Goal: Information Seeking & Learning: Learn about a topic

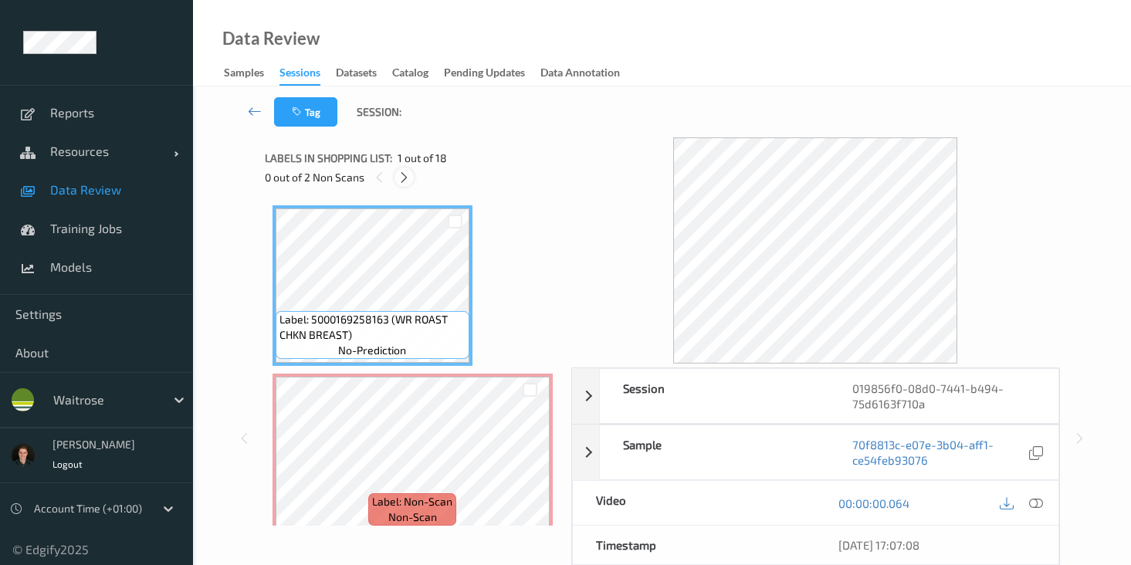
click at [403, 178] on icon at bounding box center [404, 178] width 13 height 14
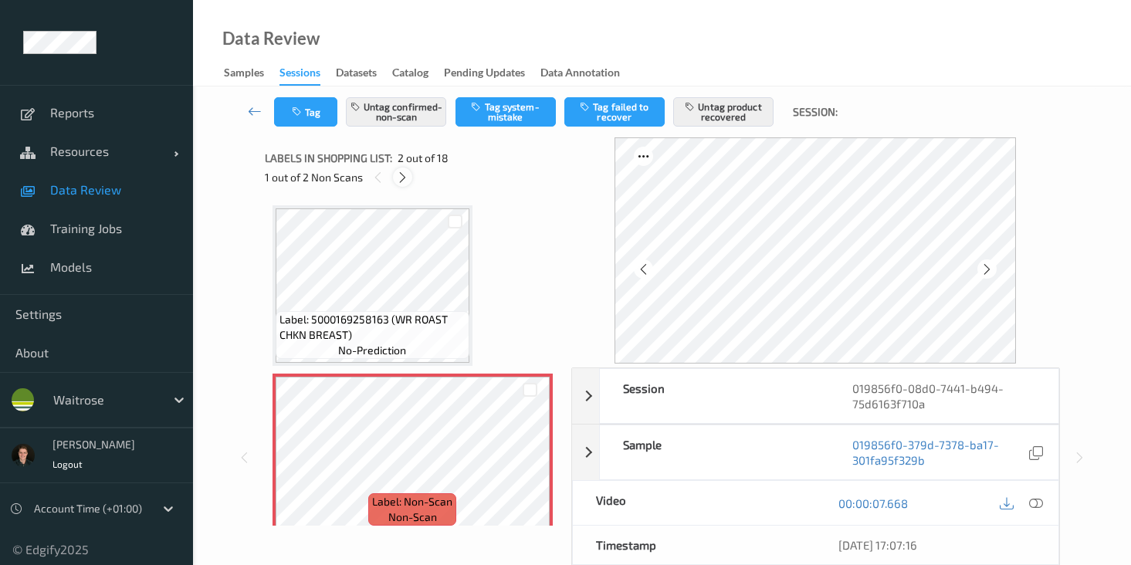
scroll to position [8, 0]
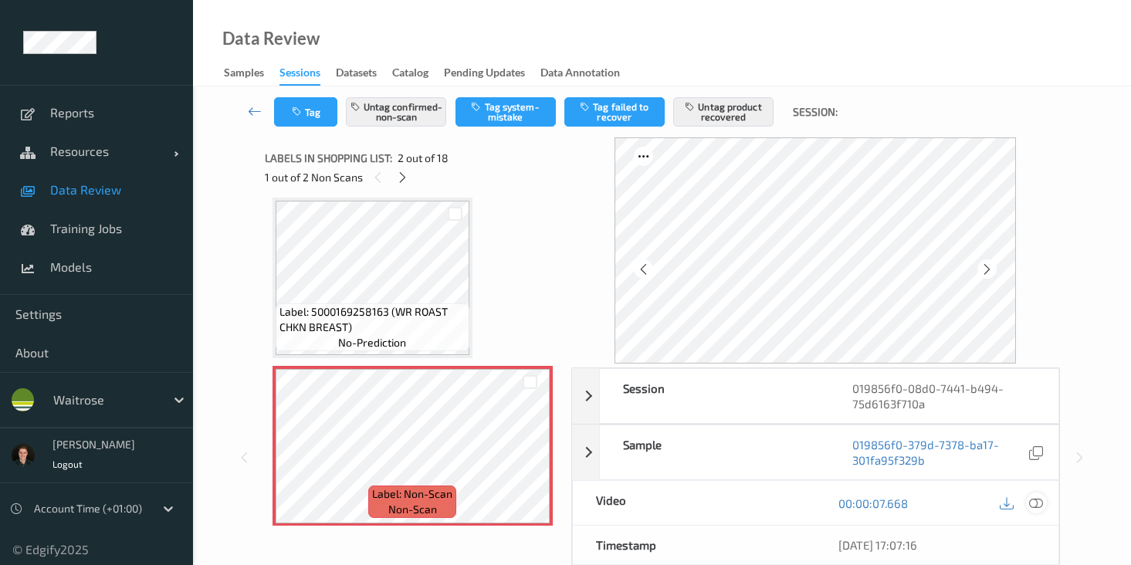
click at [1035, 507] on icon at bounding box center [1036, 503] width 14 height 14
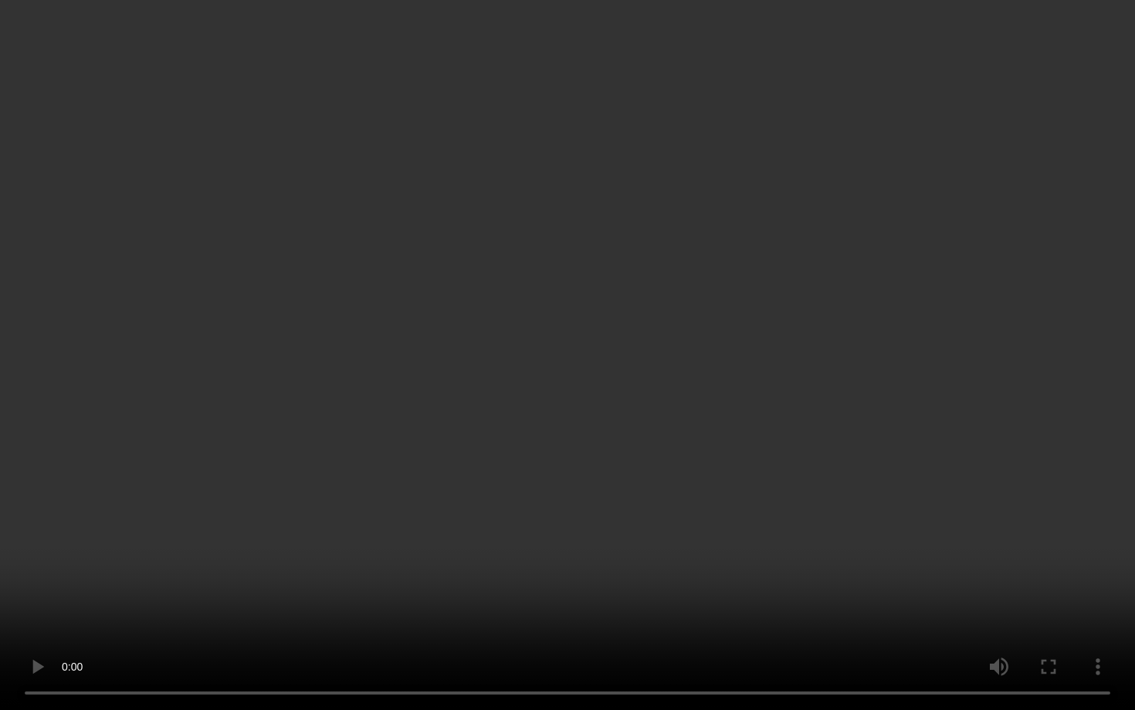
click at [316, 564] on video at bounding box center [567, 355] width 1135 height 710
click at [137, 532] on video at bounding box center [567, 355] width 1135 height 710
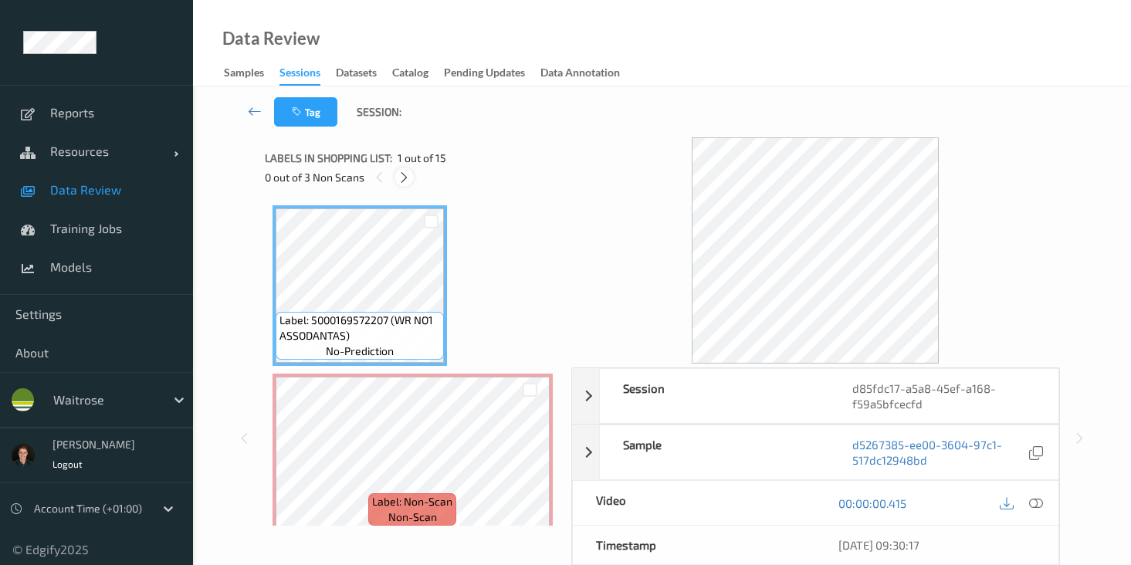
click at [408, 184] on icon at bounding box center [404, 178] width 13 height 14
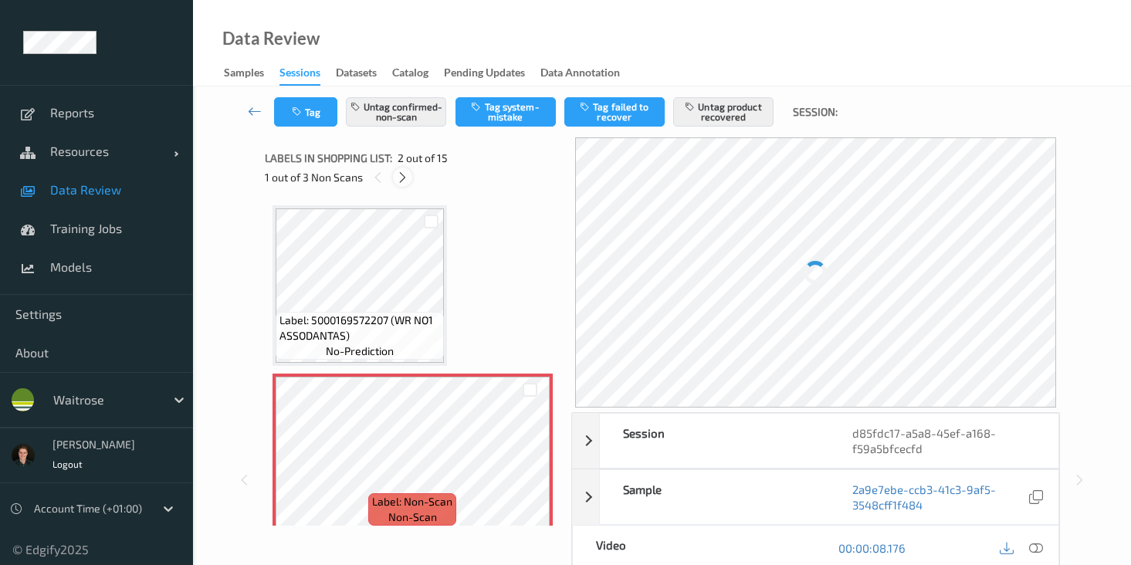
scroll to position [8, 0]
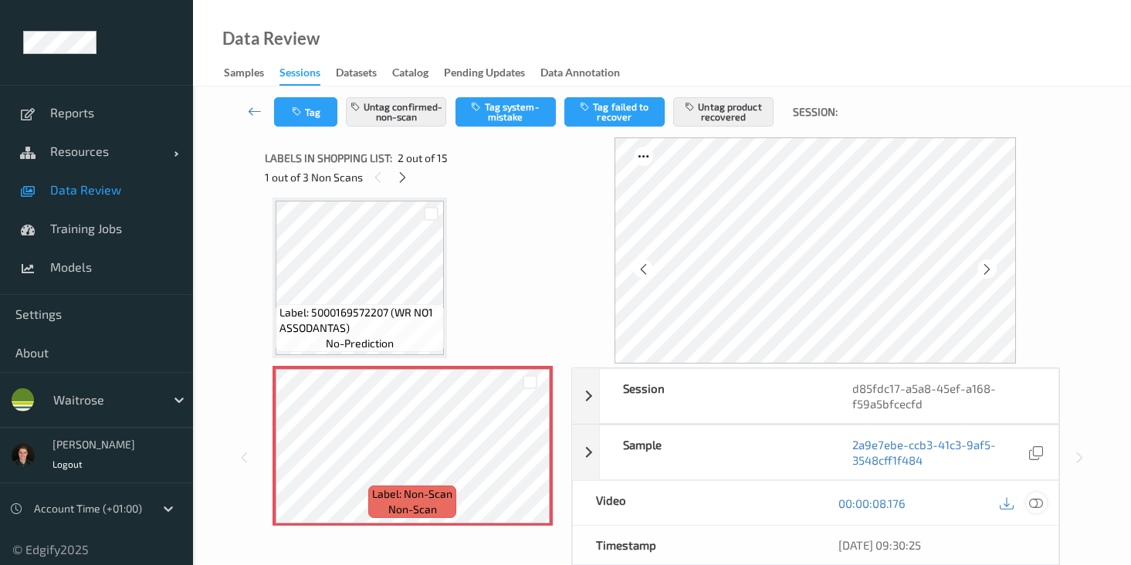
click at [1041, 505] on icon at bounding box center [1036, 503] width 14 height 14
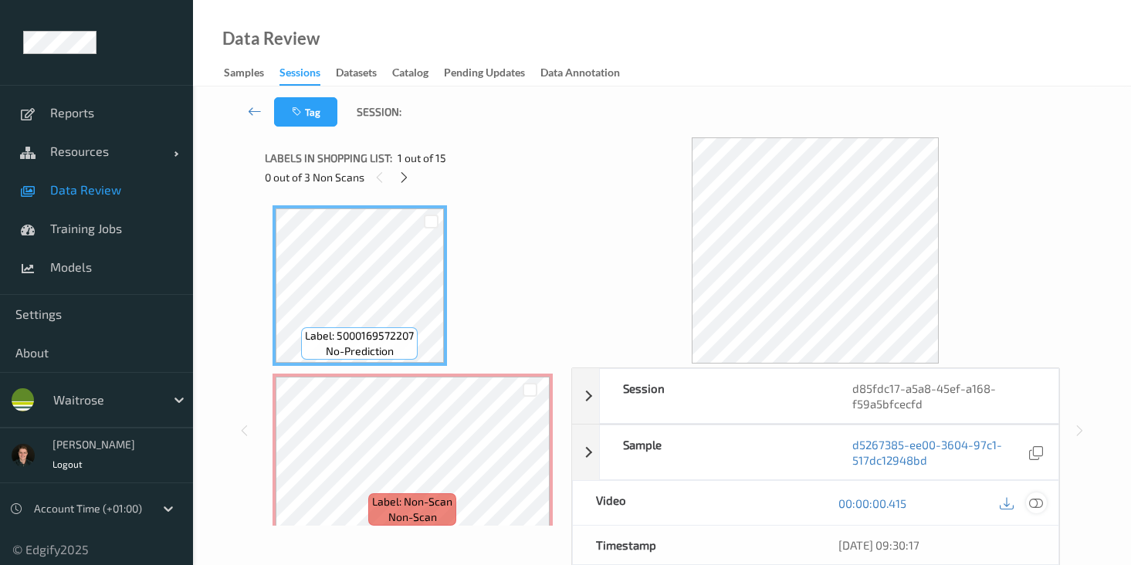
click at [1034, 503] on icon at bounding box center [1036, 503] width 14 height 14
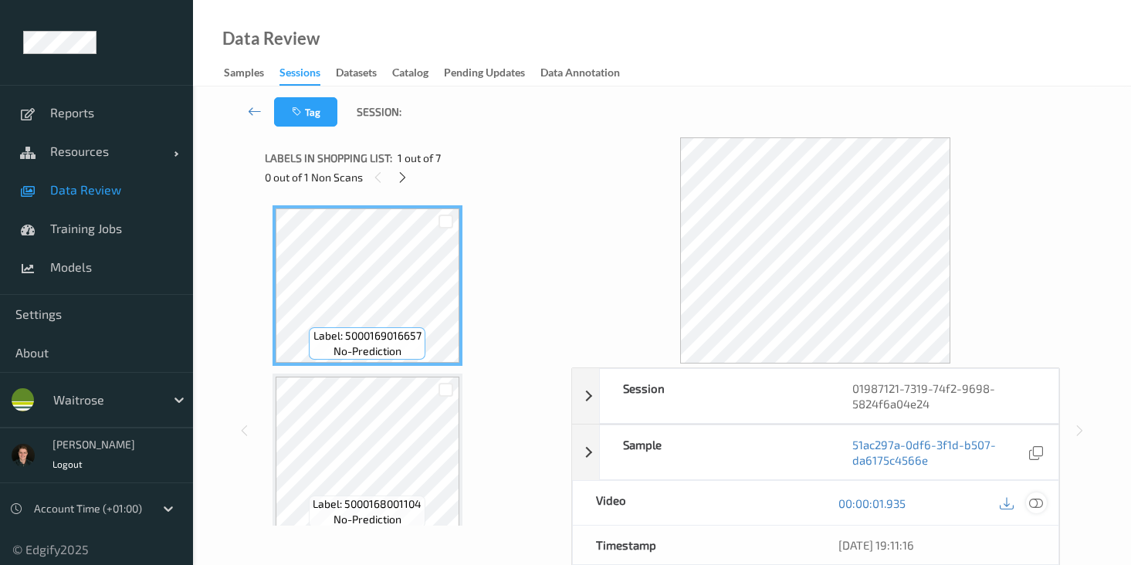
click at [1037, 499] on icon at bounding box center [1036, 503] width 14 height 14
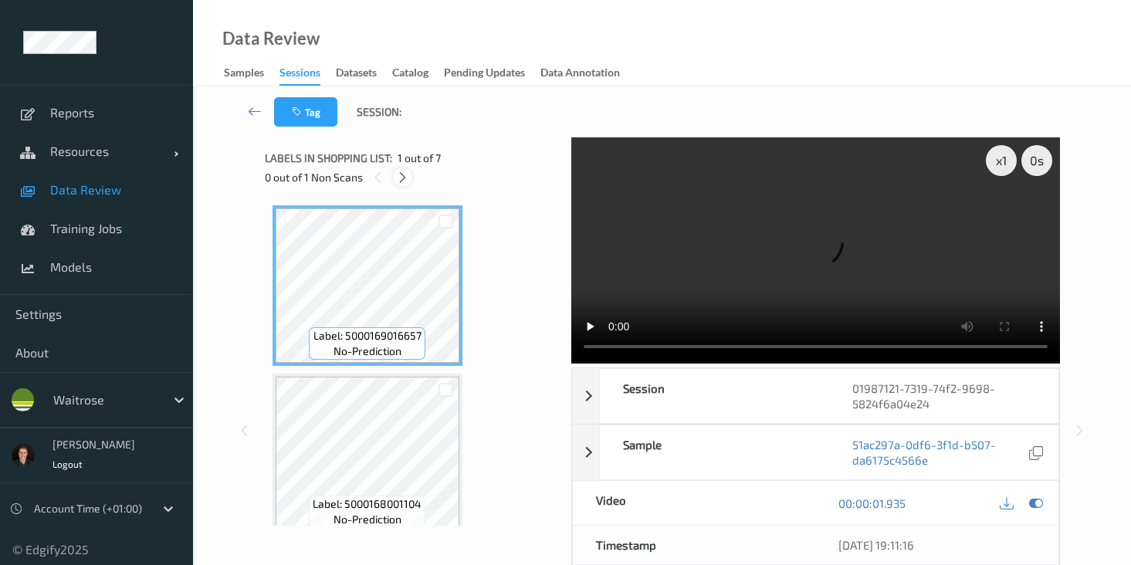
click at [398, 174] on icon at bounding box center [402, 178] width 13 height 14
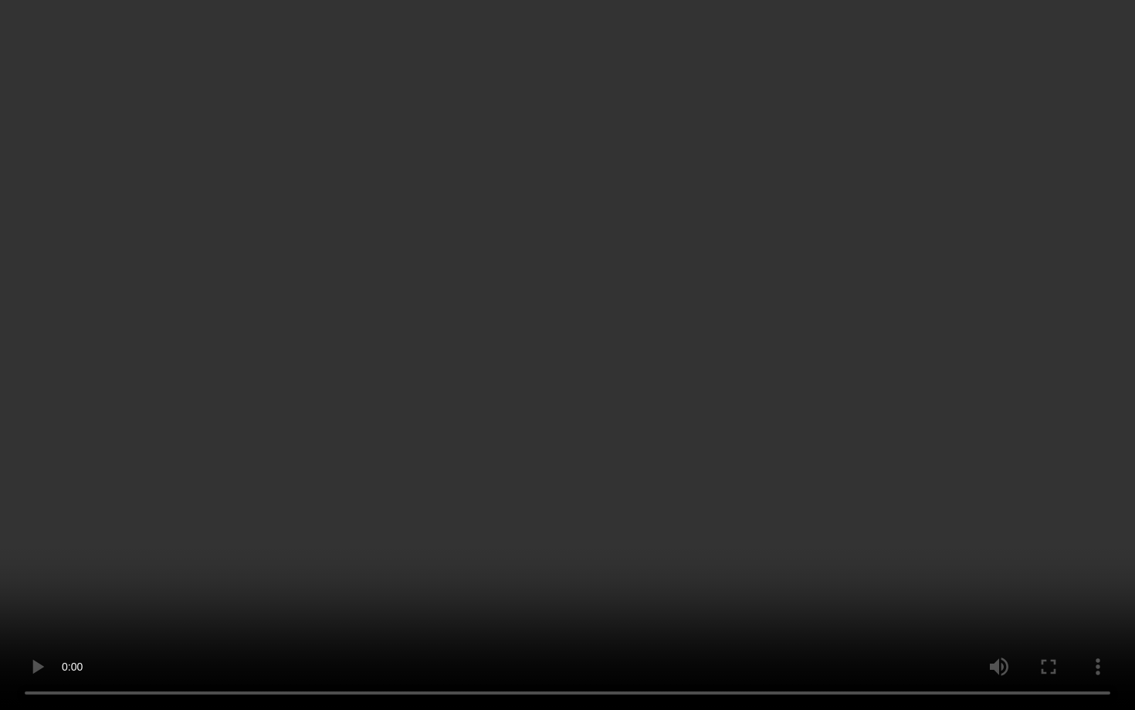
click at [1034, 488] on video at bounding box center [567, 355] width 1135 height 710
click at [741, 530] on video at bounding box center [567, 355] width 1135 height 710
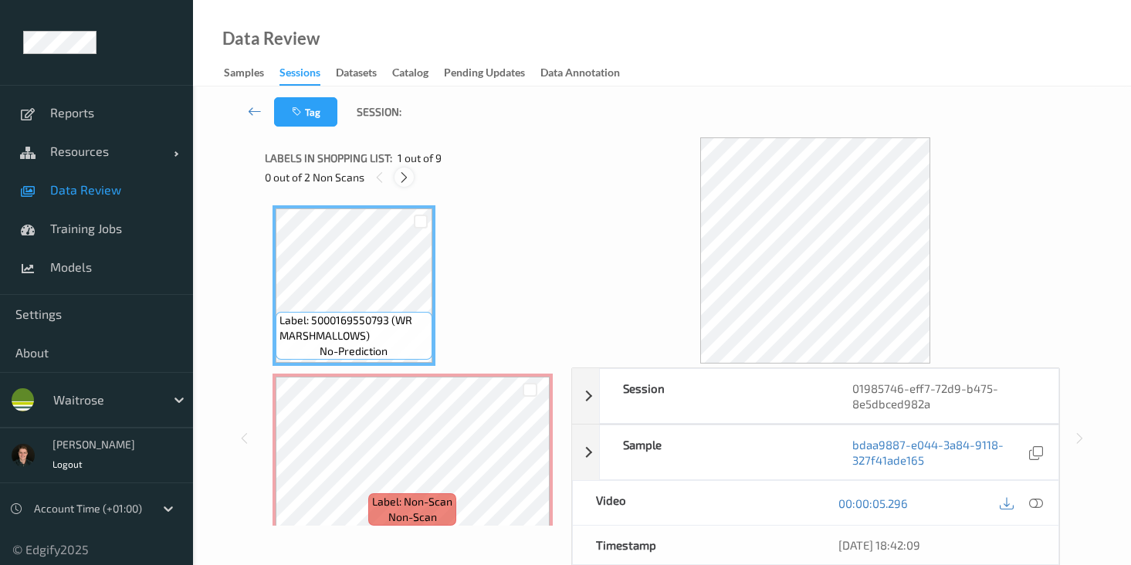
click at [401, 175] on icon at bounding box center [404, 178] width 13 height 14
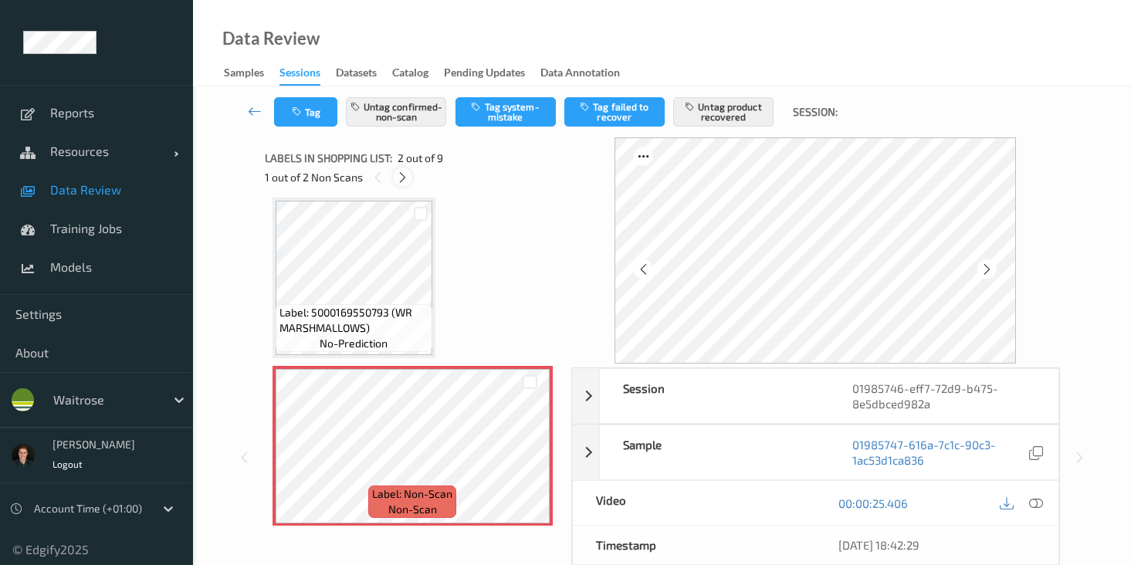
click at [400, 178] on icon at bounding box center [402, 178] width 13 height 14
click at [400, 178] on icon at bounding box center [404, 178] width 13 height 14
click at [1039, 505] on icon at bounding box center [1036, 503] width 14 height 14
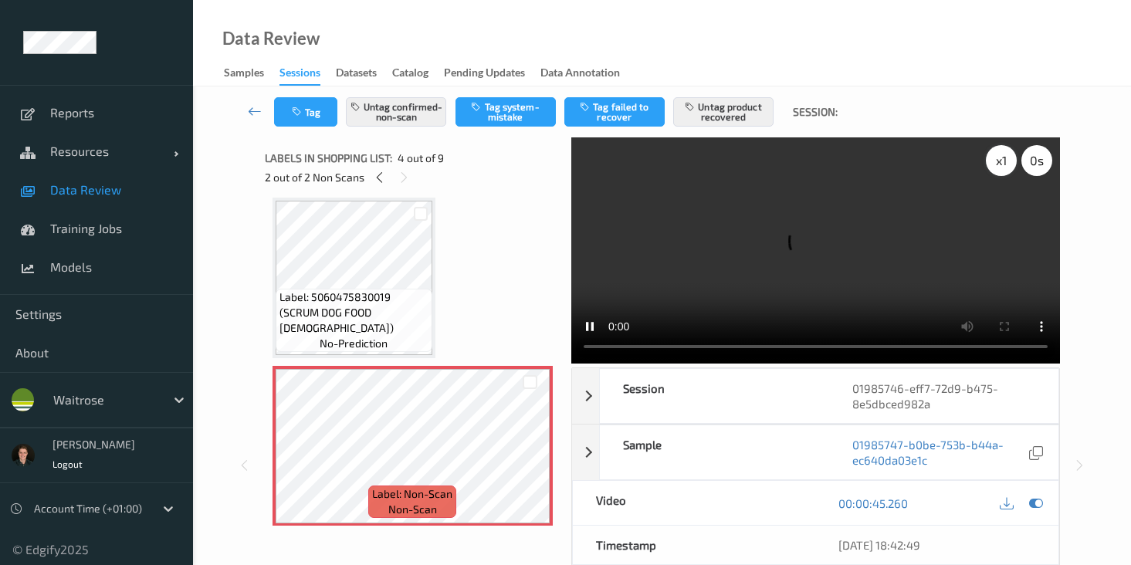
click at [1005, 168] on div "x 1" at bounding box center [1001, 160] width 31 height 31
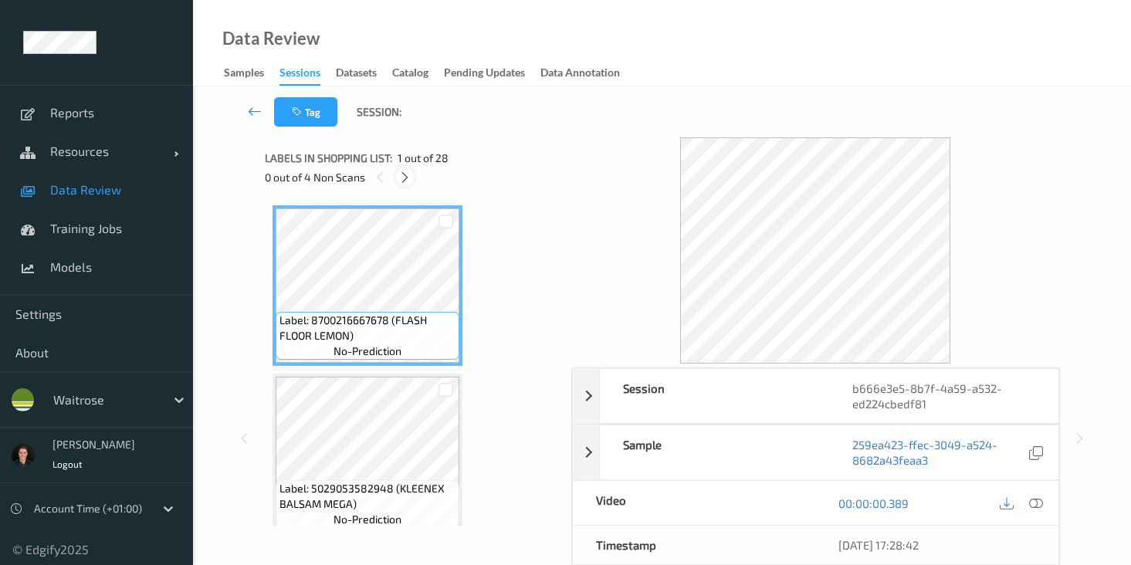
click at [402, 179] on icon at bounding box center [404, 178] width 13 height 14
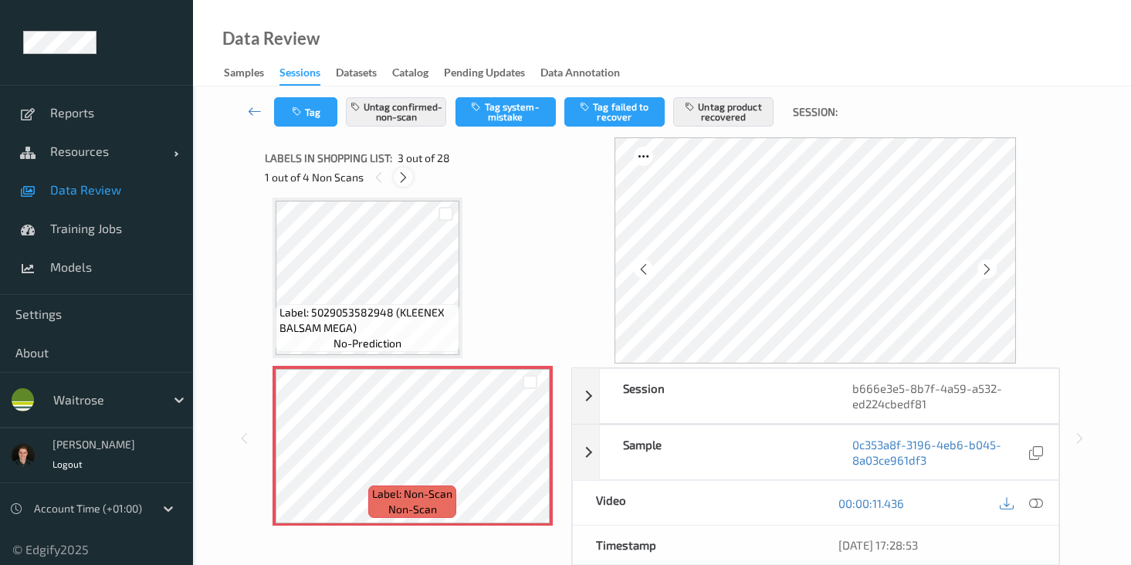
click at [402, 179] on icon at bounding box center [403, 178] width 13 height 14
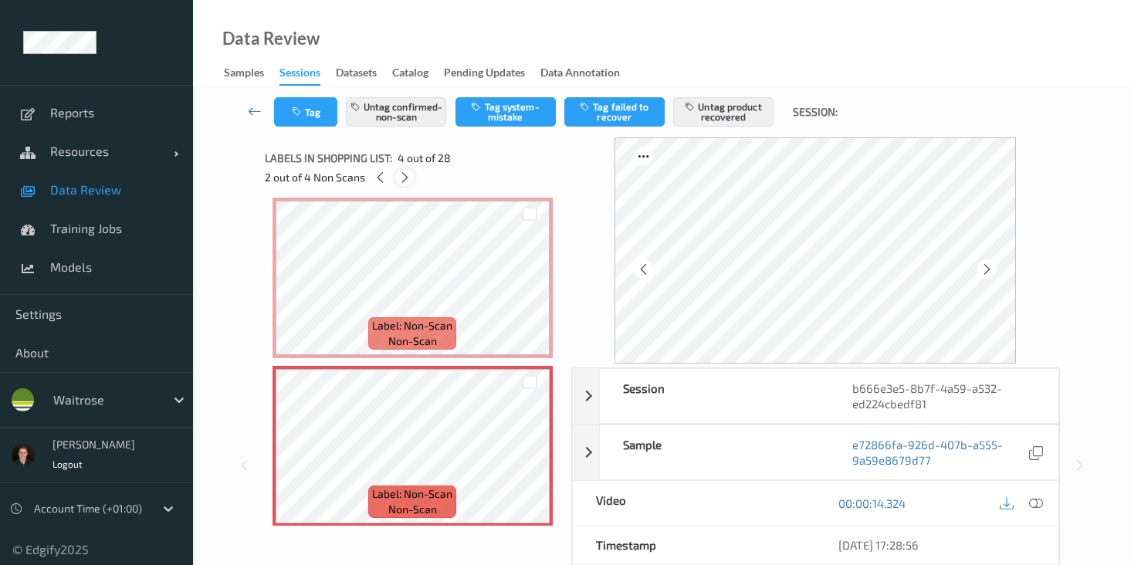
click at [402, 179] on icon at bounding box center [404, 178] width 13 height 14
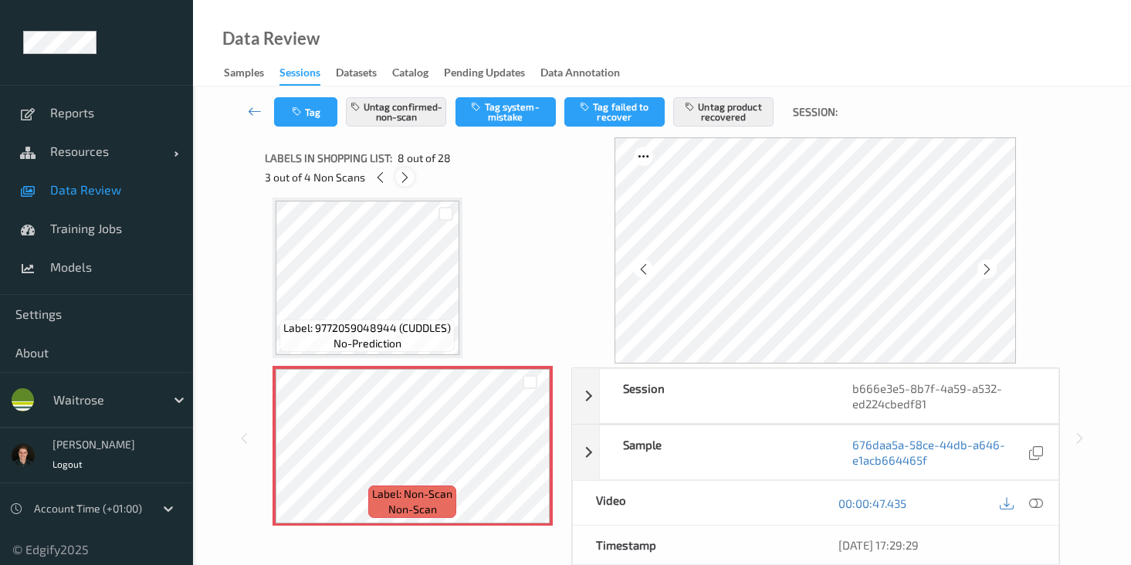
click at [402, 179] on icon at bounding box center [404, 178] width 13 height 14
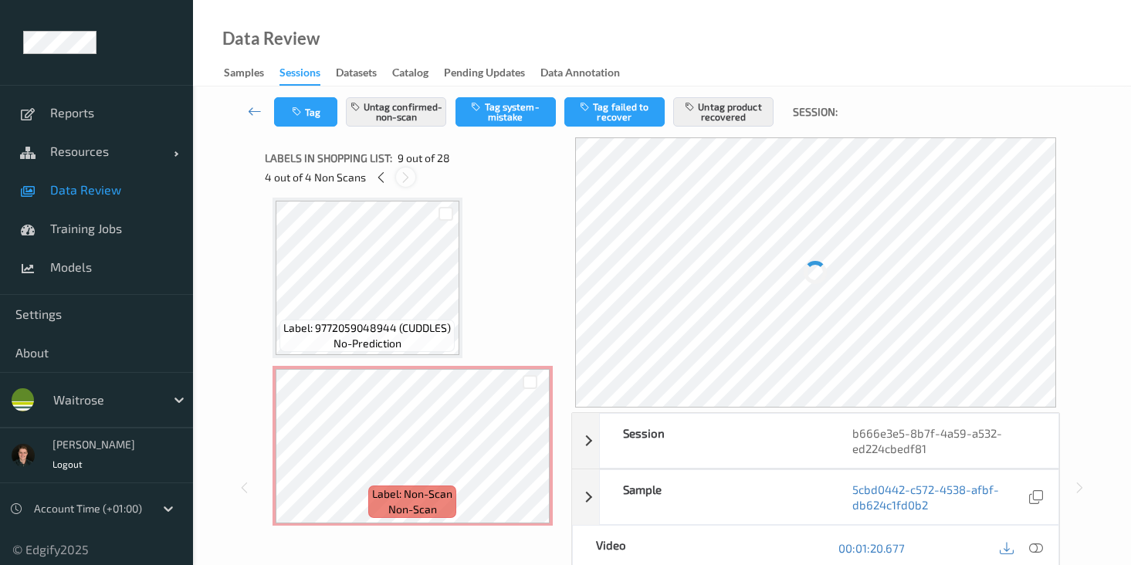
scroll to position [1186, 0]
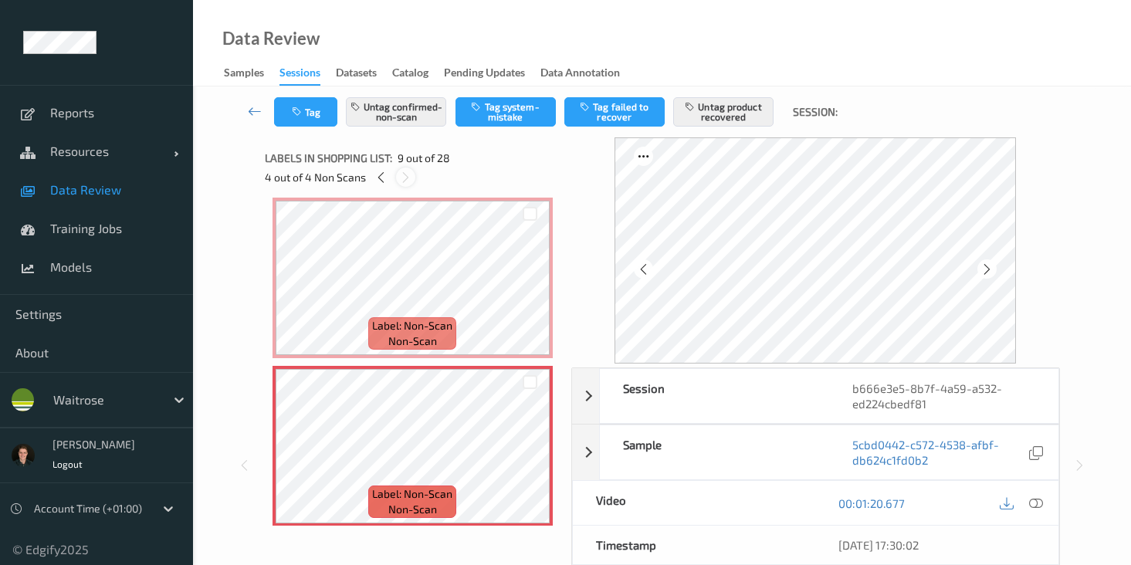
click at [402, 179] on icon at bounding box center [405, 178] width 13 height 14
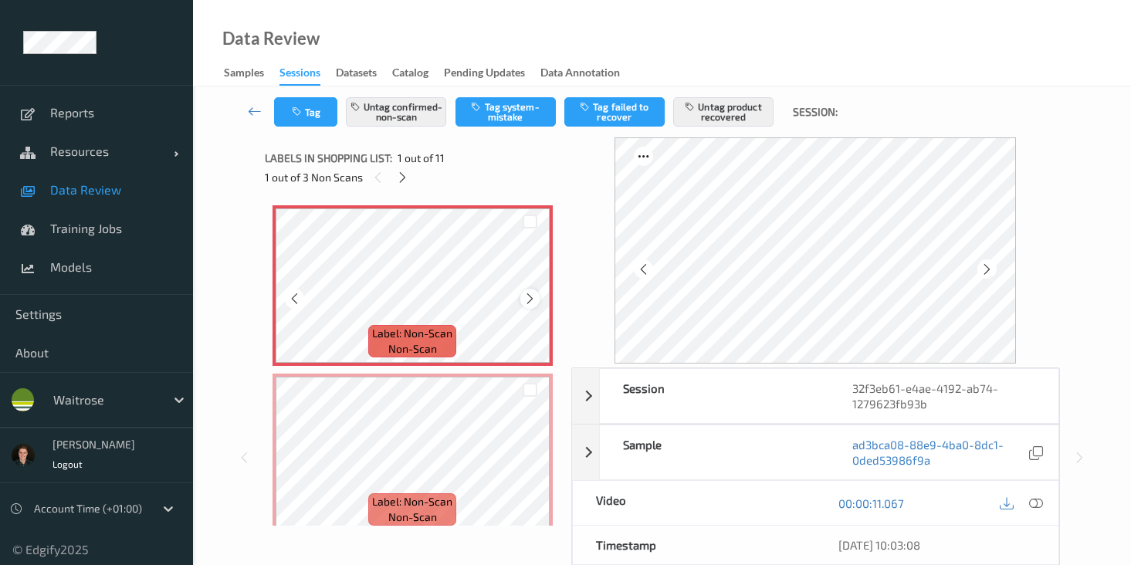
click at [527, 297] on icon at bounding box center [529, 299] width 13 height 14
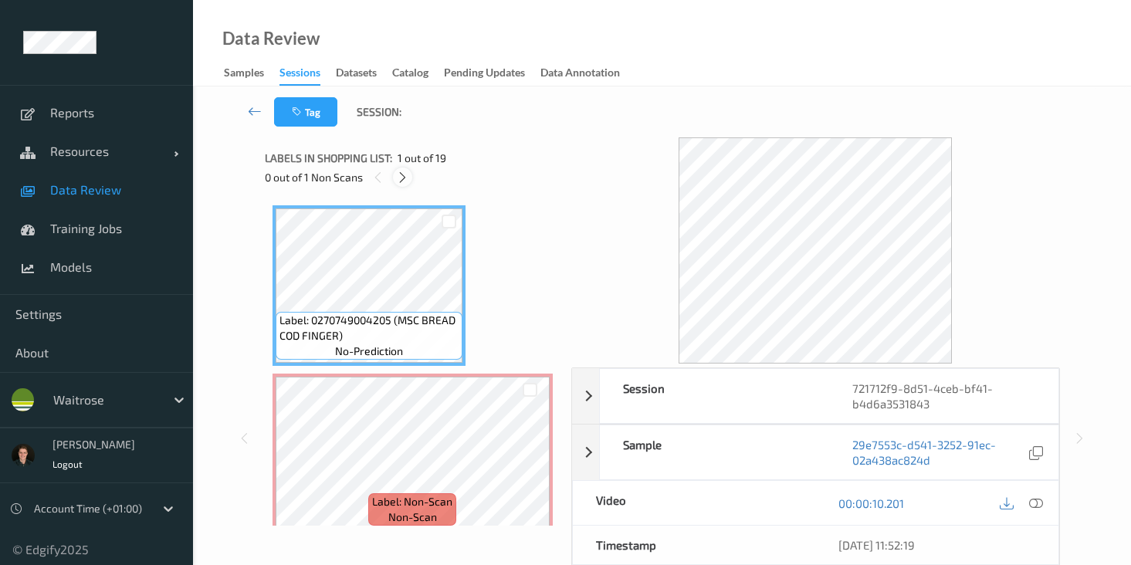
click at [404, 177] on icon at bounding box center [402, 178] width 13 height 14
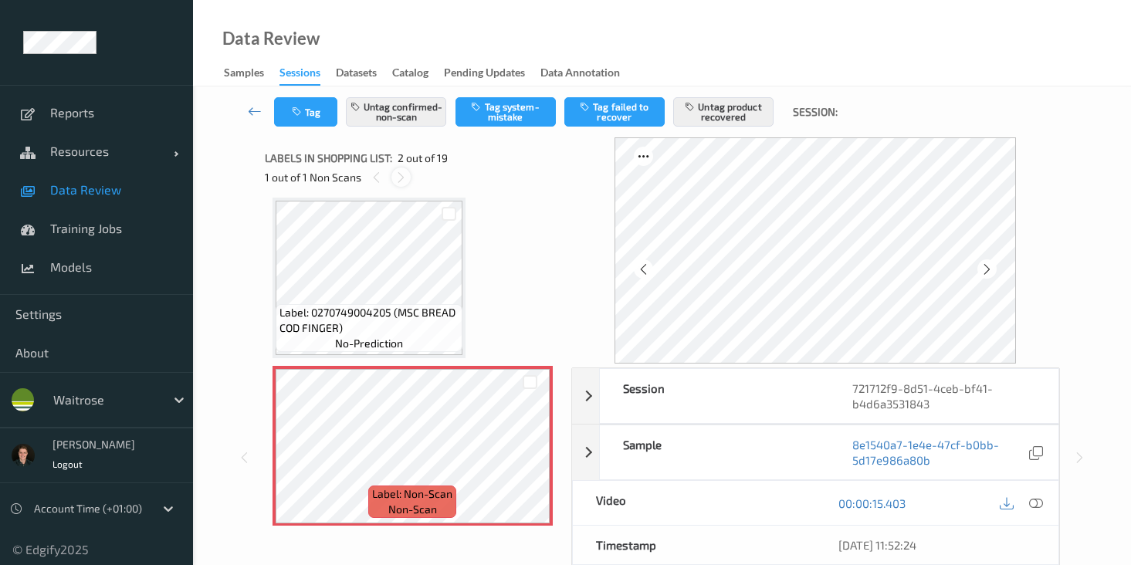
click at [404, 177] on icon at bounding box center [401, 178] width 13 height 14
click at [1035, 503] on icon at bounding box center [1036, 503] width 14 height 14
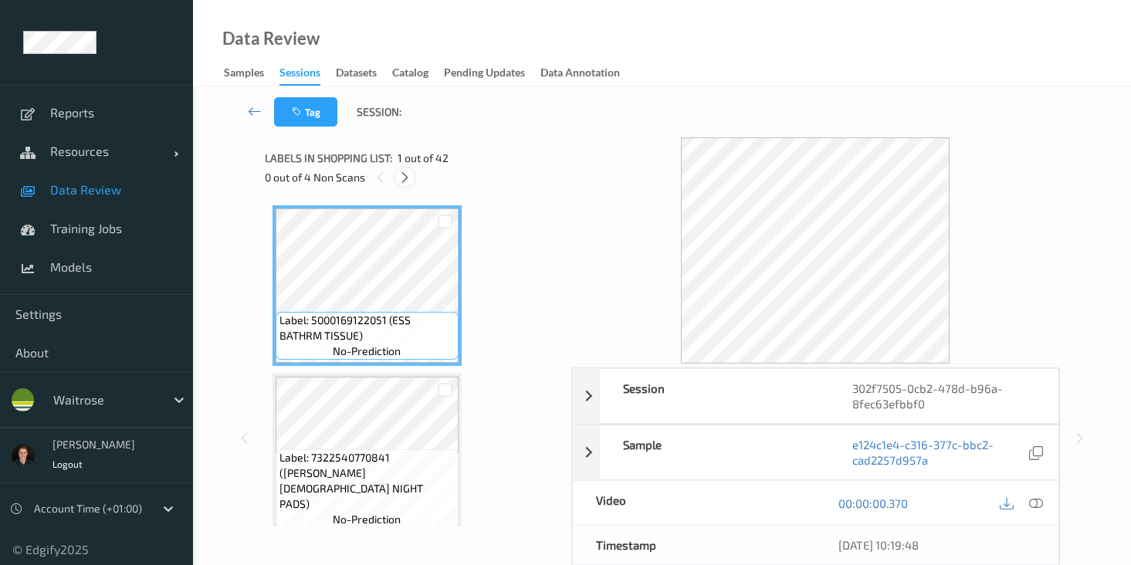
click at [401, 171] on icon at bounding box center [404, 178] width 13 height 14
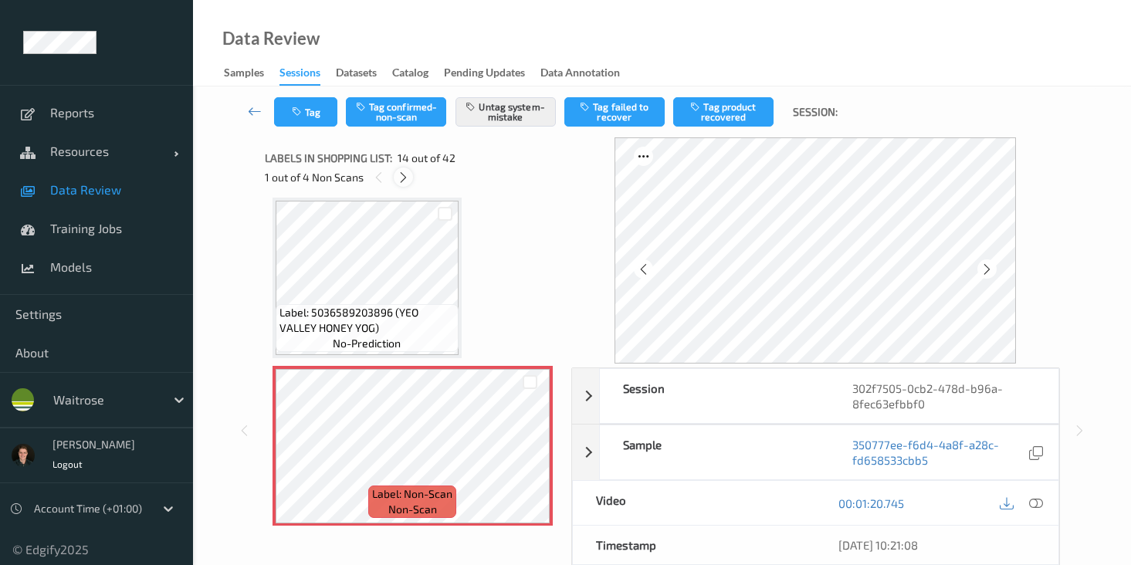
click at [401, 171] on icon at bounding box center [403, 178] width 13 height 14
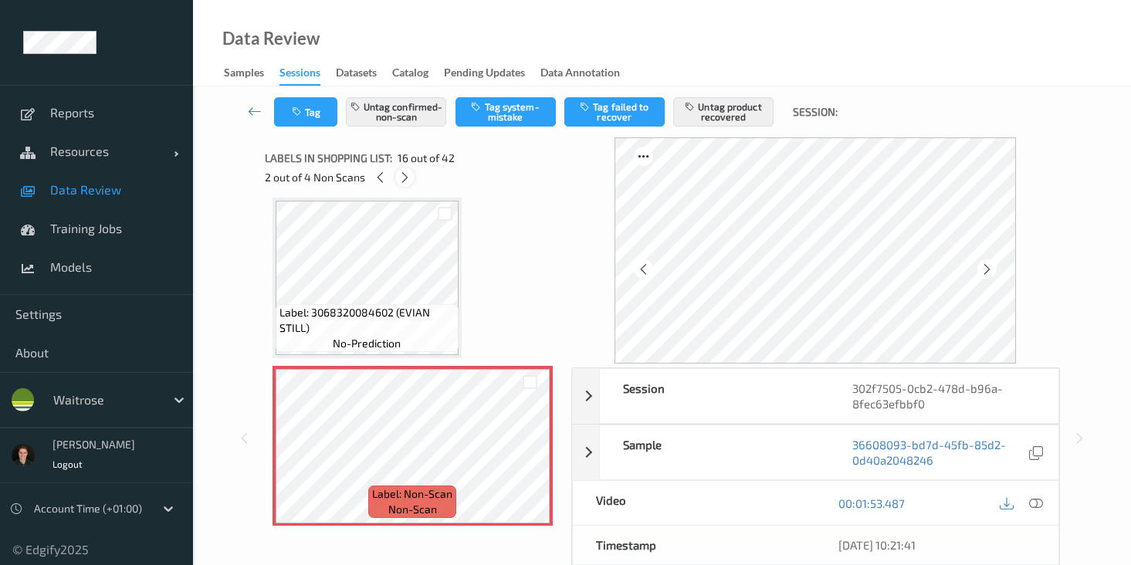
click at [401, 171] on icon at bounding box center [404, 178] width 13 height 14
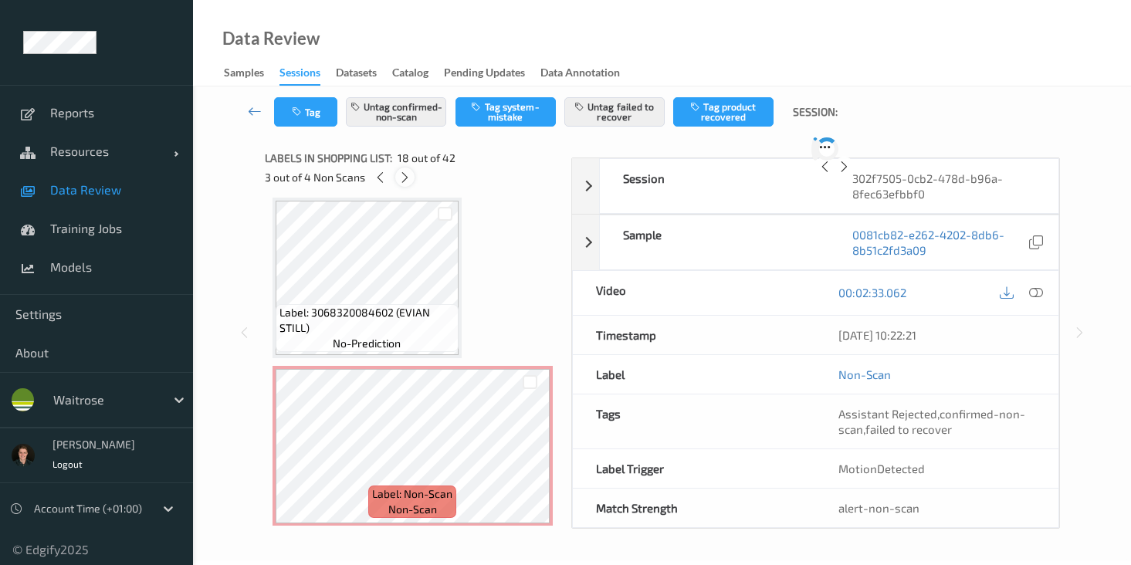
scroll to position [2701, 0]
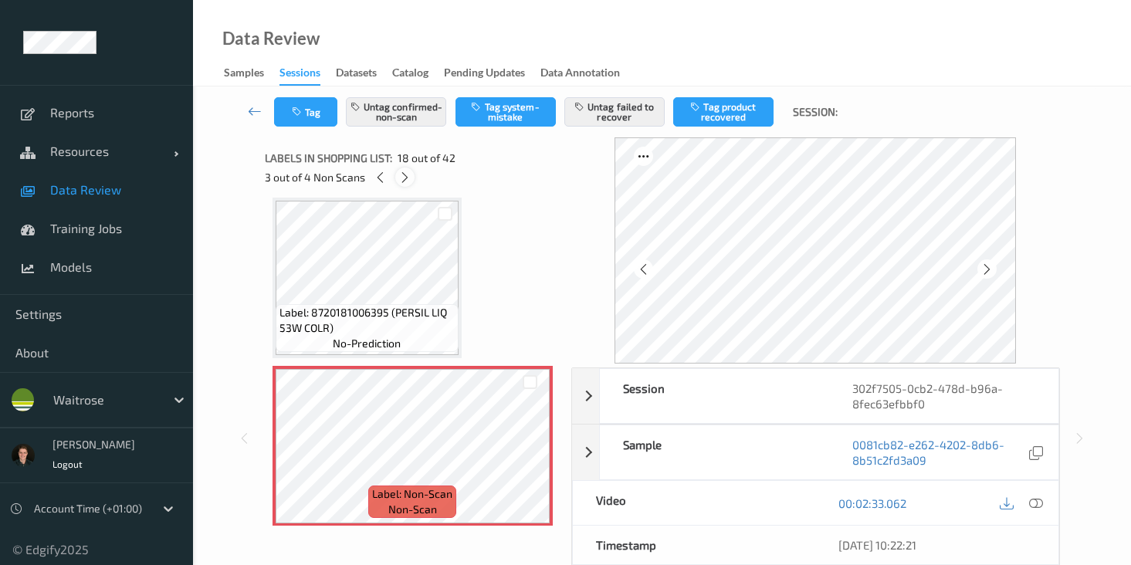
click at [400, 171] on icon at bounding box center [404, 178] width 13 height 14
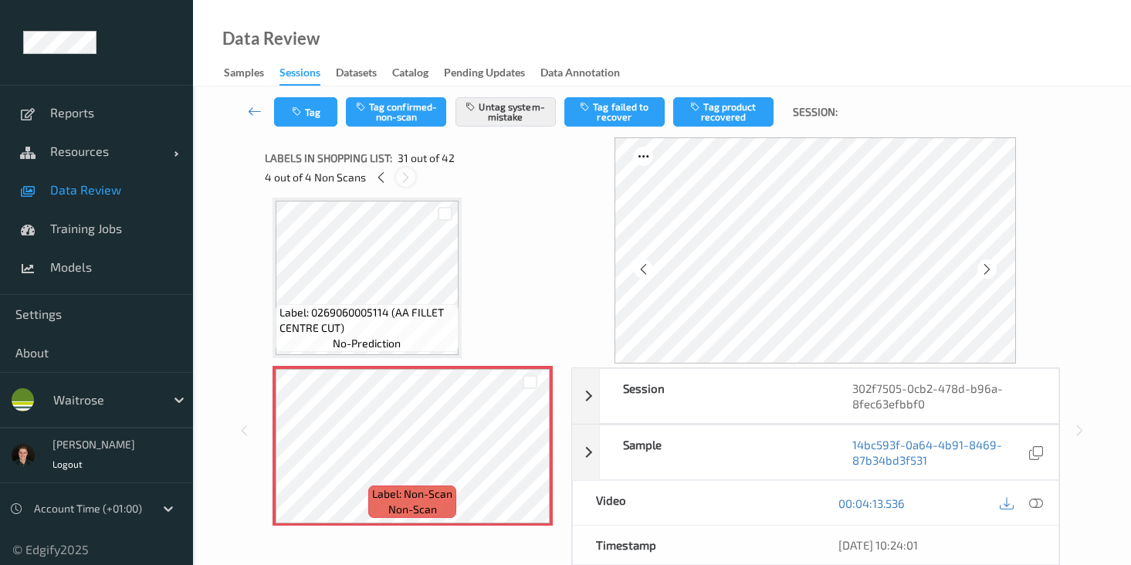
click at [400, 171] on icon at bounding box center [405, 178] width 13 height 14
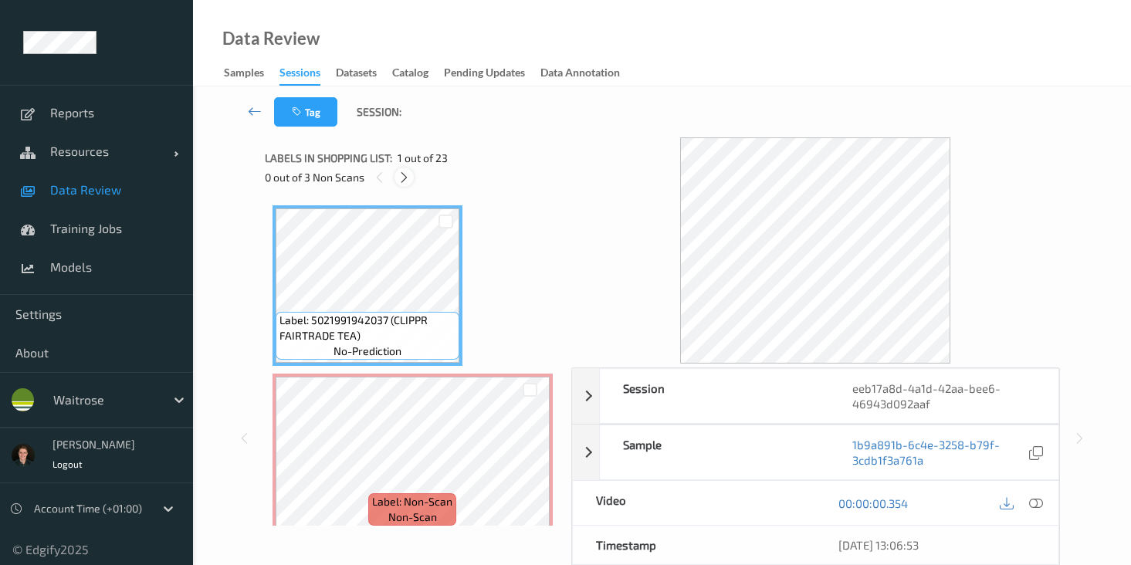
click at [411, 181] on icon at bounding box center [404, 178] width 13 height 14
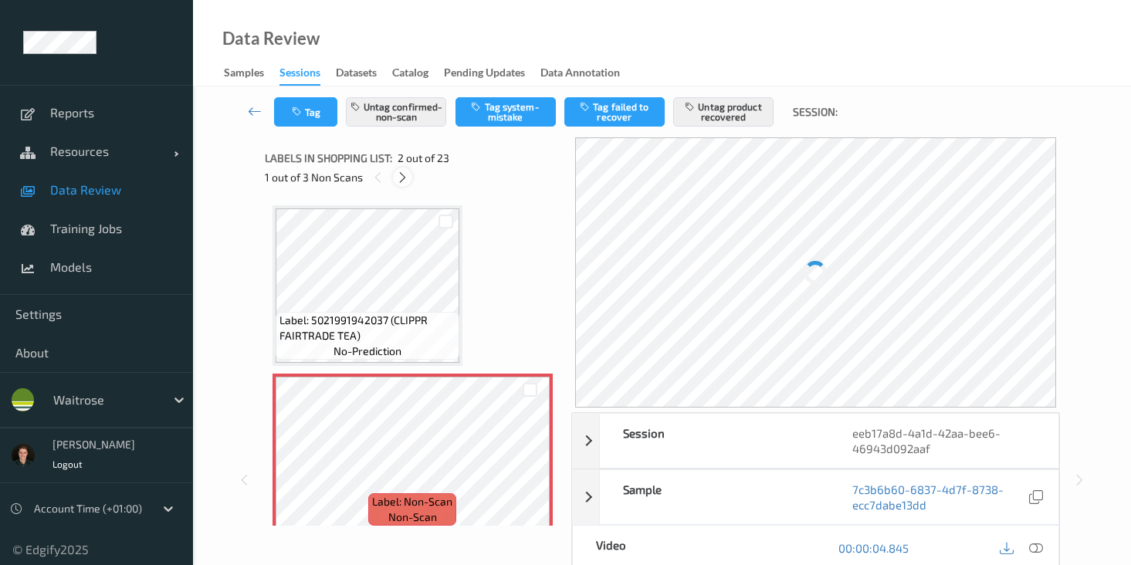
scroll to position [8, 0]
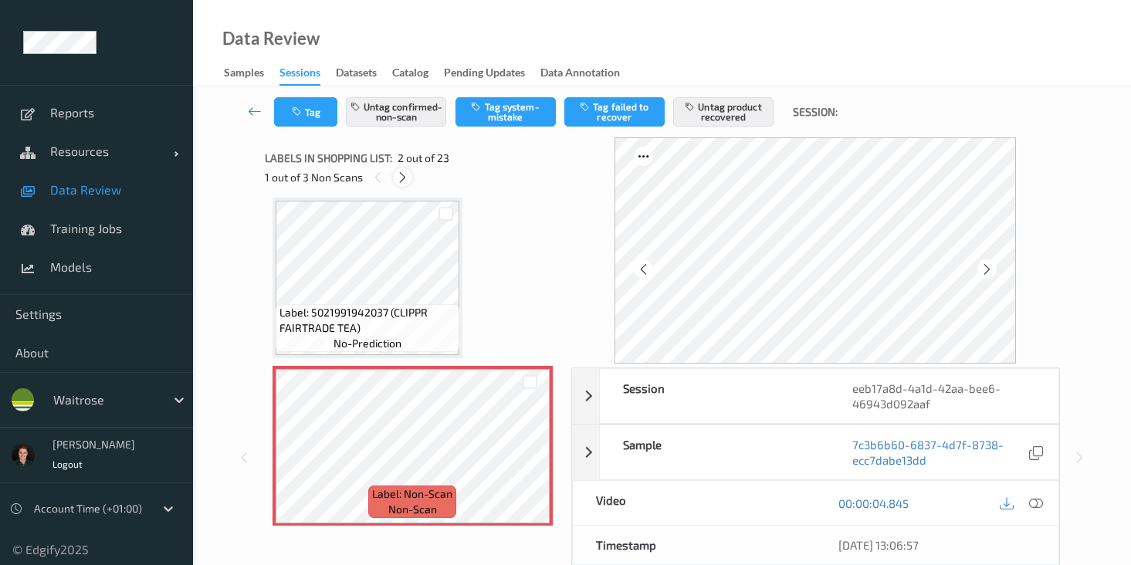
click at [411, 181] on div "1 out of 3 Non Scans" at bounding box center [413, 177] width 296 height 19
click at [408, 182] on div at bounding box center [402, 177] width 19 height 19
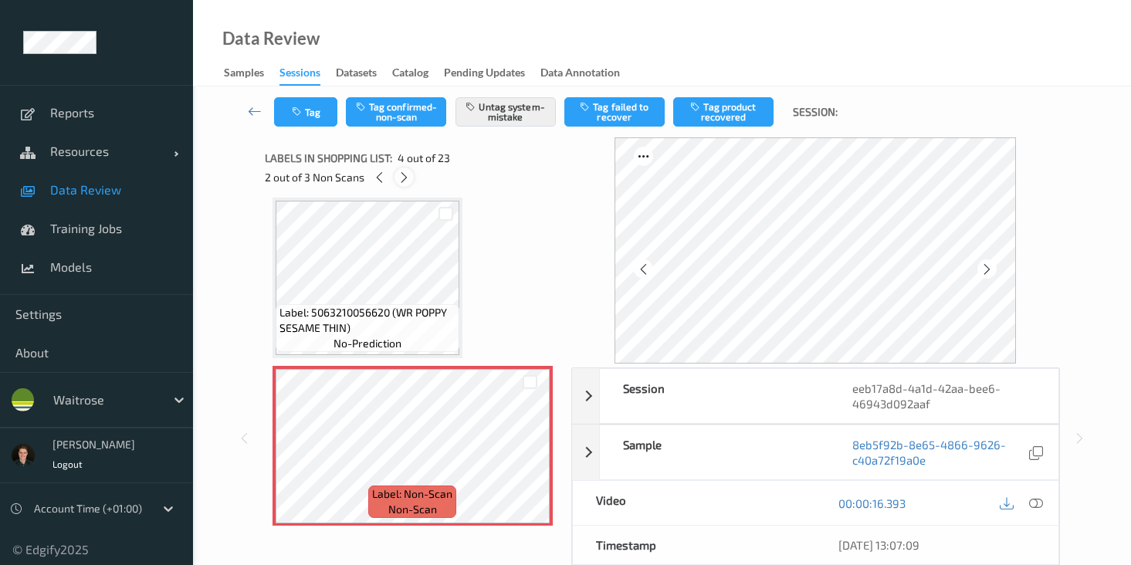
click at [408, 182] on icon at bounding box center [404, 178] width 13 height 14
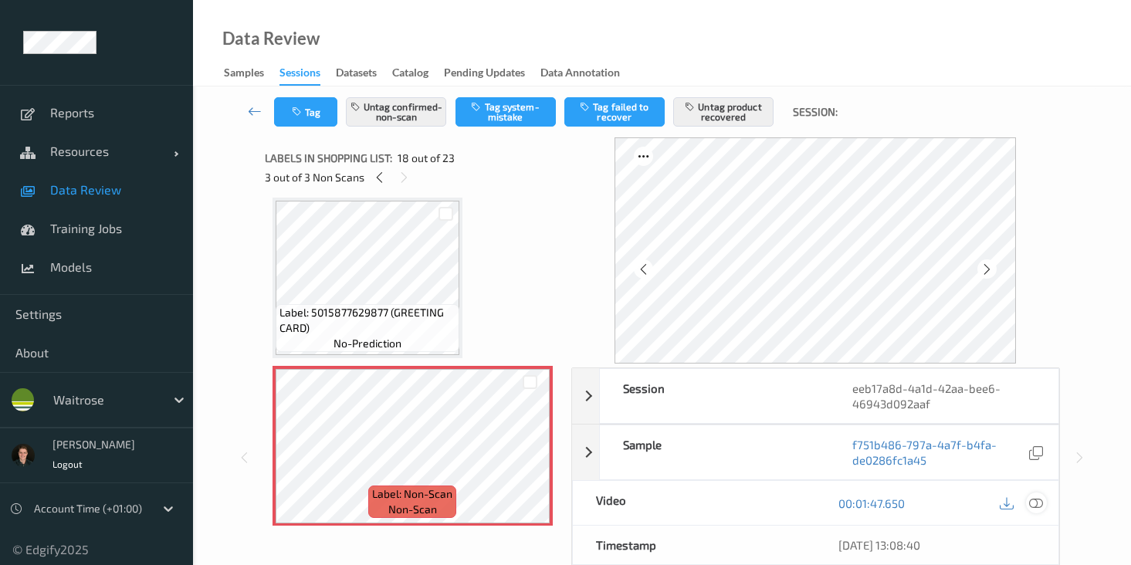
click at [1031, 501] on icon at bounding box center [1036, 503] width 14 height 14
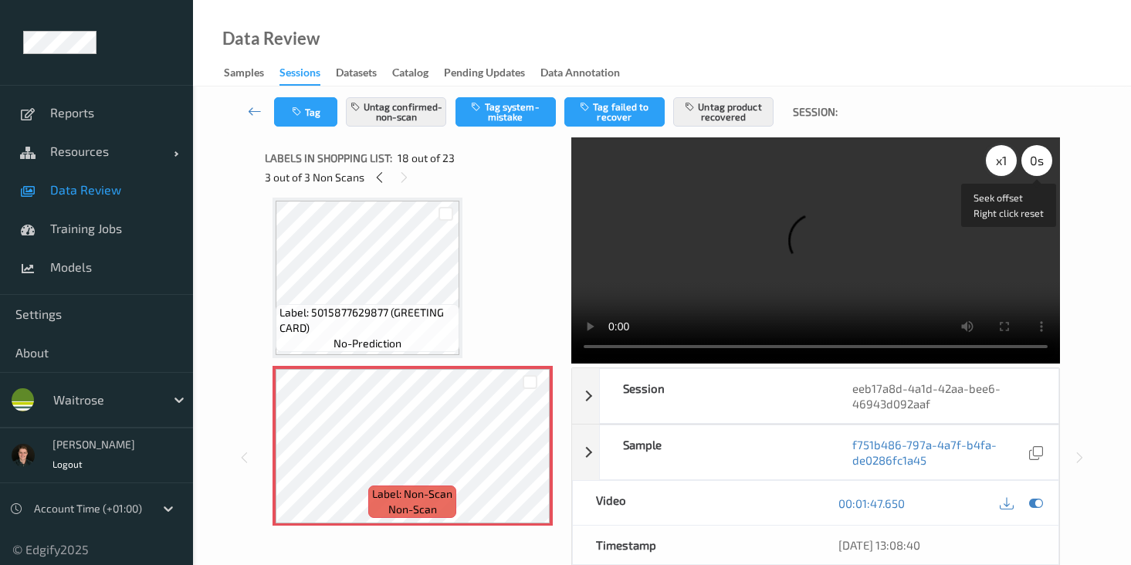
click at [1004, 164] on div "x 1" at bounding box center [1001, 160] width 31 height 31
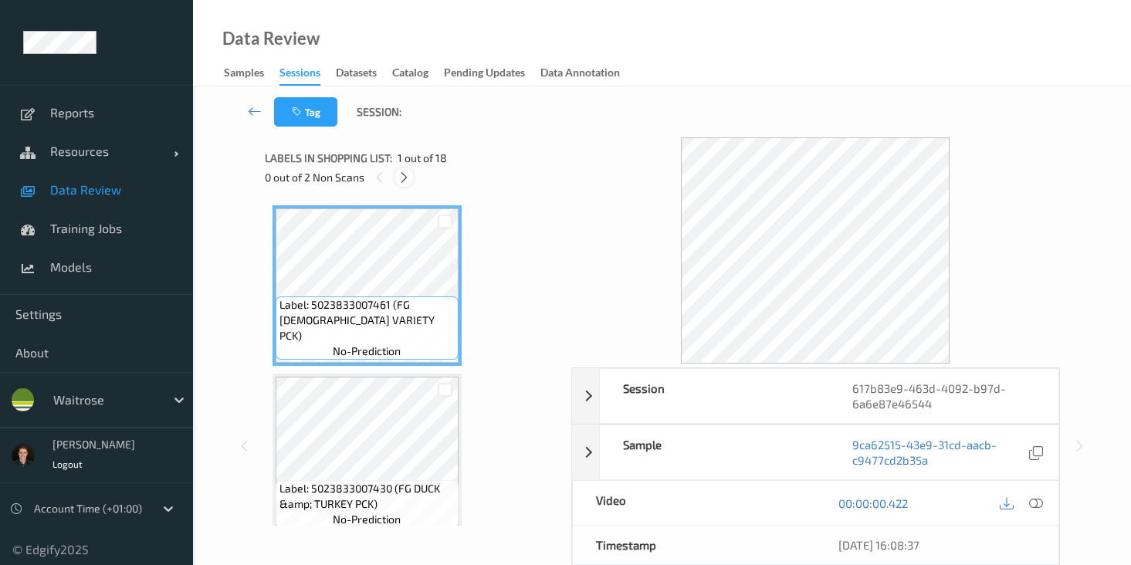
click at [410, 175] on icon at bounding box center [404, 178] width 13 height 14
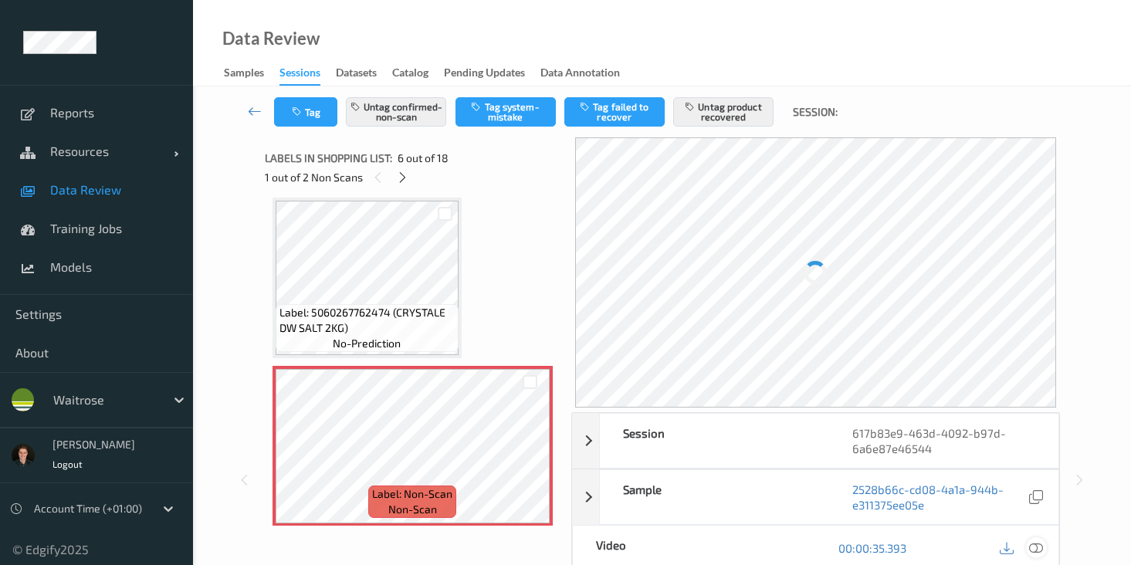
click at [1036, 551] on icon at bounding box center [1036, 547] width 14 height 14
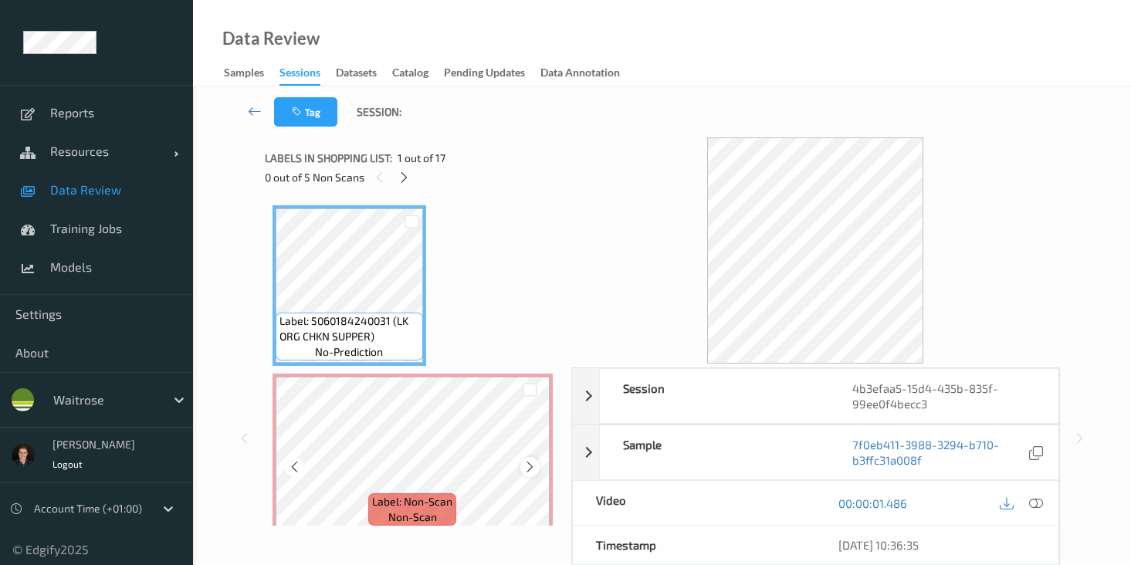
click at [536, 469] on div at bounding box center [529, 466] width 19 height 19
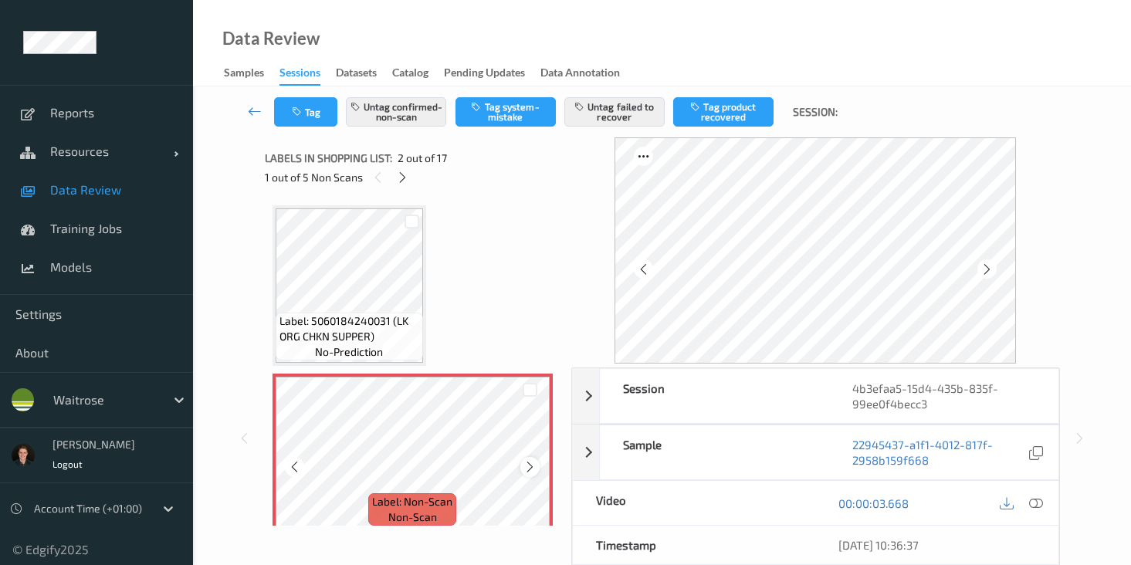
click at [536, 469] on div at bounding box center [529, 466] width 19 height 19
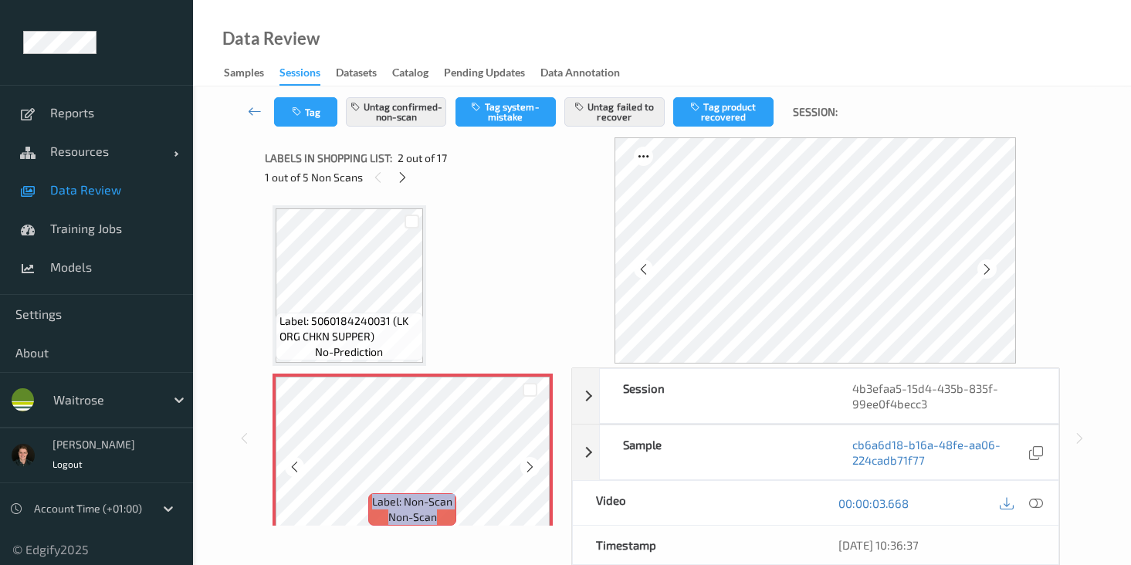
click at [536, 469] on div at bounding box center [529, 466] width 19 height 19
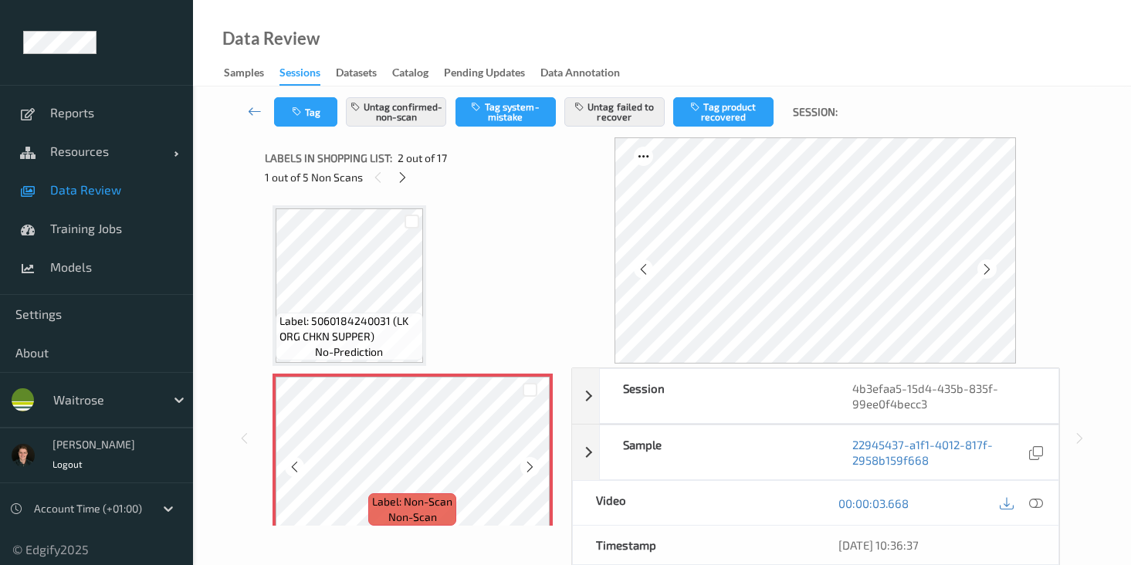
click at [536, 469] on div at bounding box center [529, 466] width 19 height 19
click at [1035, 500] on icon at bounding box center [1036, 503] width 14 height 14
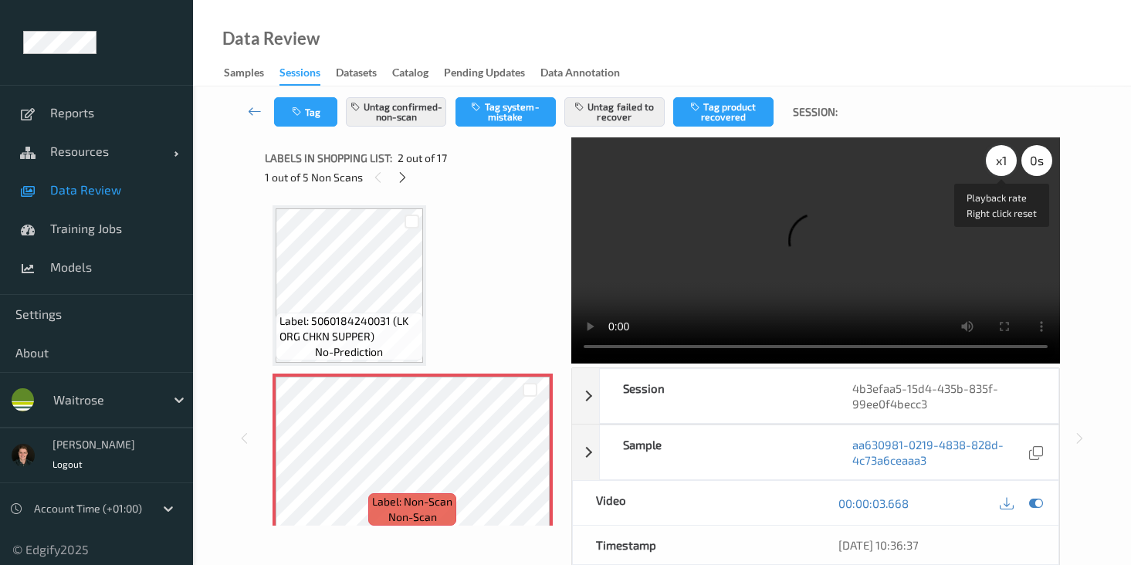
click at [1005, 165] on div "x 1" at bounding box center [1001, 160] width 31 height 31
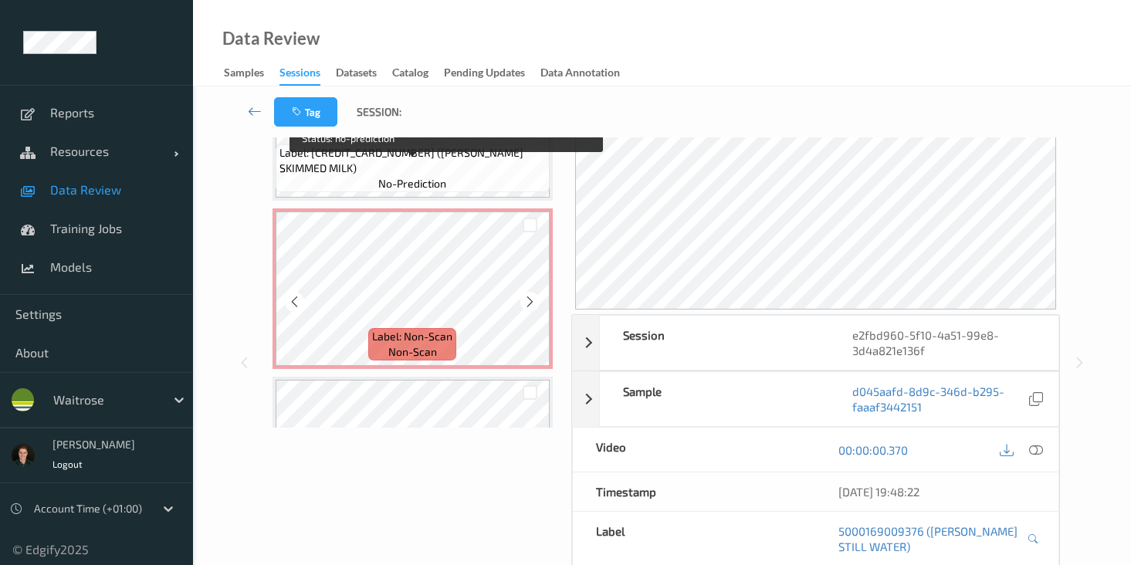
scroll to position [479, 0]
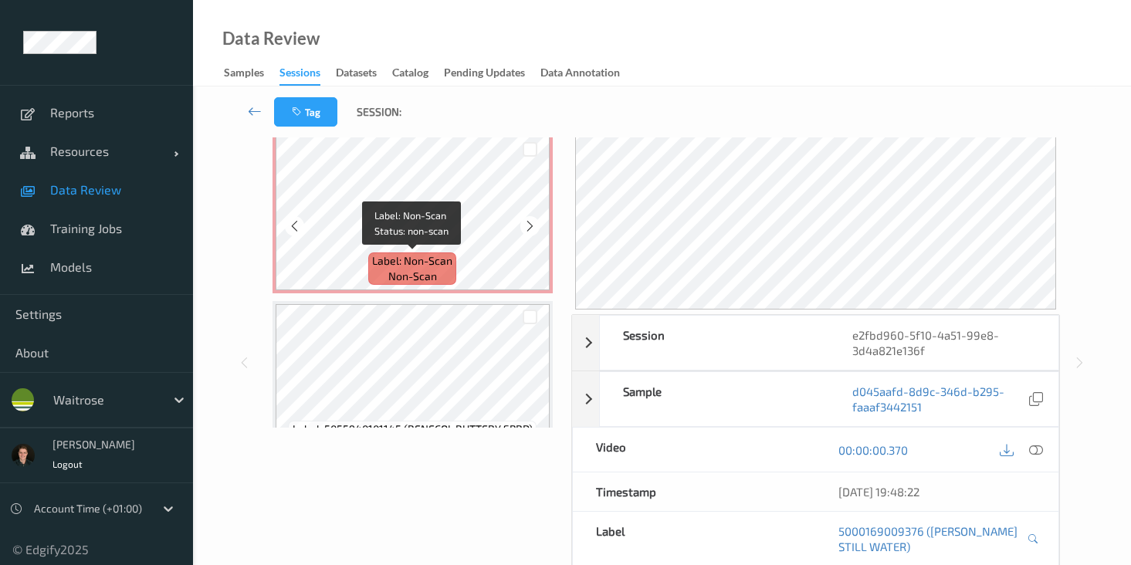
click at [428, 275] on span "non-scan" at bounding box center [412, 276] width 49 height 15
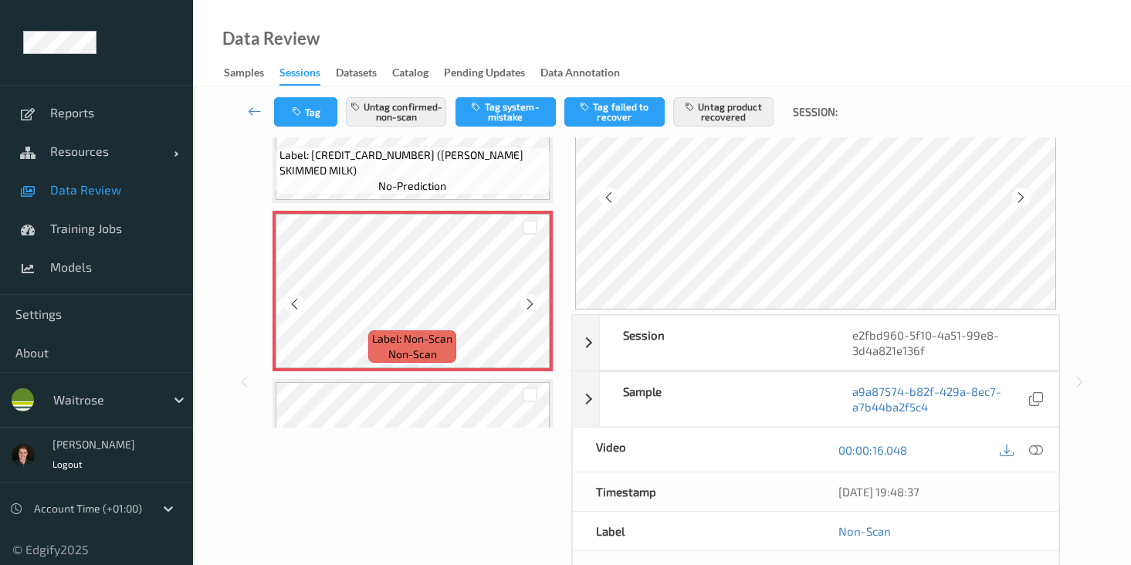
scroll to position [386, 0]
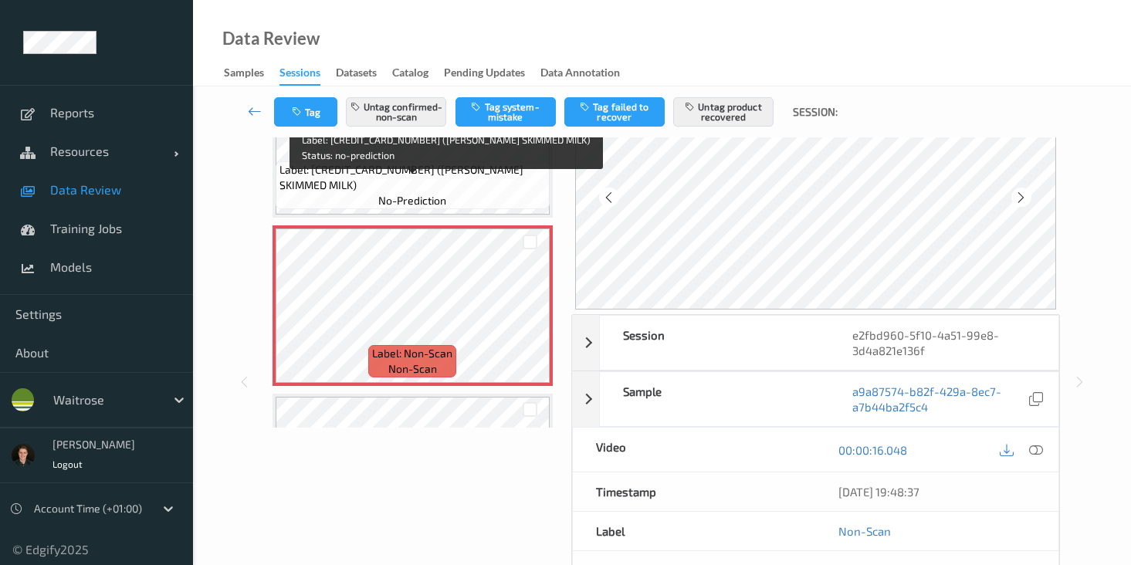
click at [490, 185] on span "Label: 5000169930083 (WR DORG SKIMMED MILK)" at bounding box center [412, 177] width 266 height 31
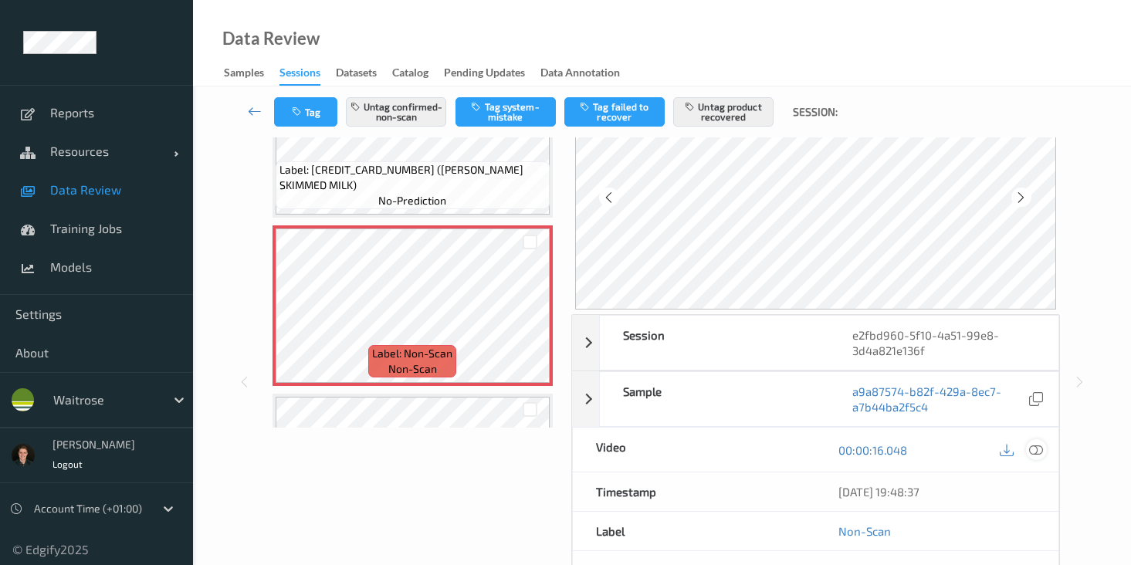
click at [1028, 447] on div at bounding box center [1036, 449] width 21 height 21
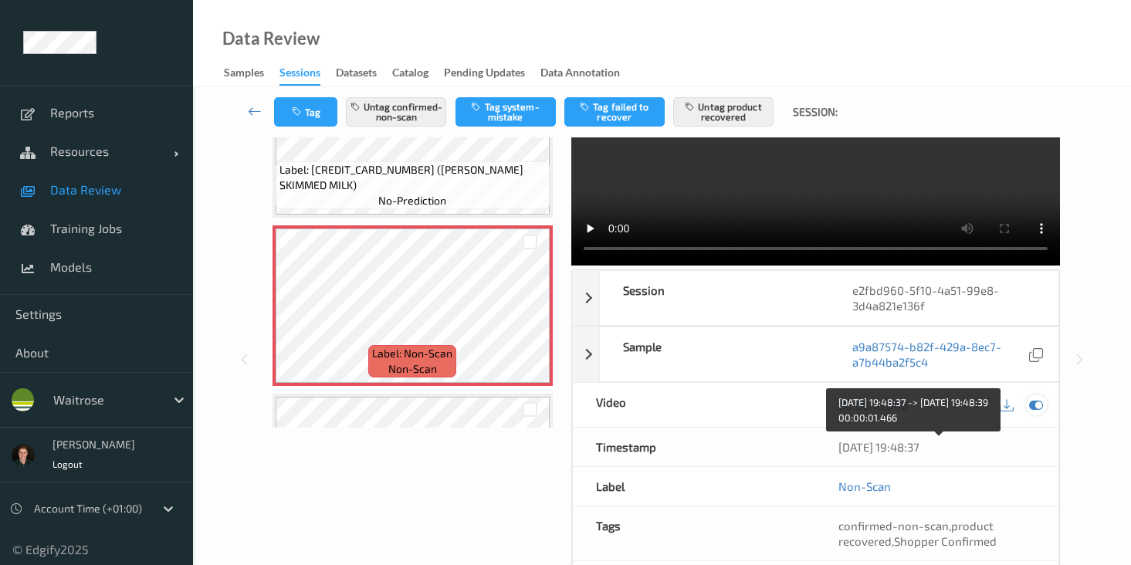
scroll to position [0, 0]
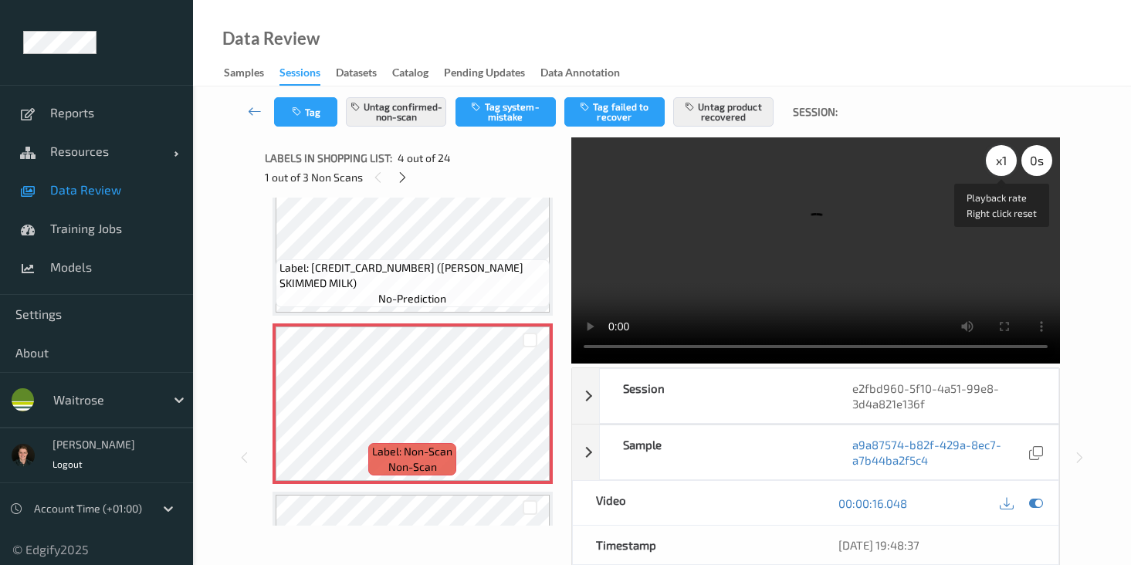
click at [1006, 174] on div "x 1" at bounding box center [1001, 160] width 31 height 31
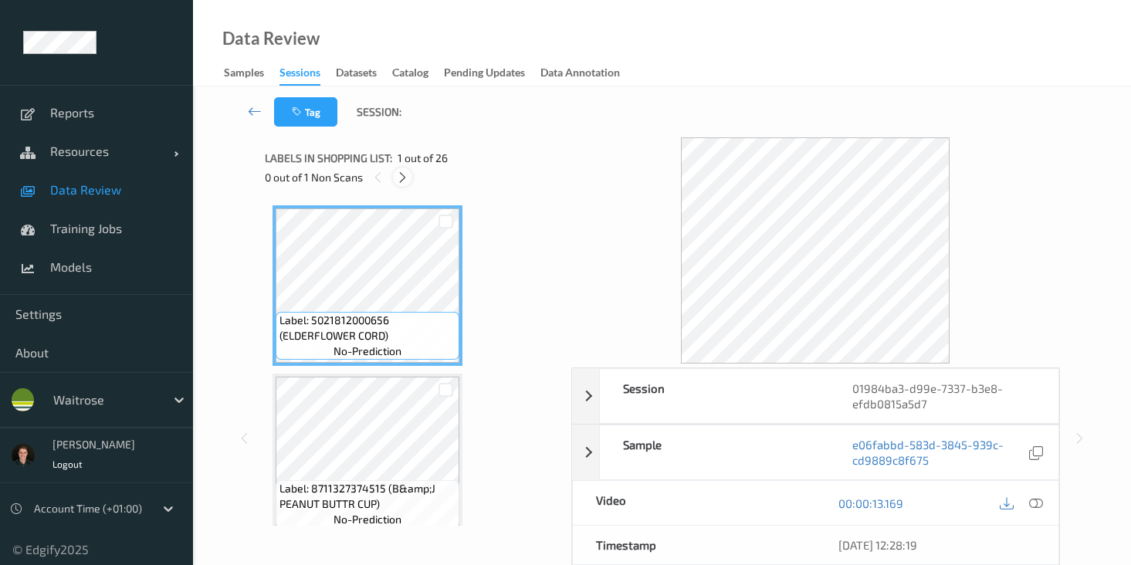
click at [400, 178] on icon at bounding box center [402, 178] width 13 height 14
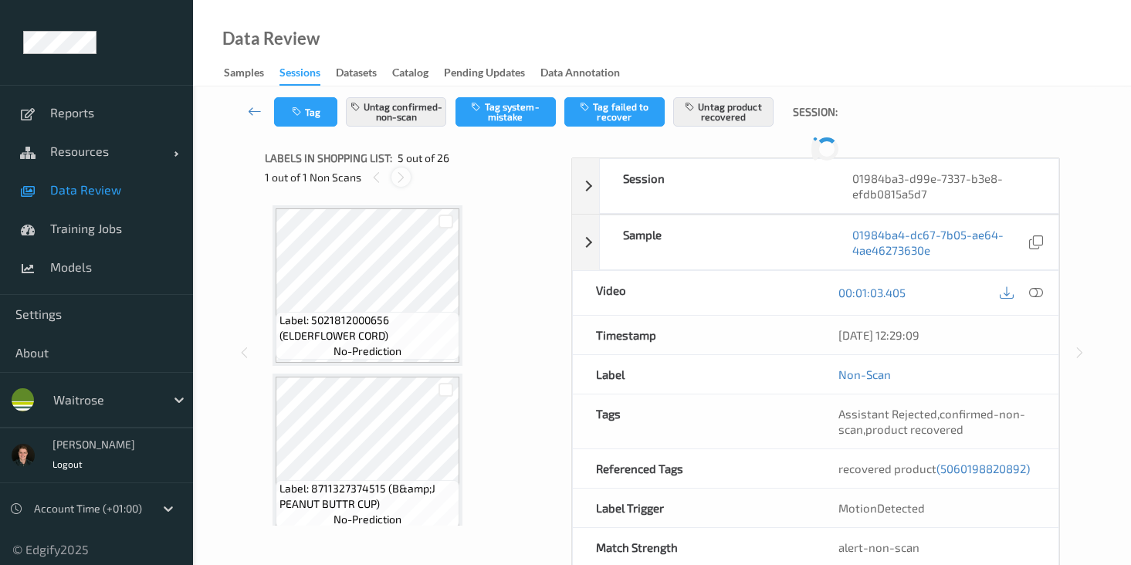
scroll to position [513, 0]
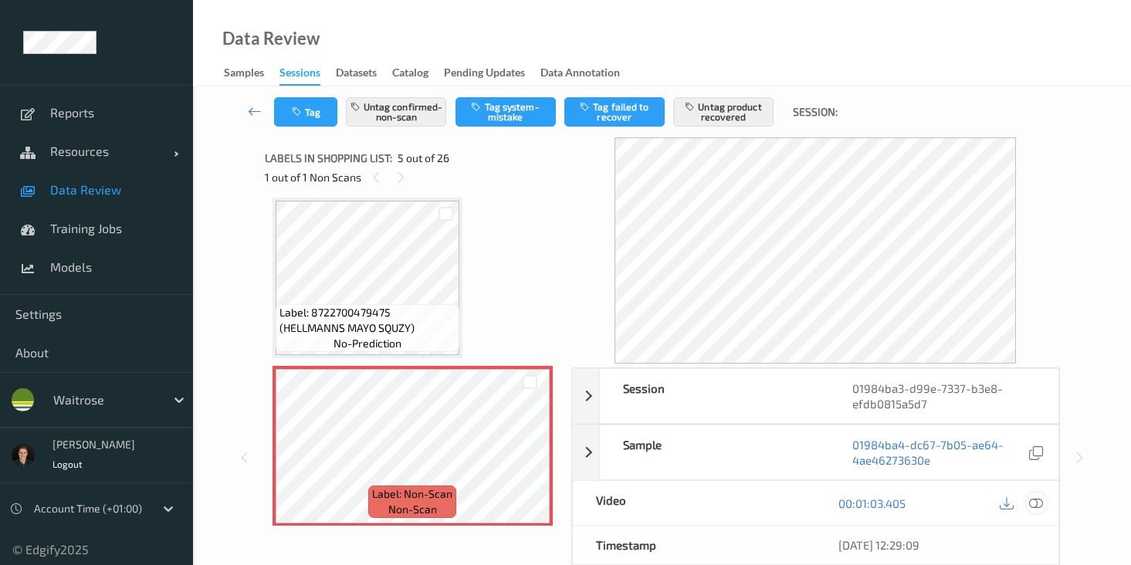
click at [1034, 506] on icon at bounding box center [1036, 503] width 14 height 14
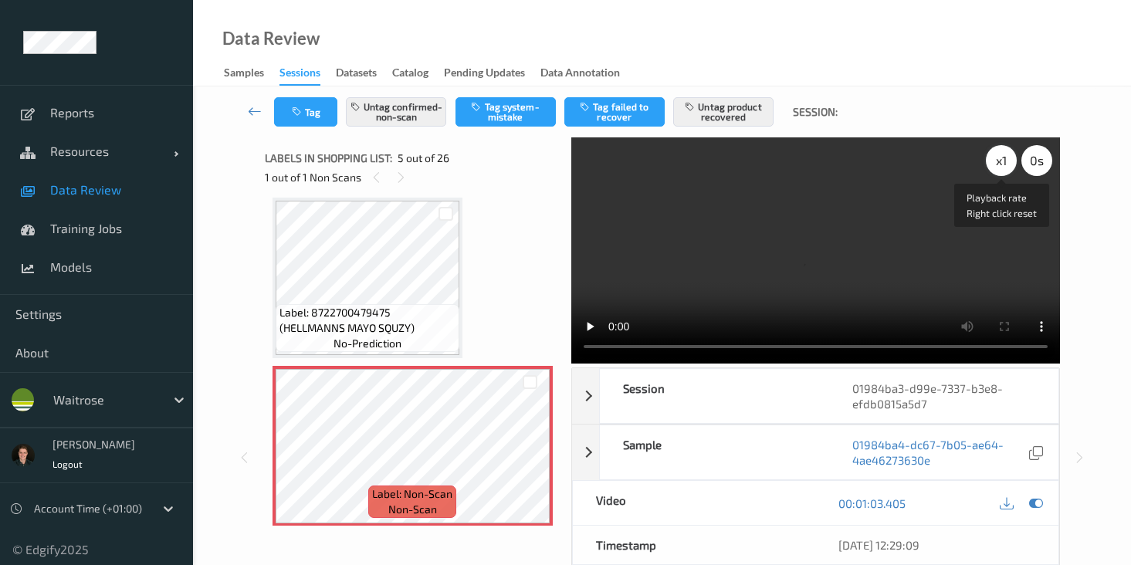
click at [1000, 171] on div "x 1" at bounding box center [1001, 160] width 31 height 31
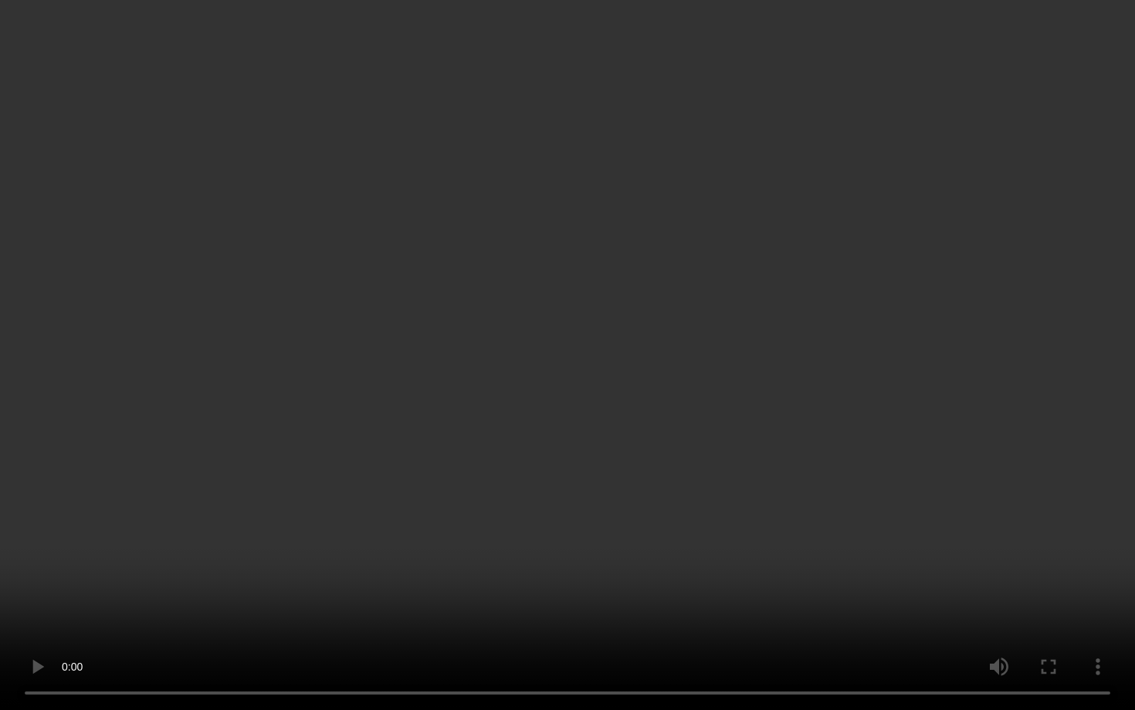
click at [946, 452] on video at bounding box center [567, 355] width 1135 height 710
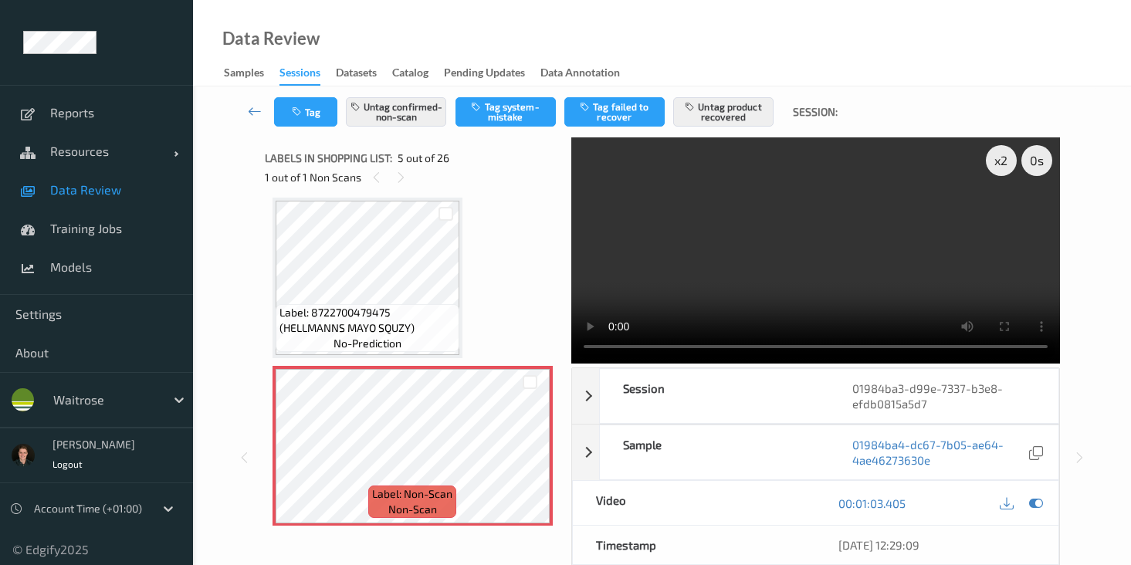
click at [930, 285] on video at bounding box center [815, 250] width 489 height 226
click at [788, 174] on video at bounding box center [815, 250] width 489 height 226
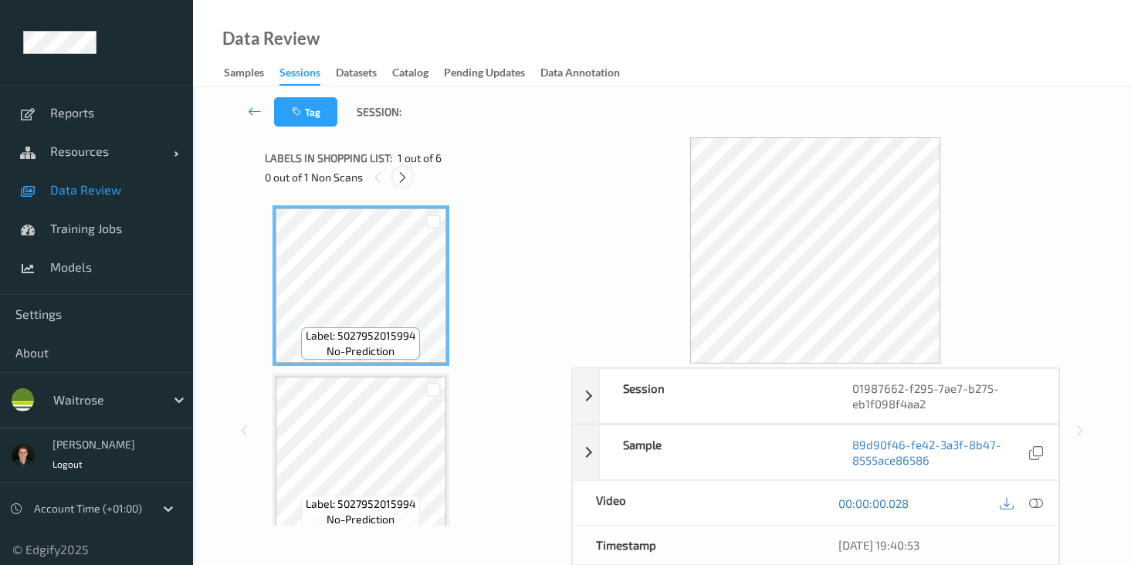
click at [405, 174] on icon at bounding box center [402, 178] width 13 height 14
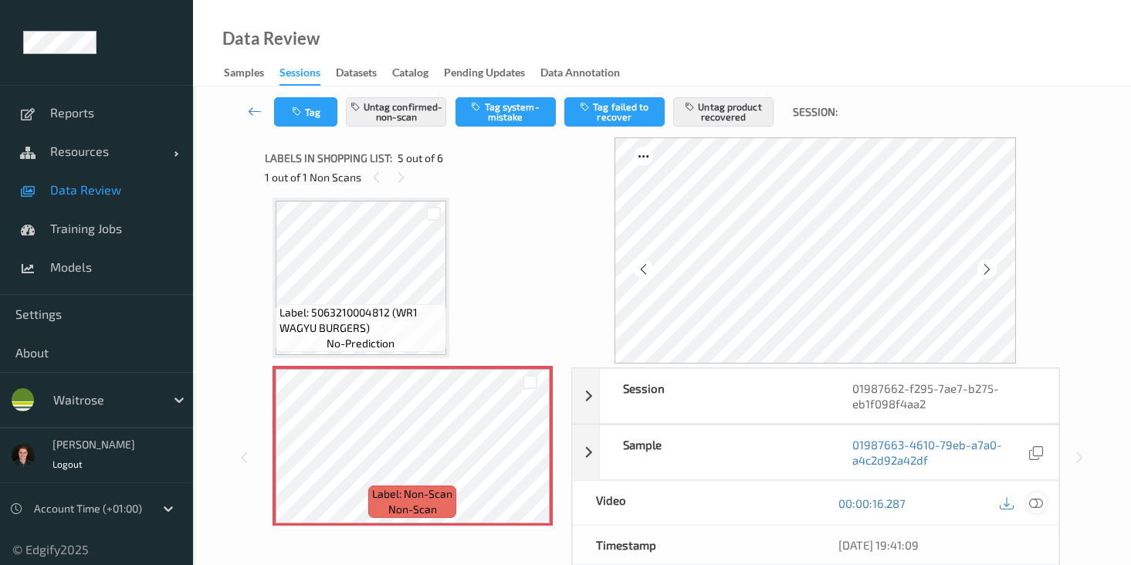
click at [1033, 501] on icon at bounding box center [1036, 503] width 14 height 14
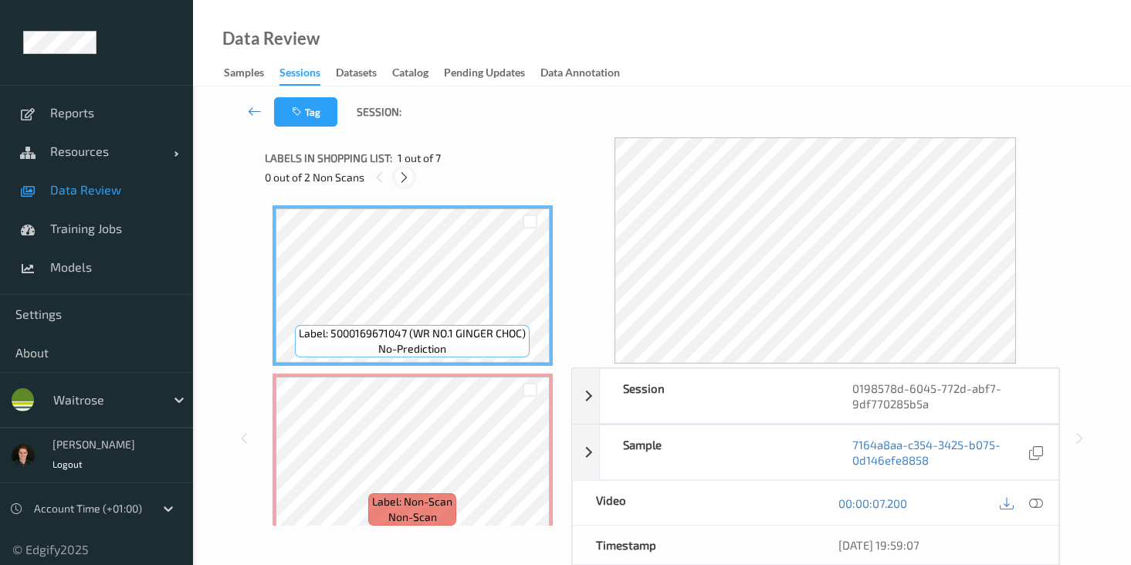
click at [407, 177] on icon at bounding box center [404, 178] width 13 height 14
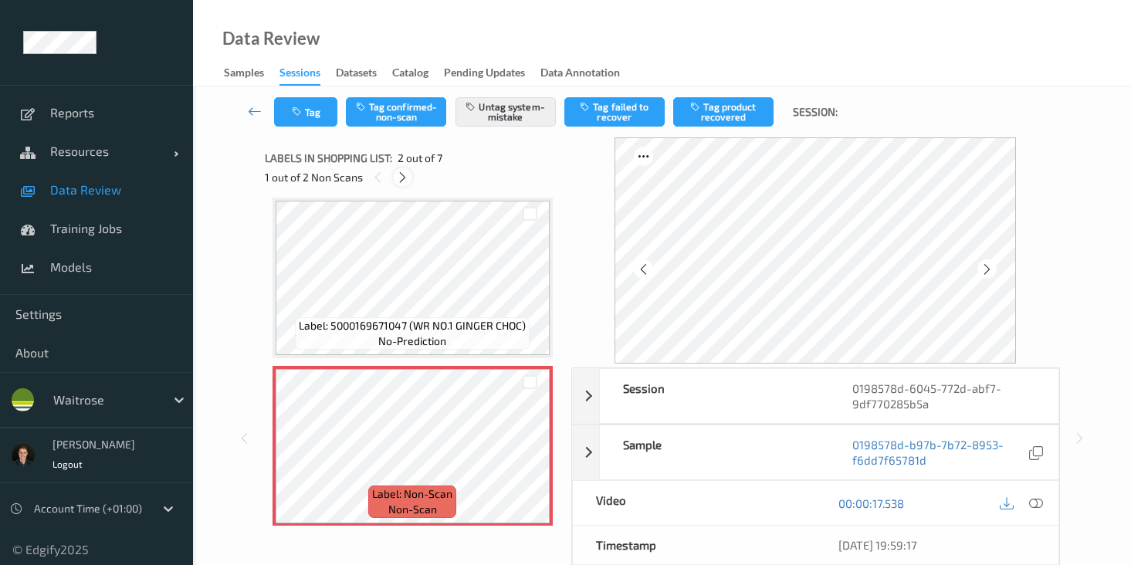
click at [407, 177] on icon at bounding box center [402, 178] width 13 height 14
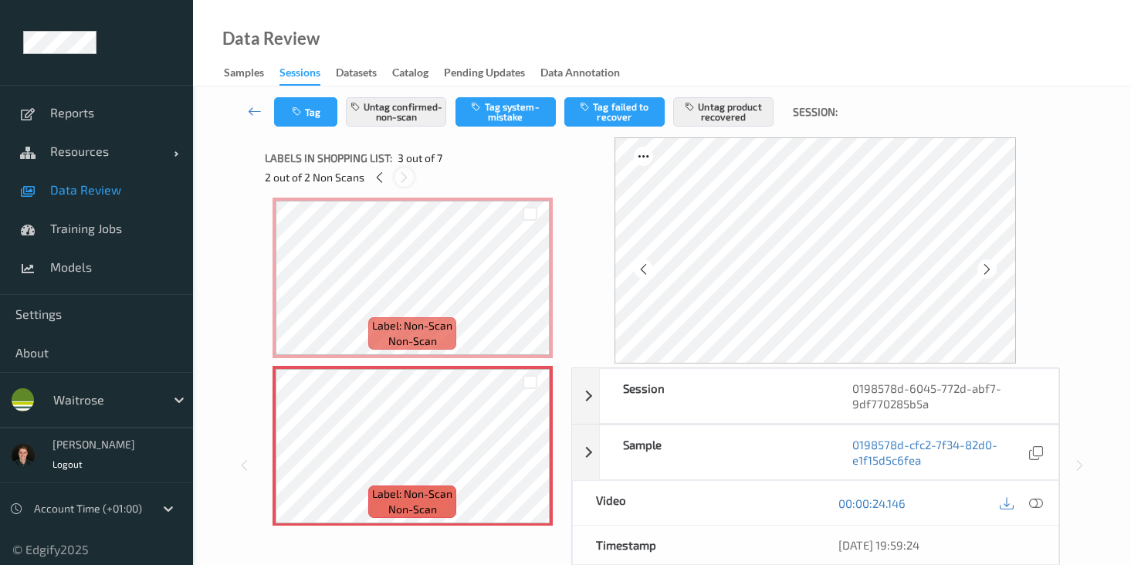
click at [407, 177] on icon at bounding box center [404, 178] width 13 height 14
click at [405, 181] on icon at bounding box center [404, 178] width 13 height 14
click at [381, 177] on icon at bounding box center [379, 178] width 13 height 14
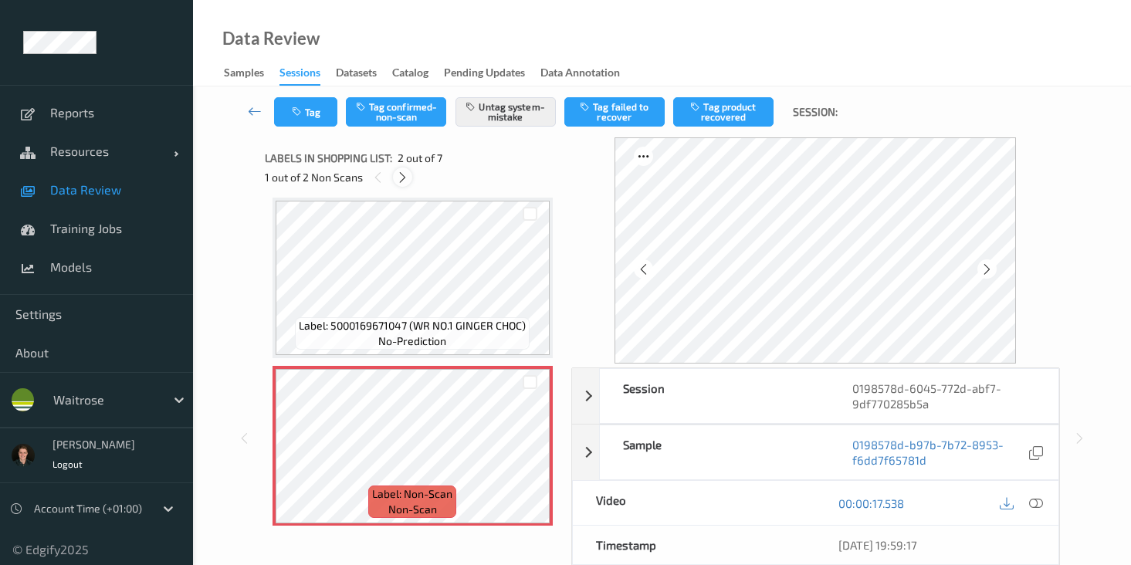
click at [401, 174] on icon at bounding box center [402, 178] width 13 height 14
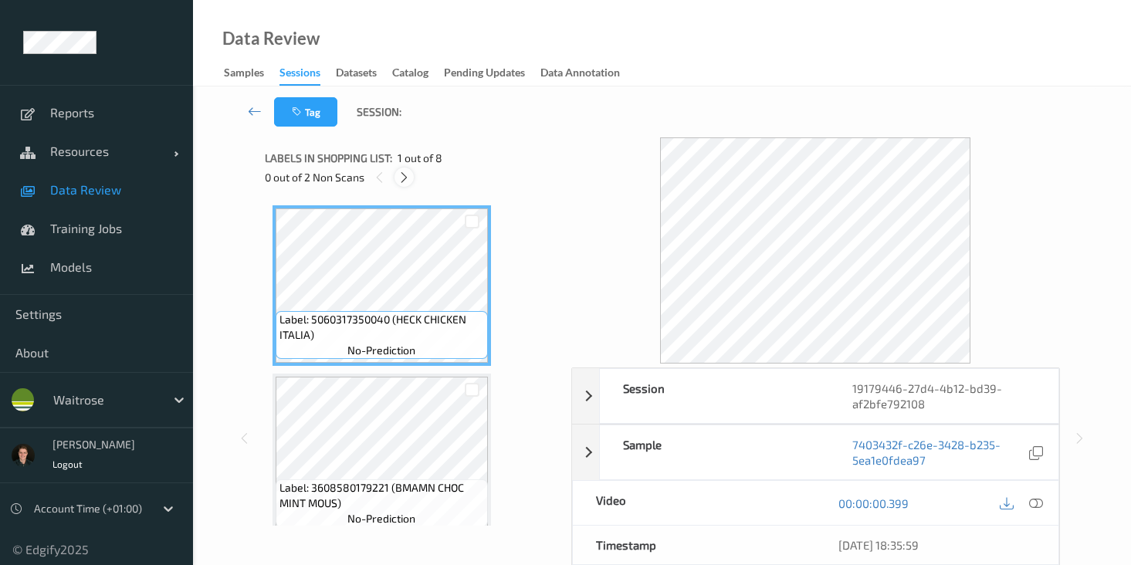
click at [410, 180] on icon at bounding box center [404, 178] width 13 height 14
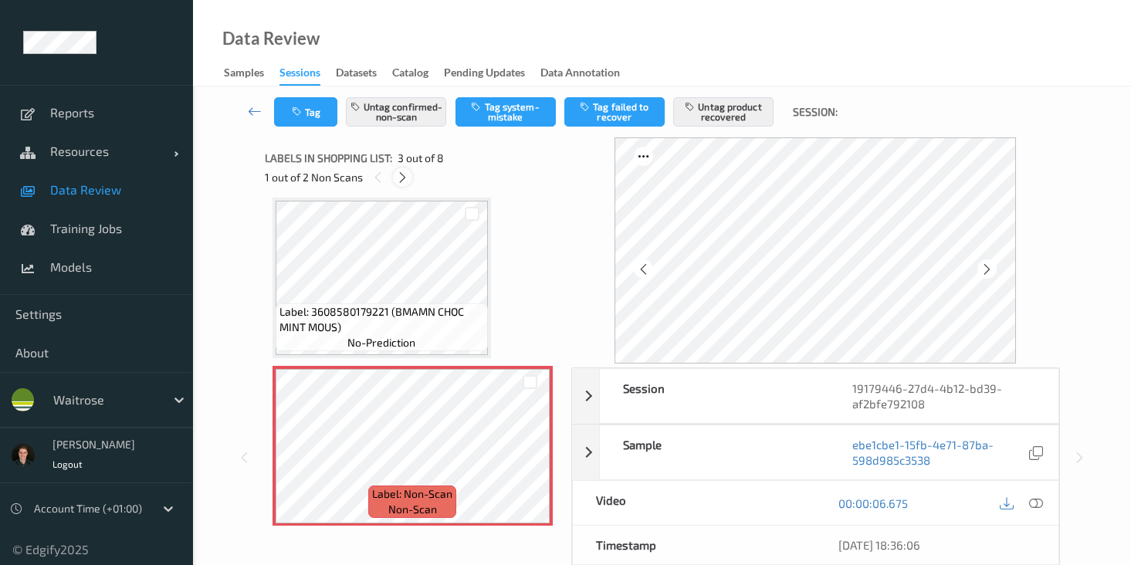
click at [410, 180] on div at bounding box center [402, 177] width 19 height 19
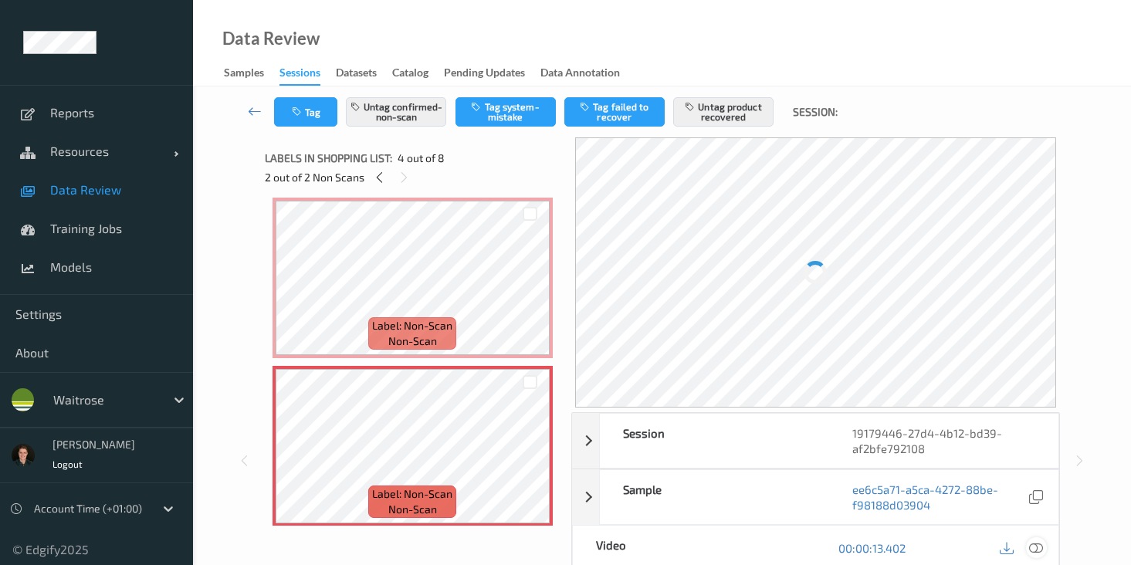
click at [1035, 550] on icon at bounding box center [1036, 547] width 14 height 14
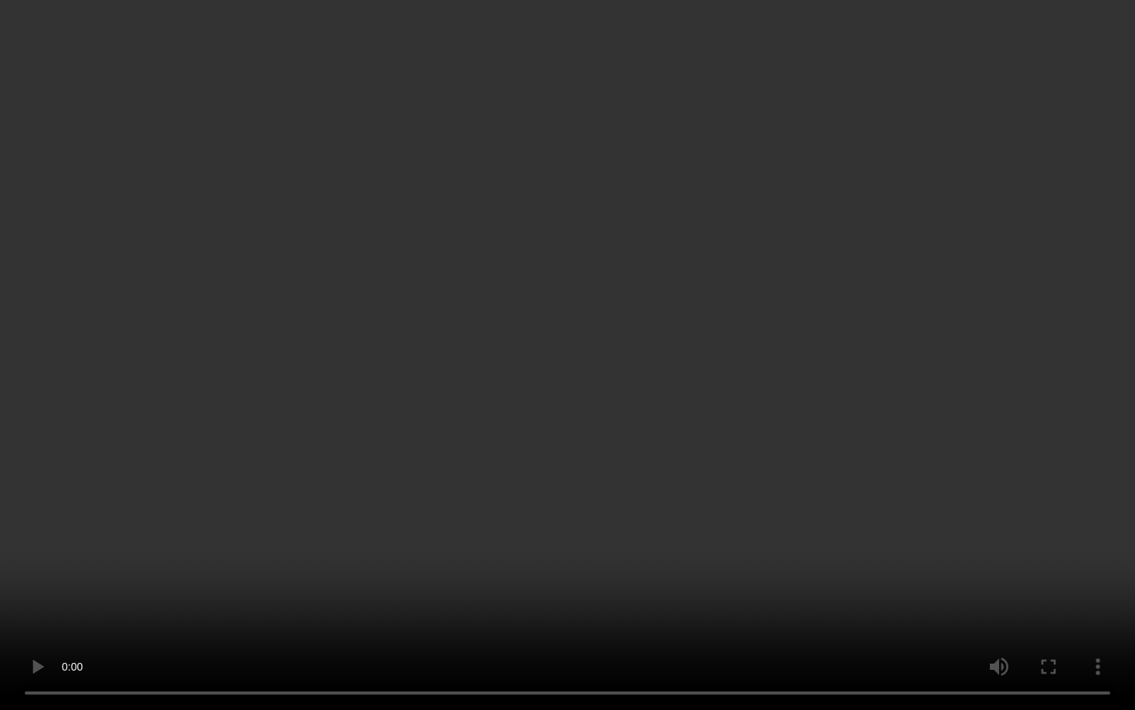
click at [62, 509] on video at bounding box center [567, 355] width 1135 height 710
click at [177, 535] on video at bounding box center [567, 355] width 1135 height 710
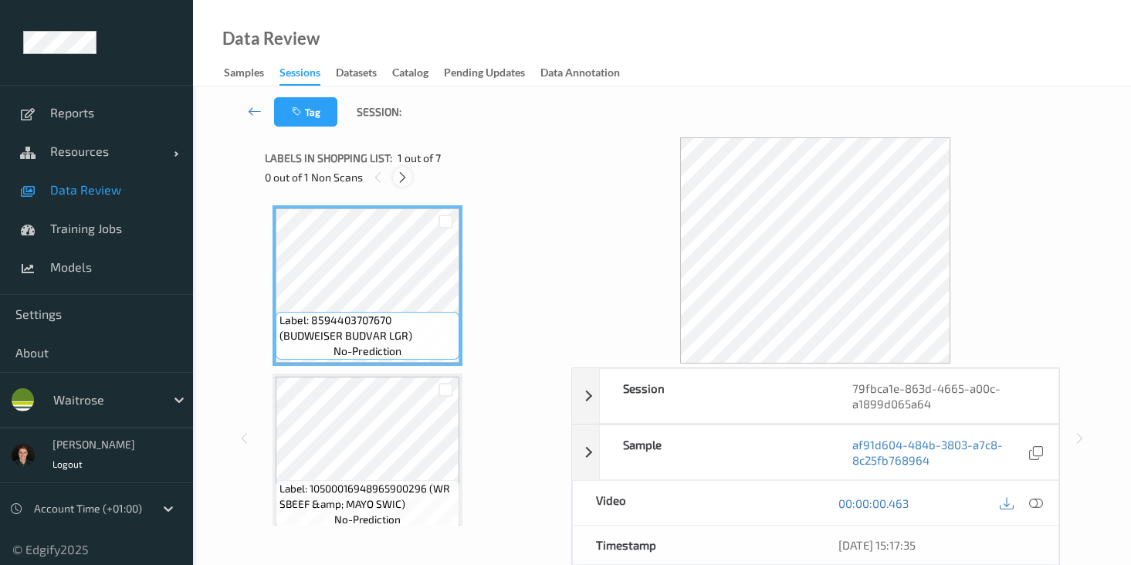
click at [402, 180] on icon at bounding box center [402, 178] width 13 height 14
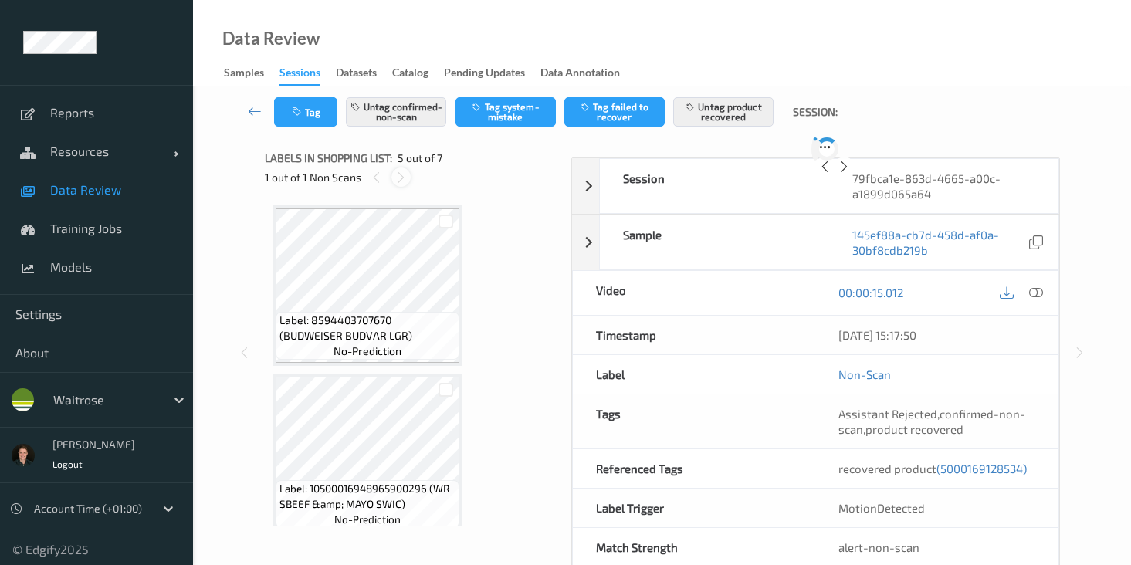
scroll to position [513, 0]
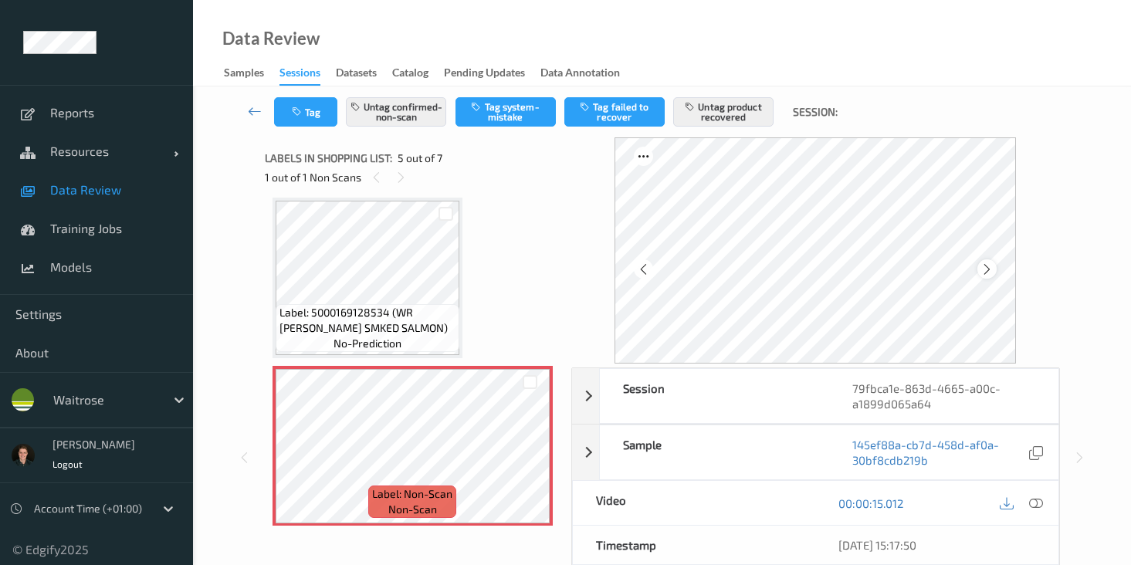
click at [990, 276] on icon at bounding box center [987, 269] width 13 height 14
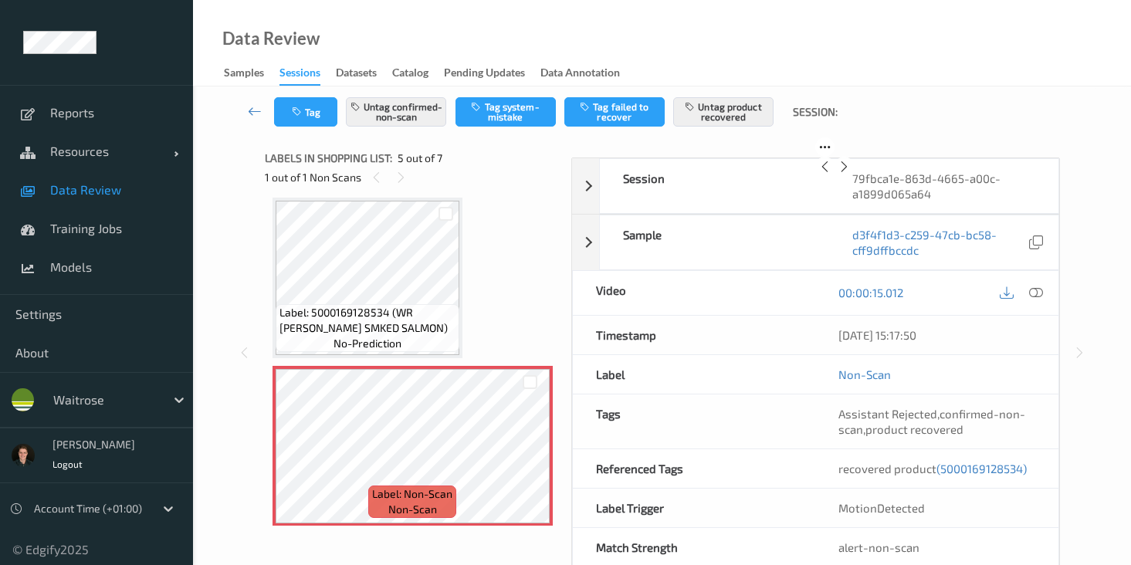
click at [851, 174] on icon at bounding box center [844, 167] width 13 height 14
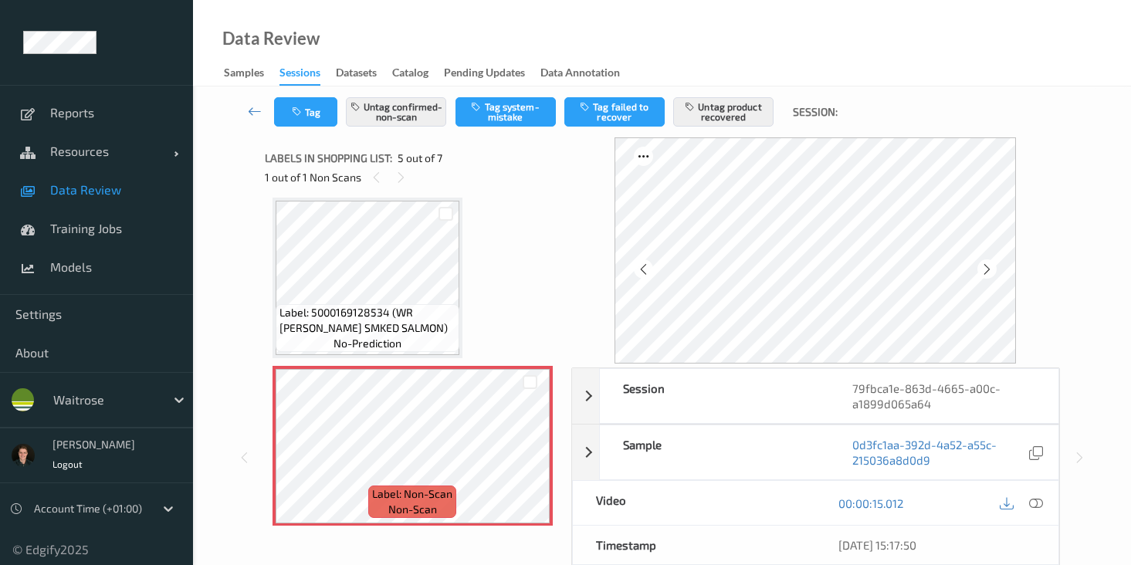
click at [990, 276] on icon at bounding box center [987, 269] width 13 height 14
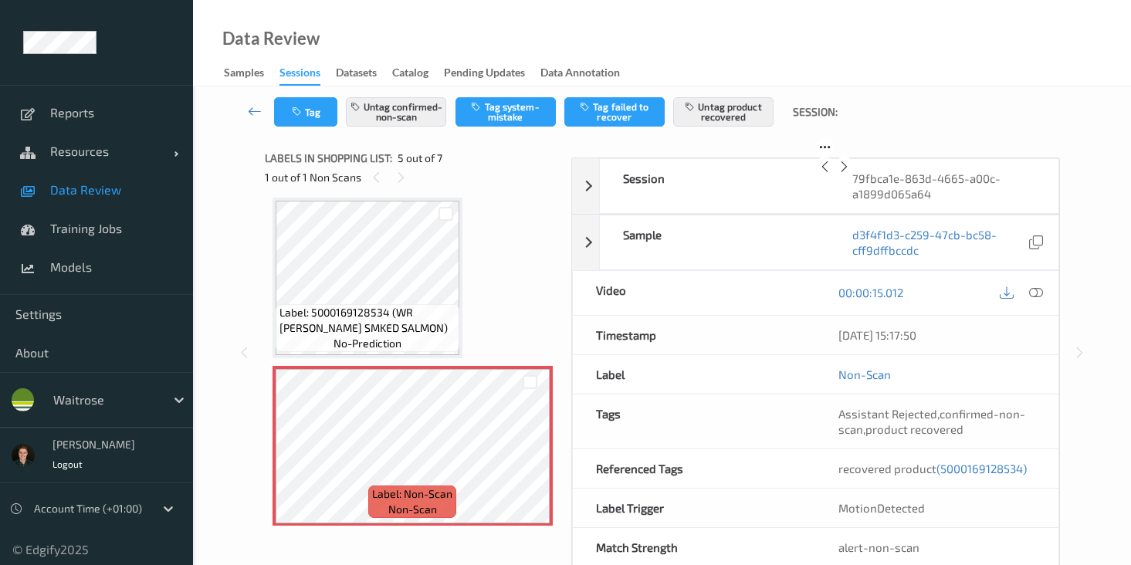
click at [851, 174] on icon at bounding box center [844, 167] width 13 height 14
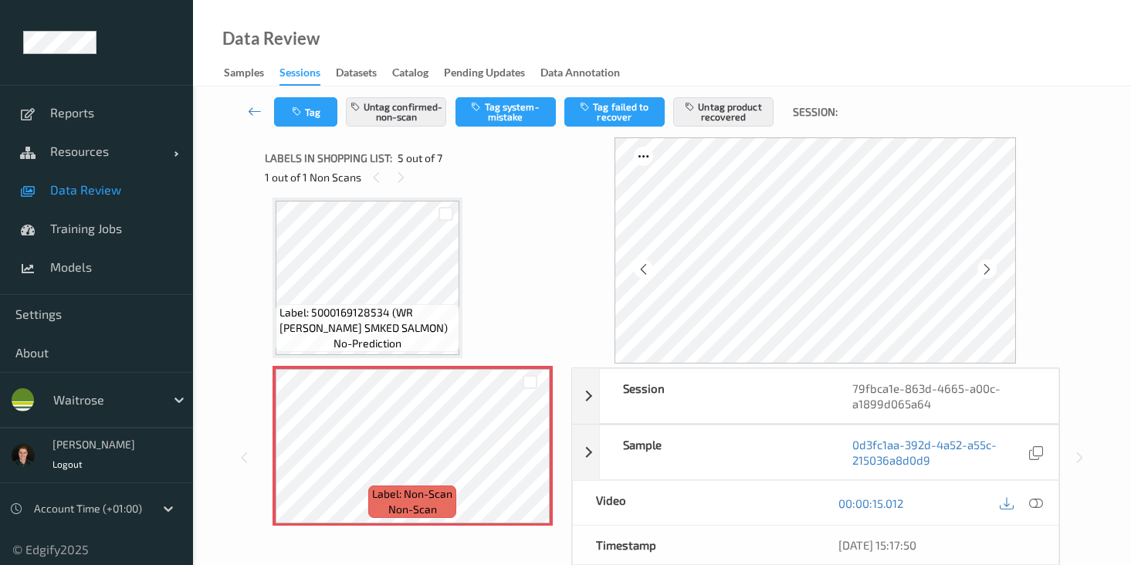
click at [990, 276] on icon at bounding box center [987, 269] width 13 height 14
click at [1038, 503] on icon at bounding box center [1036, 503] width 14 height 14
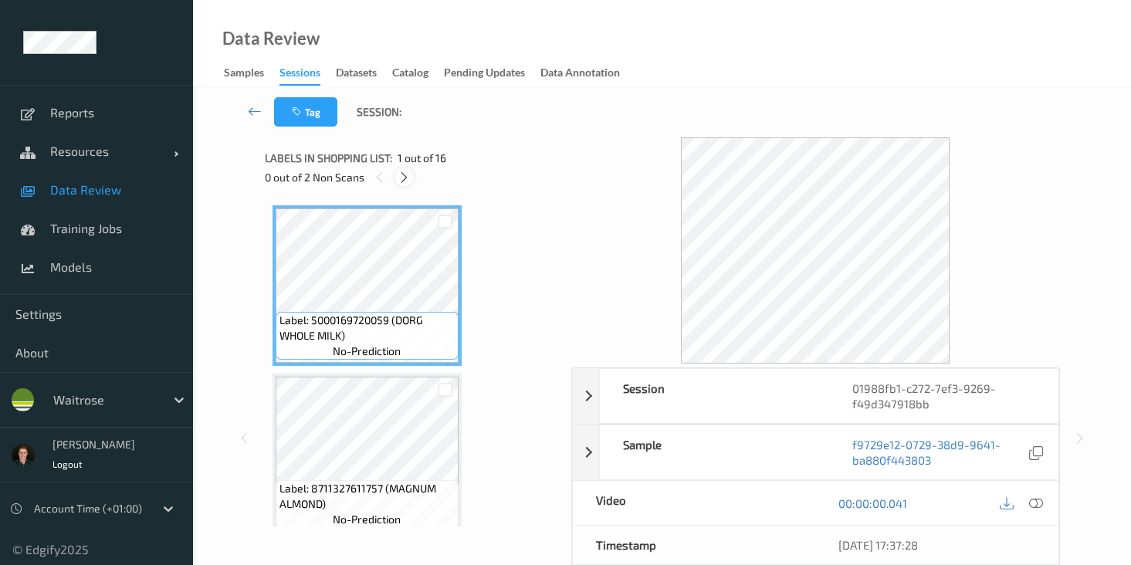
click at [406, 173] on icon at bounding box center [404, 178] width 13 height 14
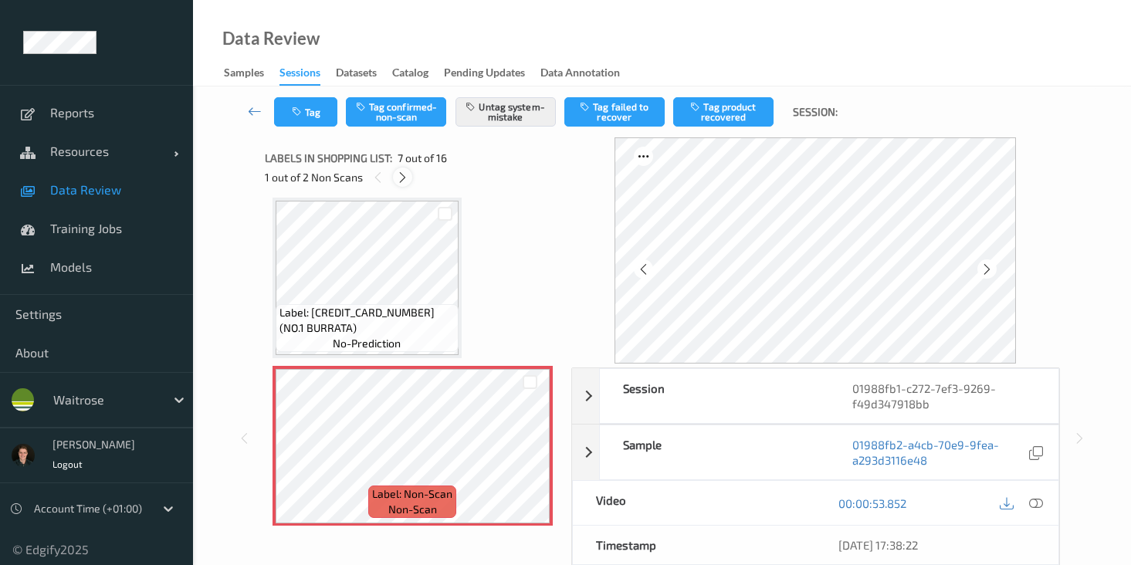
click at [406, 172] on icon at bounding box center [402, 178] width 13 height 14
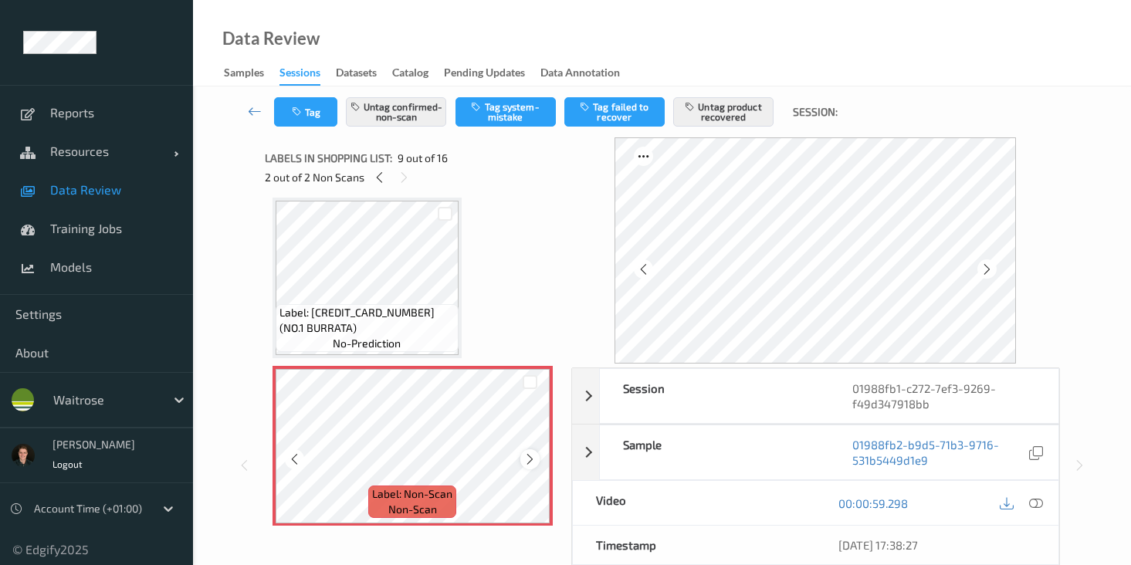
click at [523, 462] on icon at bounding box center [529, 459] width 13 height 14
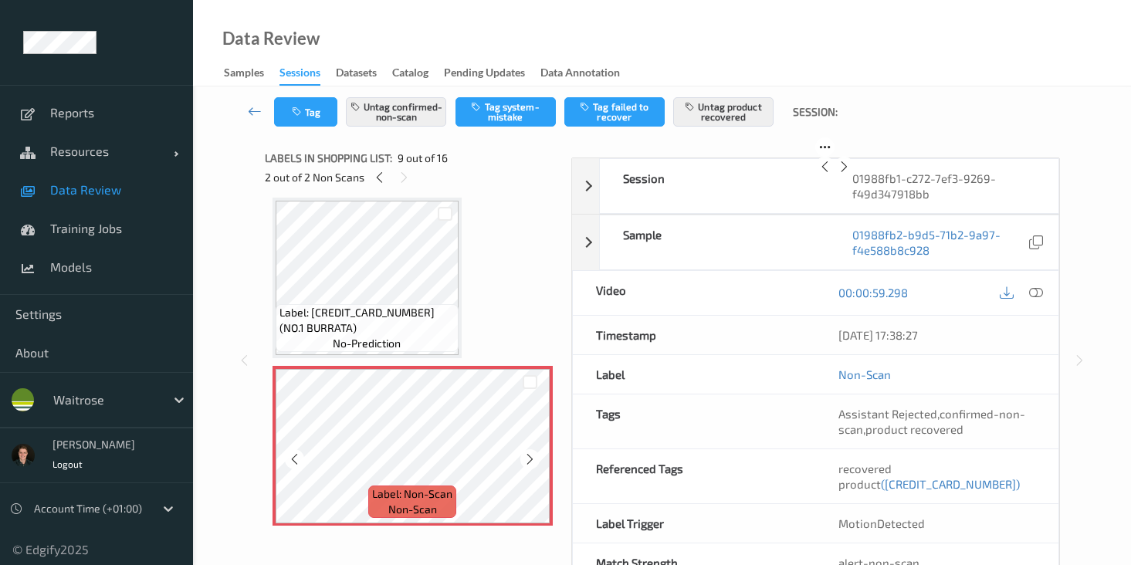
click at [523, 462] on icon at bounding box center [529, 459] width 13 height 14
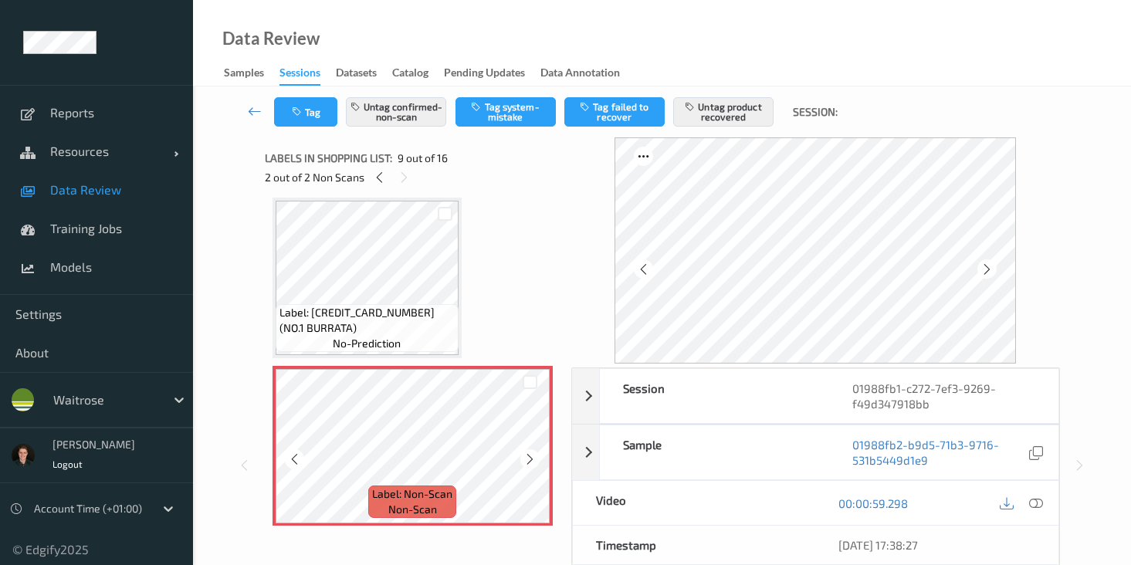
click at [523, 462] on icon at bounding box center [529, 459] width 13 height 14
click at [1037, 503] on icon at bounding box center [1036, 503] width 14 height 14
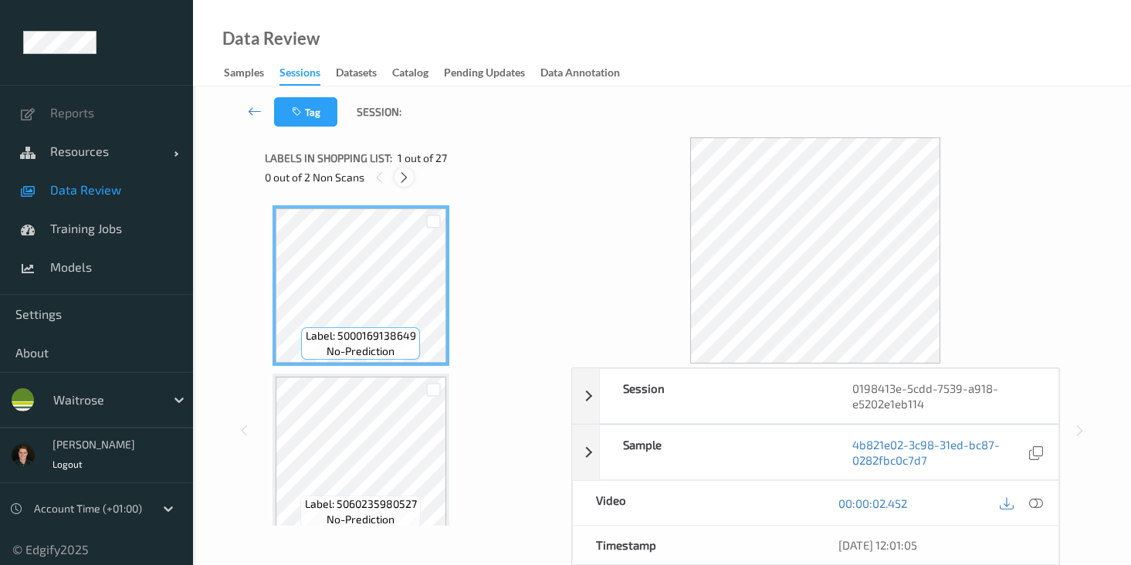
click at [401, 174] on icon at bounding box center [404, 178] width 13 height 14
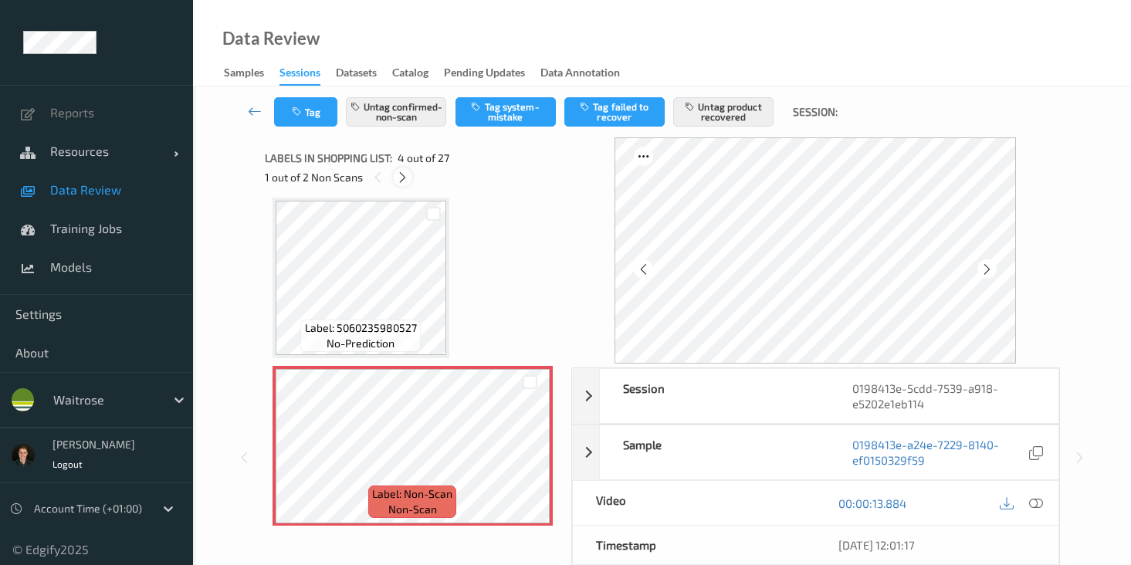
click at [401, 174] on icon at bounding box center [402, 178] width 13 height 14
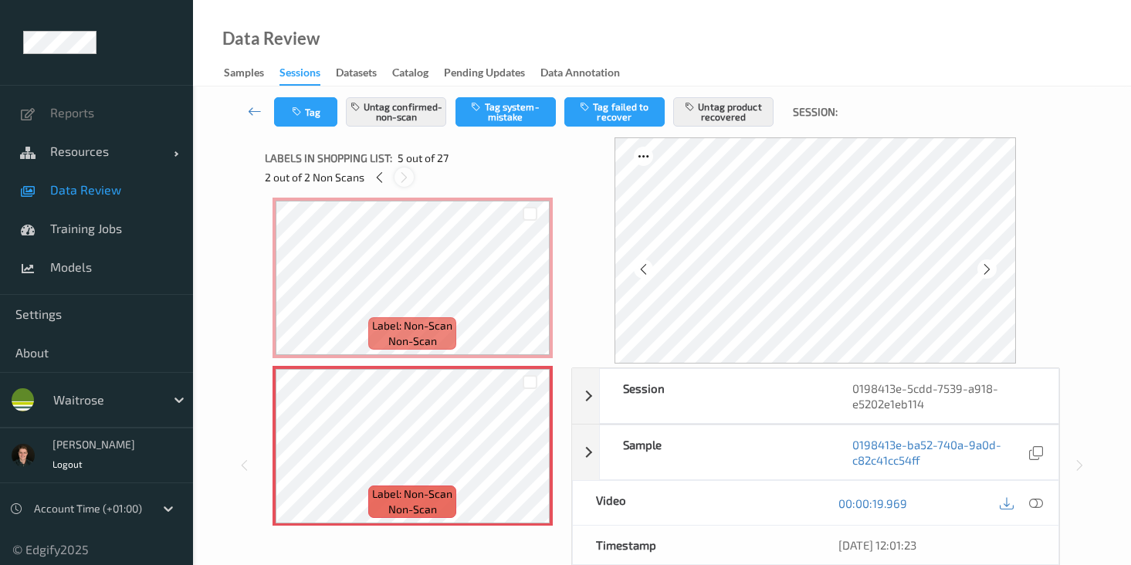
click at [401, 174] on icon at bounding box center [404, 178] width 13 height 14
click at [1037, 501] on icon at bounding box center [1036, 503] width 14 height 14
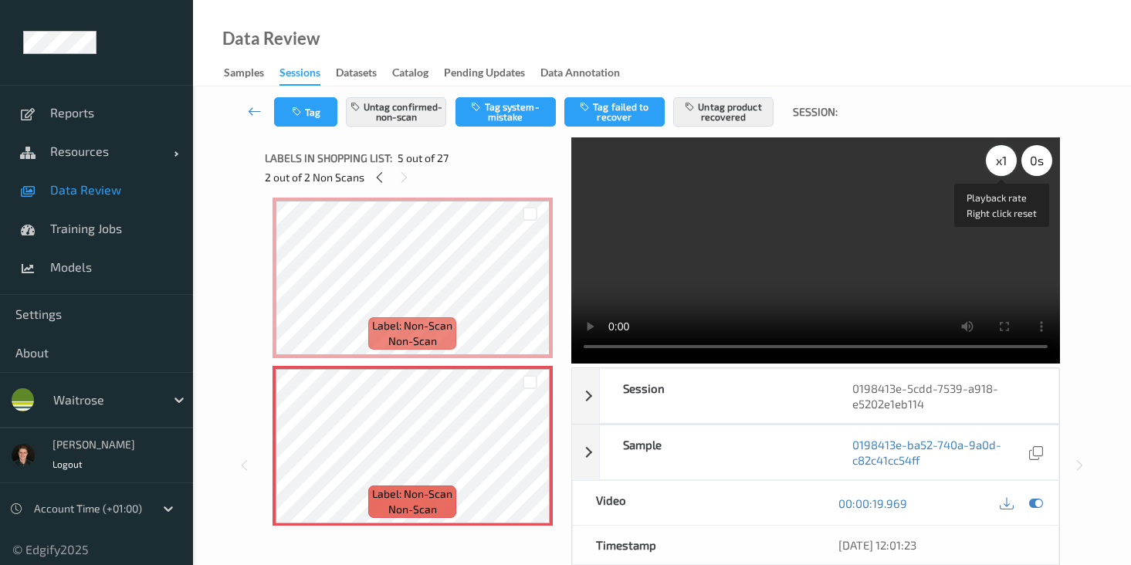
click at [992, 161] on div "x 1" at bounding box center [1001, 160] width 31 height 31
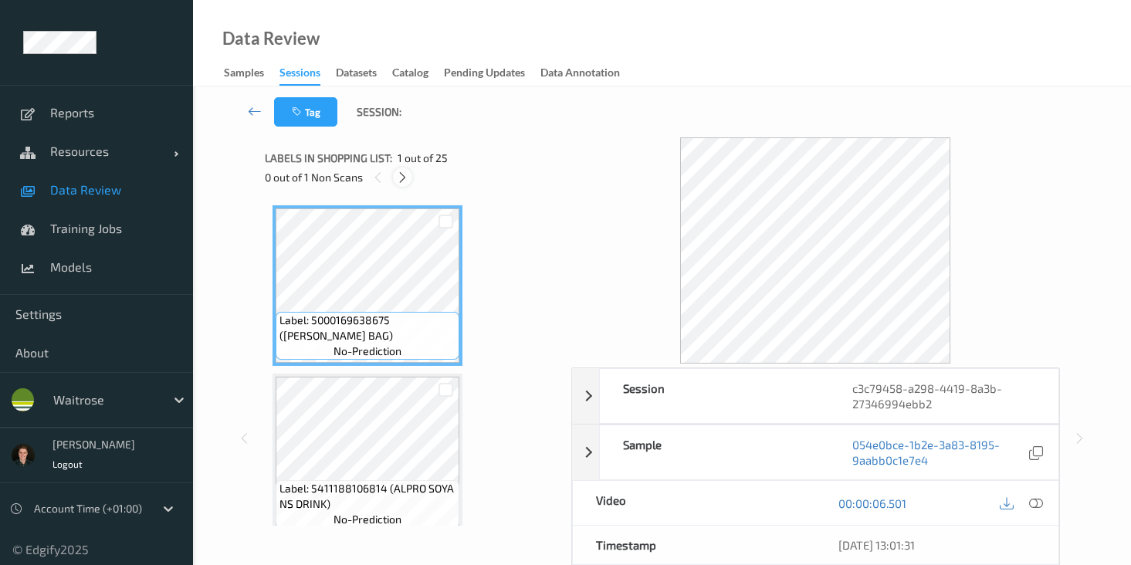
click at [410, 174] on div at bounding box center [402, 177] width 19 height 19
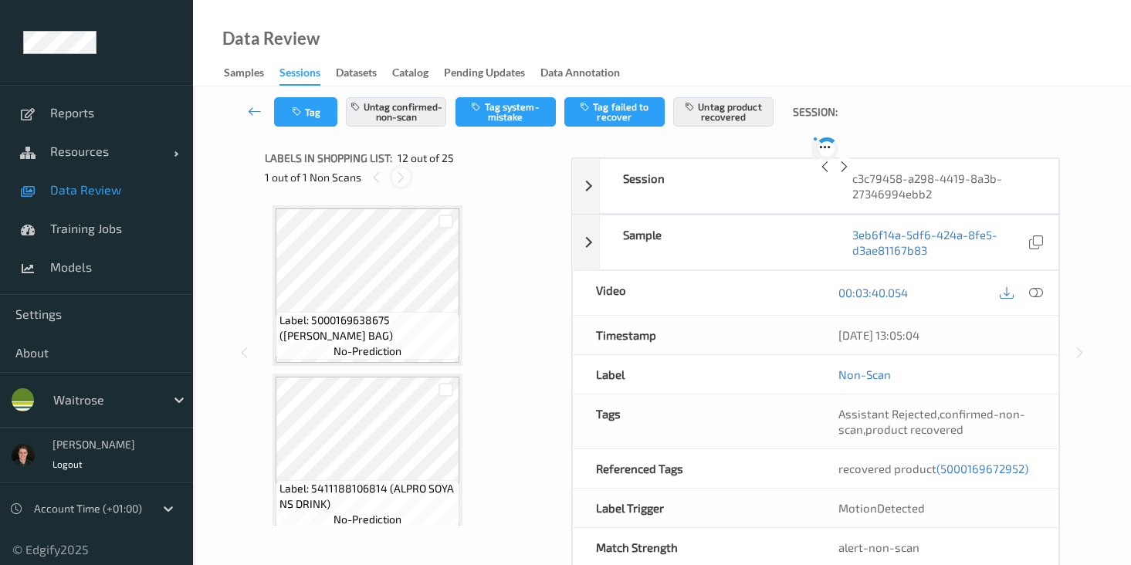
scroll to position [1691, 0]
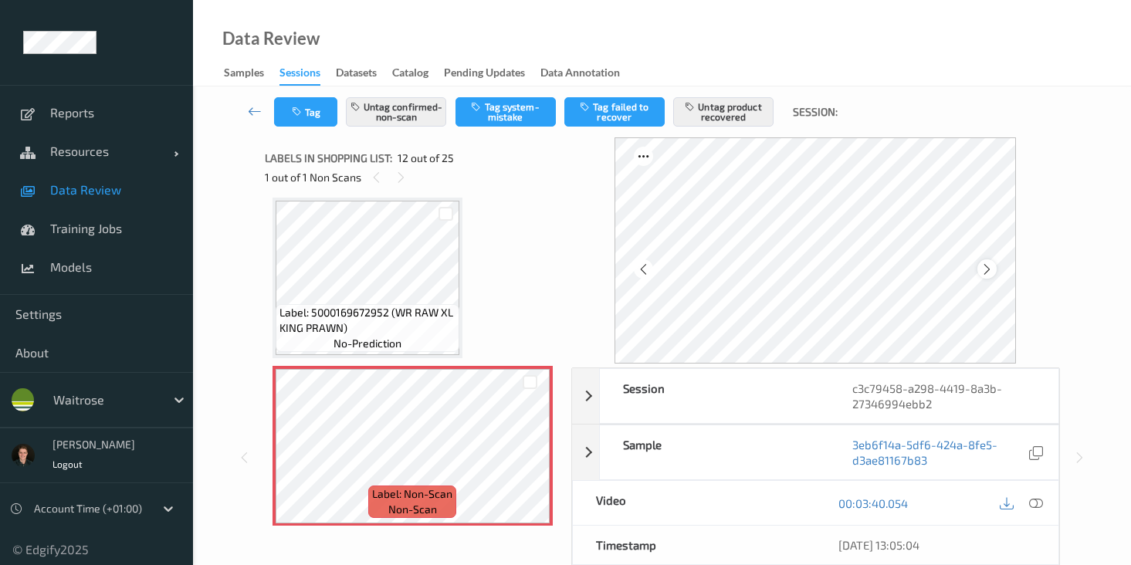
click at [994, 270] on icon at bounding box center [987, 269] width 13 height 14
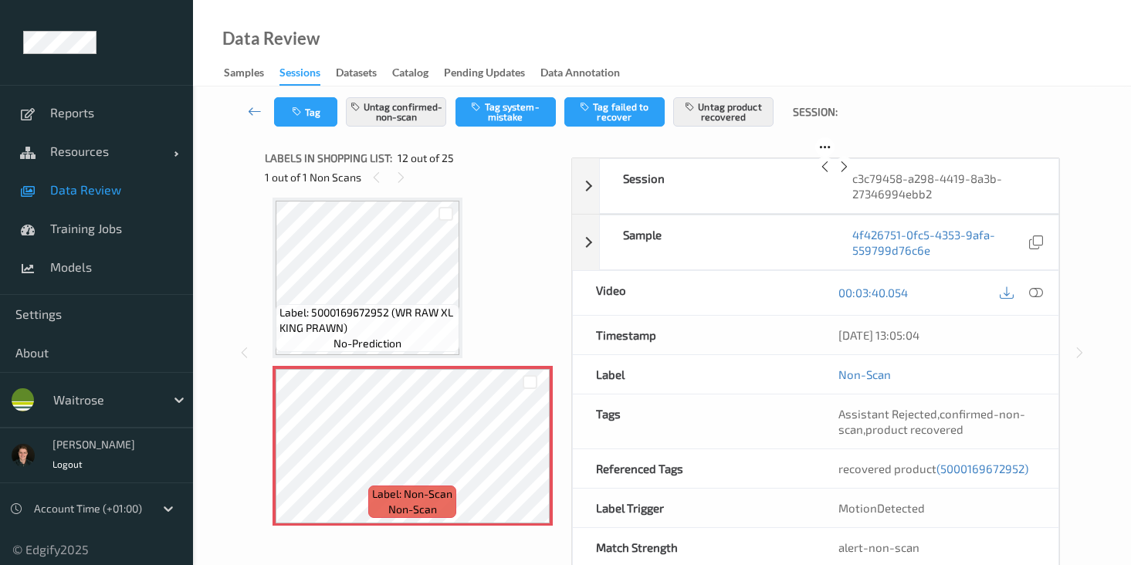
click at [851, 174] on icon at bounding box center [844, 167] width 13 height 14
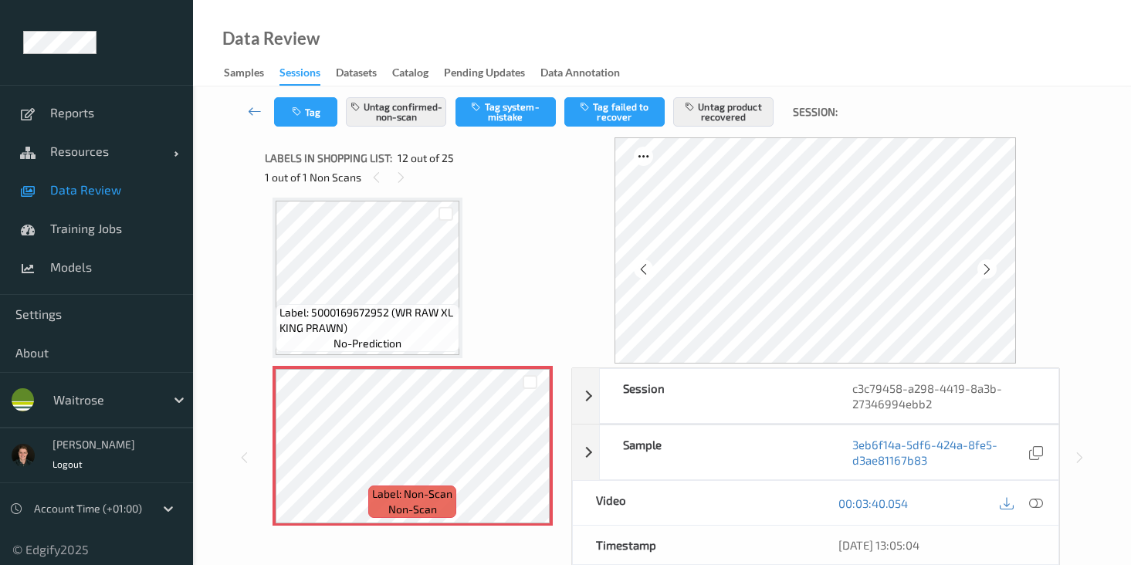
click at [994, 270] on icon at bounding box center [987, 269] width 13 height 14
click at [1038, 507] on icon at bounding box center [1036, 503] width 14 height 14
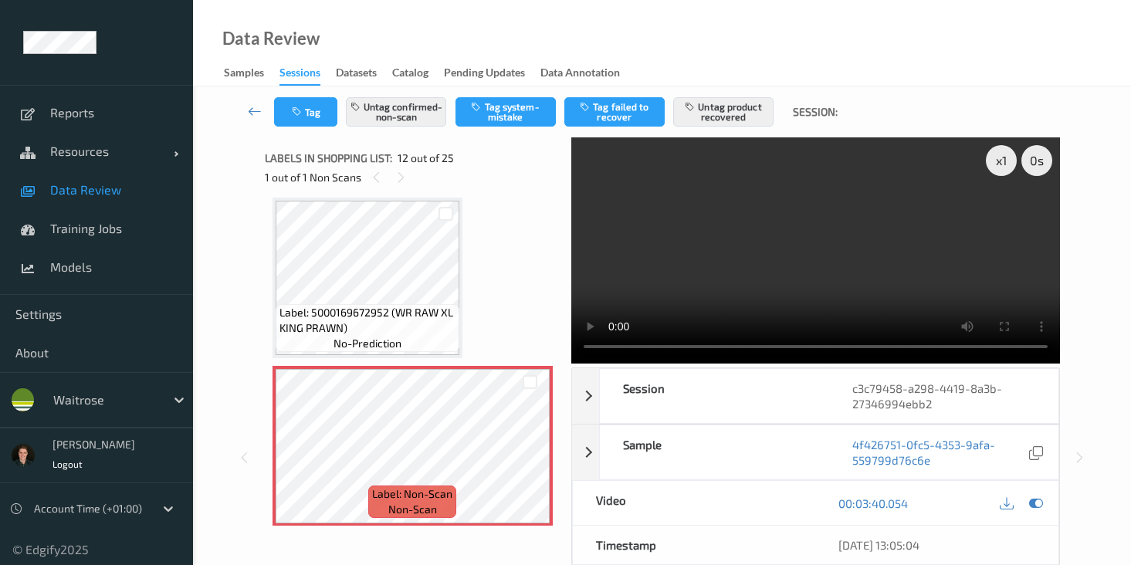
click at [727, 246] on video at bounding box center [815, 250] width 489 height 226
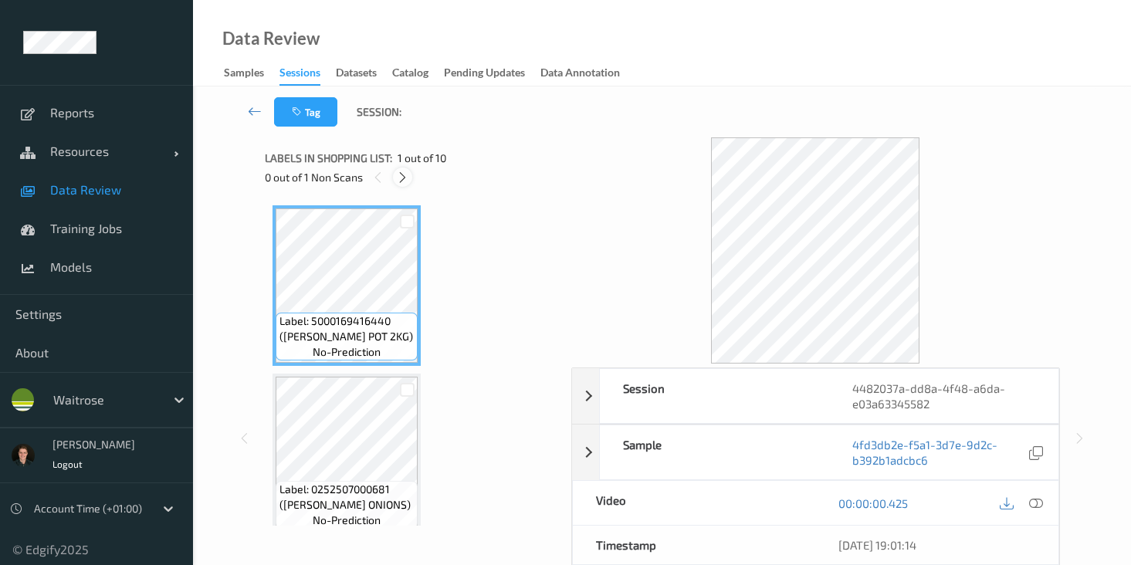
click at [407, 173] on icon at bounding box center [402, 178] width 13 height 14
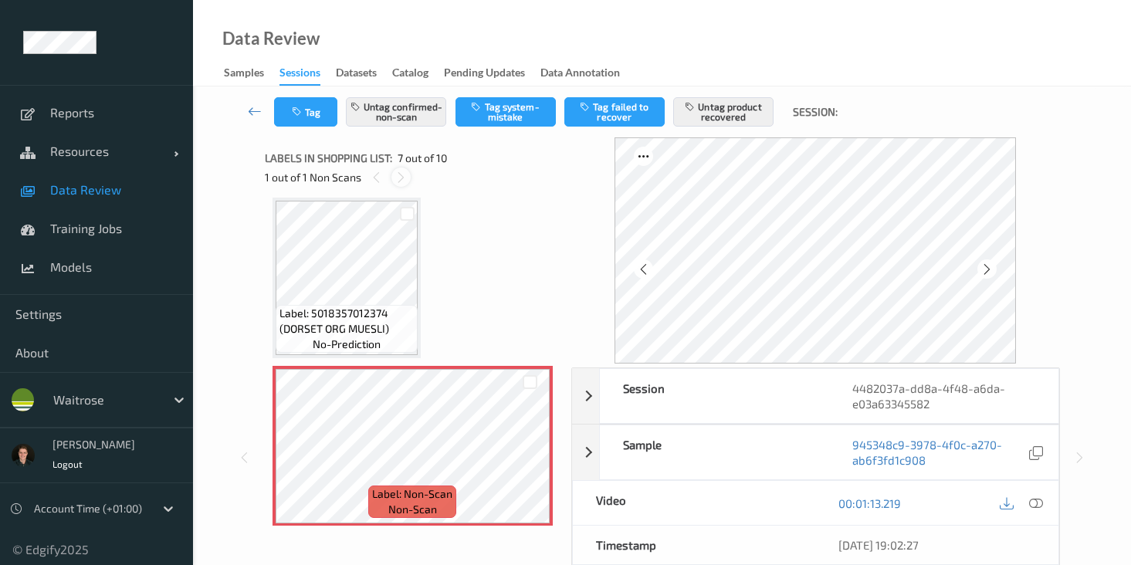
click at [407, 173] on div at bounding box center [400, 177] width 19 height 19
click at [987, 266] on icon at bounding box center [987, 269] width 13 height 14
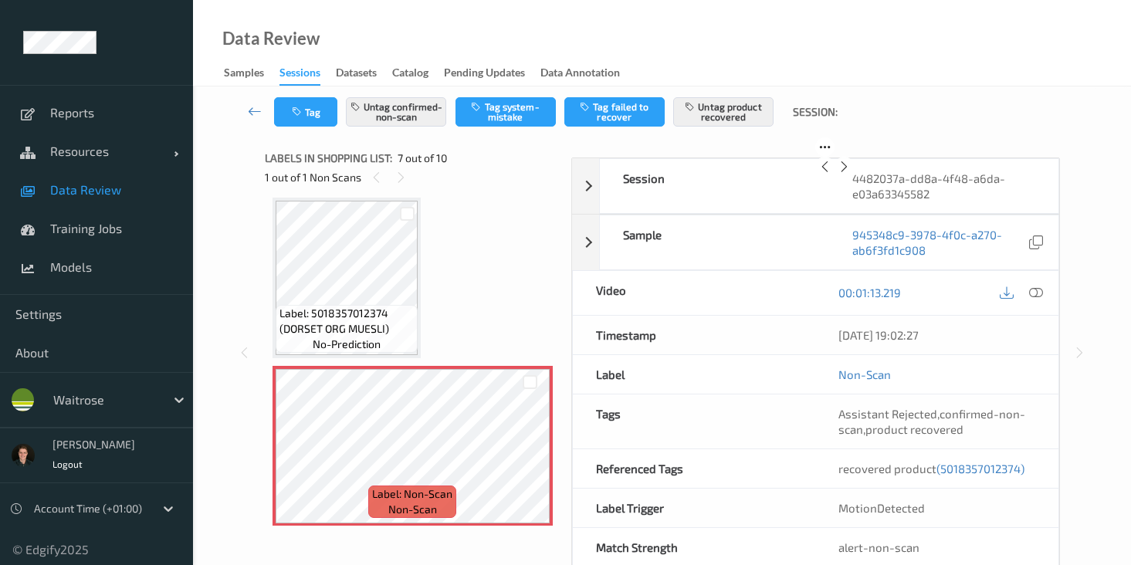
click at [851, 174] on icon at bounding box center [844, 167] width 13 height 14
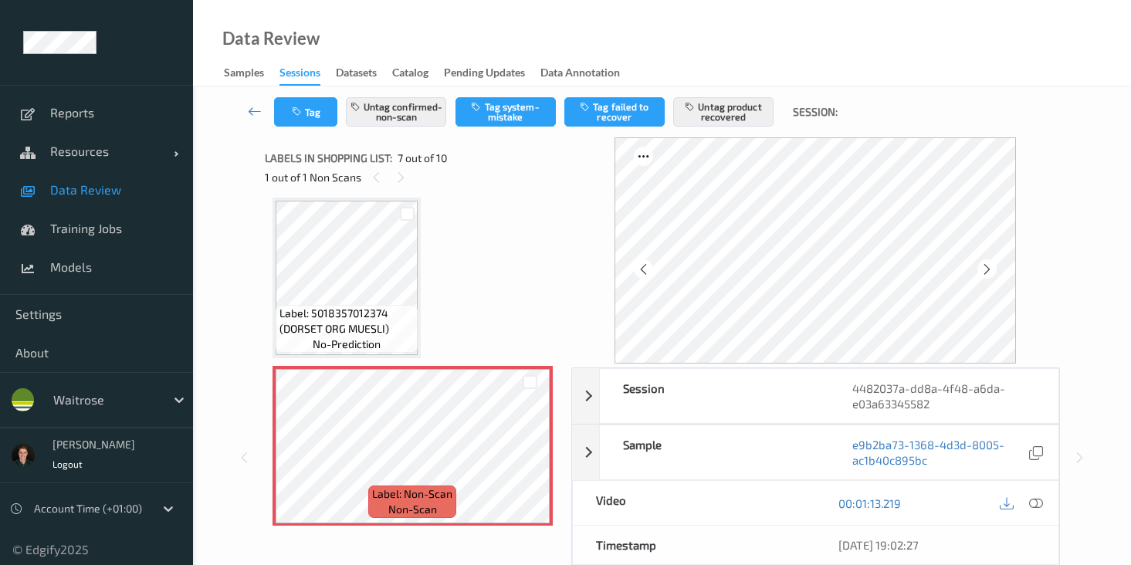
click at [987, 266] on icon at bounding box center [987, 269] width 13 height 14
click at [1032, 505] on icon at bounding box center [1036, 503] width 14 height 14
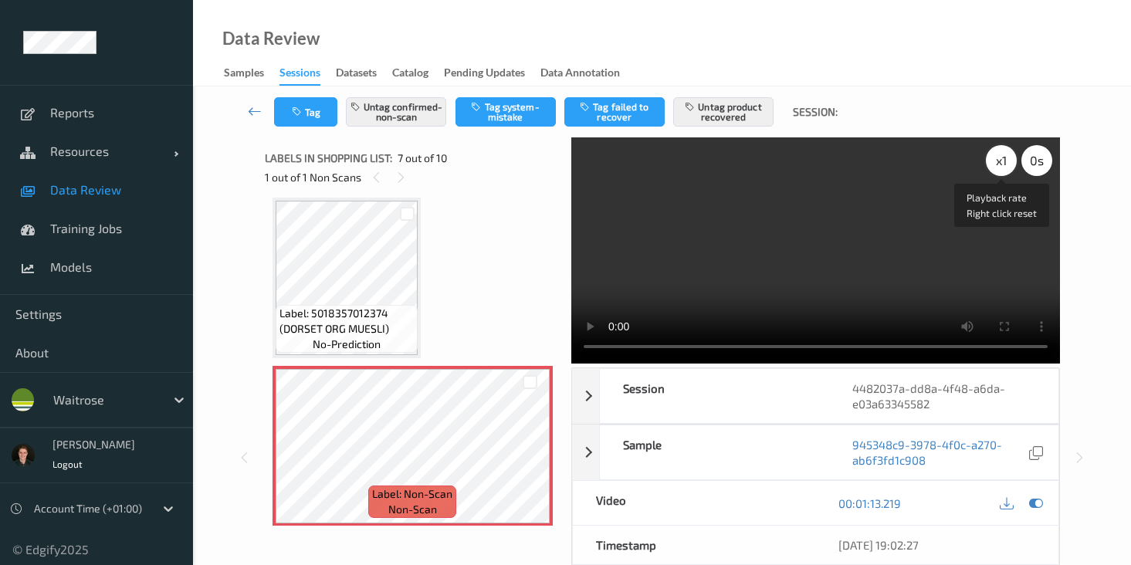
click at [987, 166] on div "x 1" at bounding box center [1001, 160] width 31 height 31
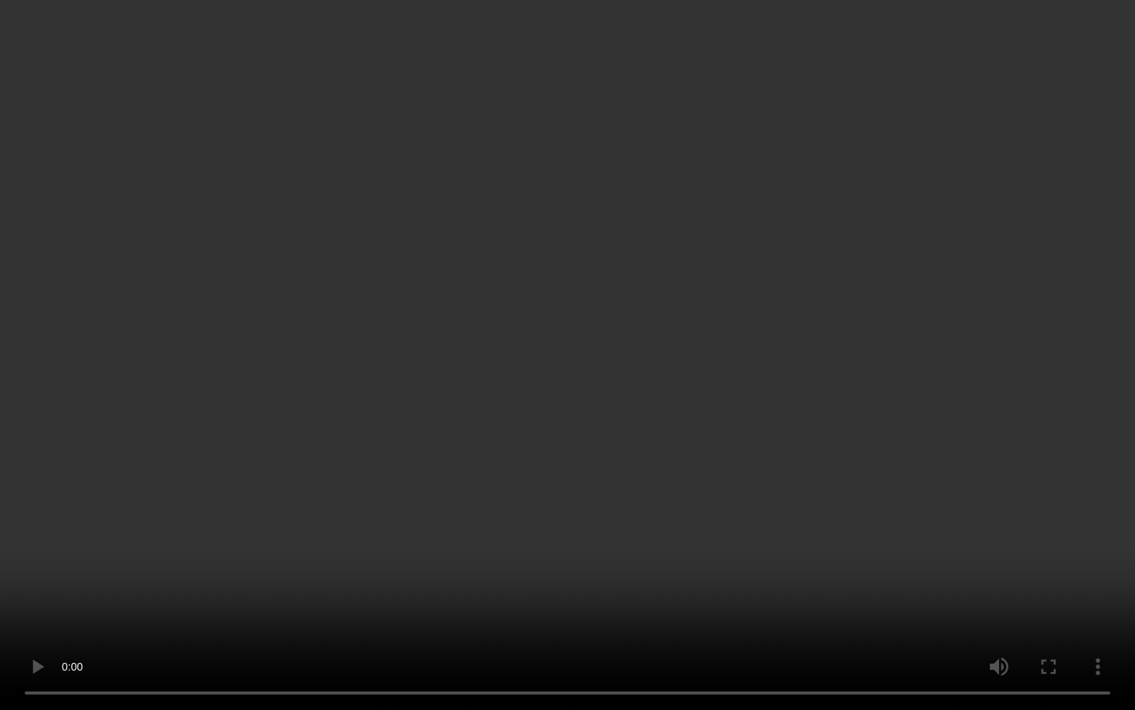
click at [1001, 241] on video at bounding box center [567, 355] width 1135 height 710
click at [1013, 398] on video at bounding box center [567, 355] width 1135 height 710
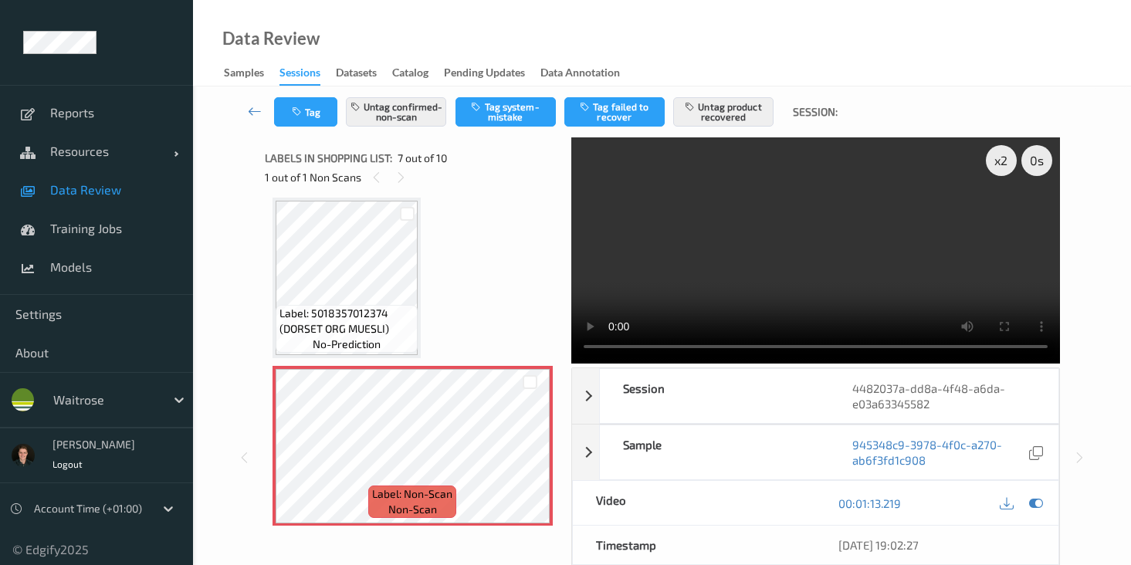
click at [905, 279] on video at bounding box center [815, 250] width 489 height 226
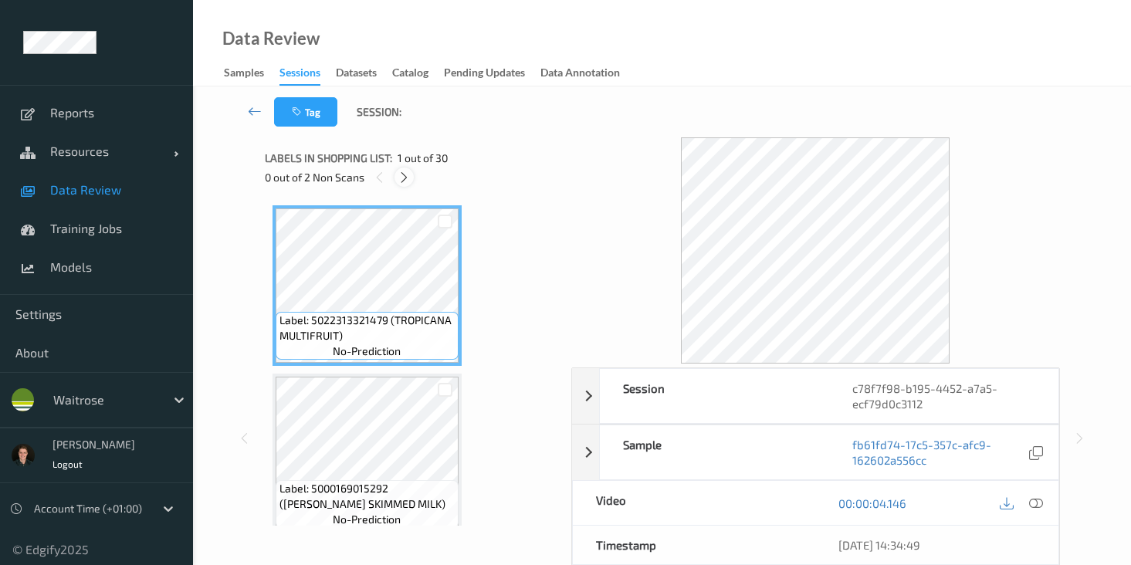
click at [412, 183] on div at bounding box center [404, 177] width 19 height 19
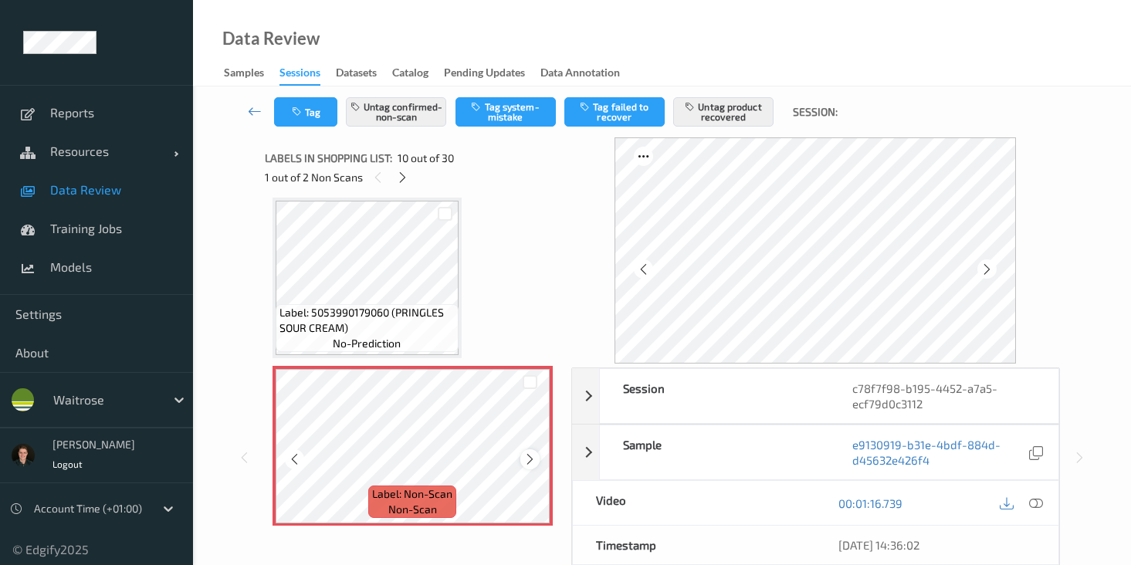
click at [522, 458] on div at bounding box center [529, 458] width 19 height 19
click at [523, 458] on icon at bounding box center [529, 459] width 13 height 14
click at [523, 457] on icon at bounding box center [529, 459] width 13 height 14
click at [1035, 504] on icon at bounding box center [1036, 503] width 14 height 14
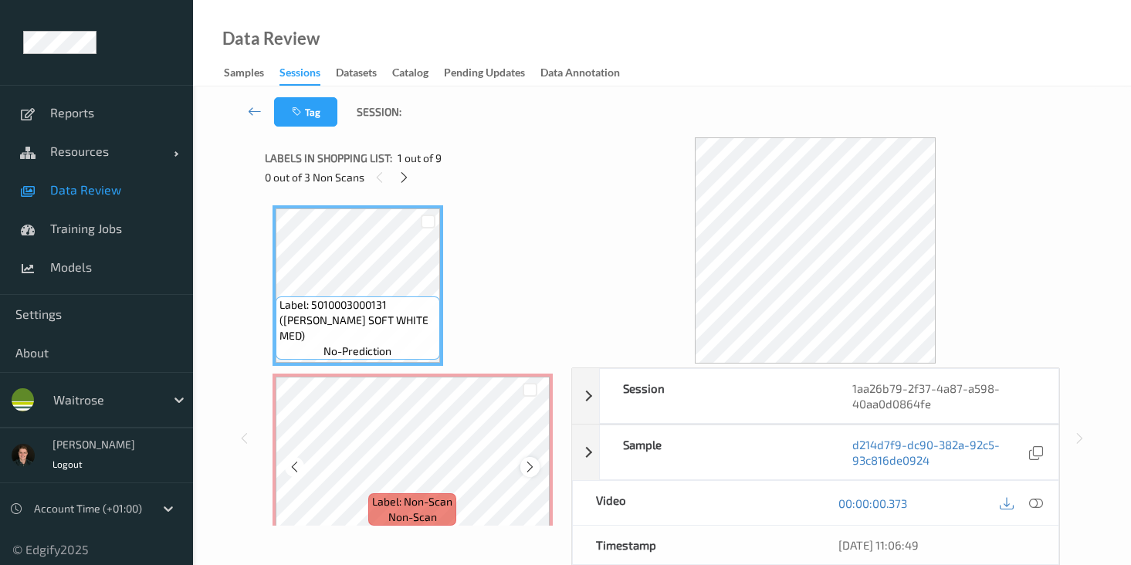
click at [531, 466] on icon at bounding box center [529, 467] width 13 height 14
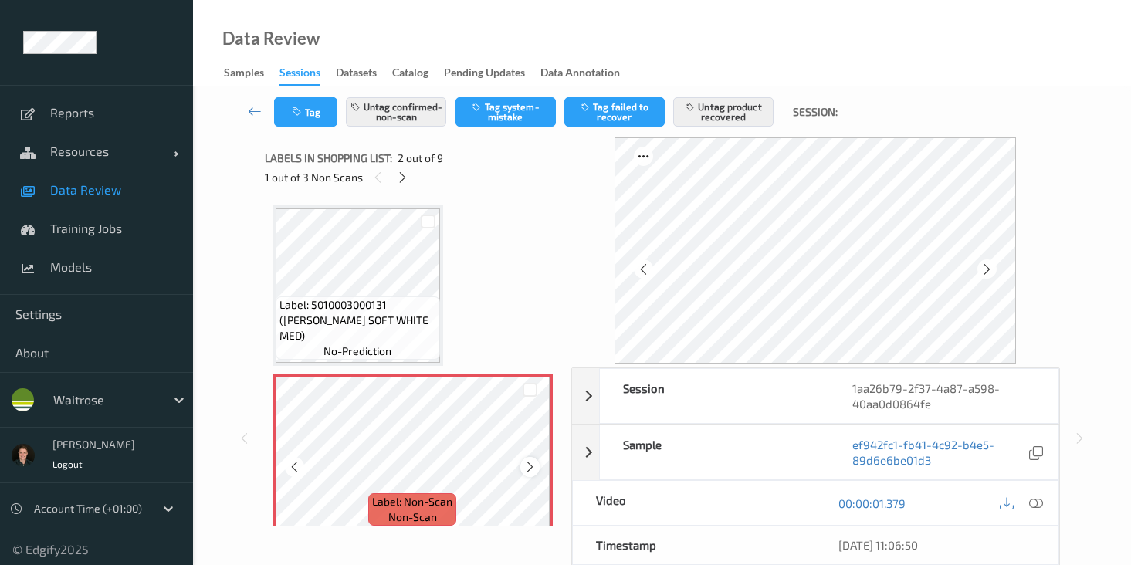
click at [530, 467] on icon at bounding box center [529, 467] width 13 height 14
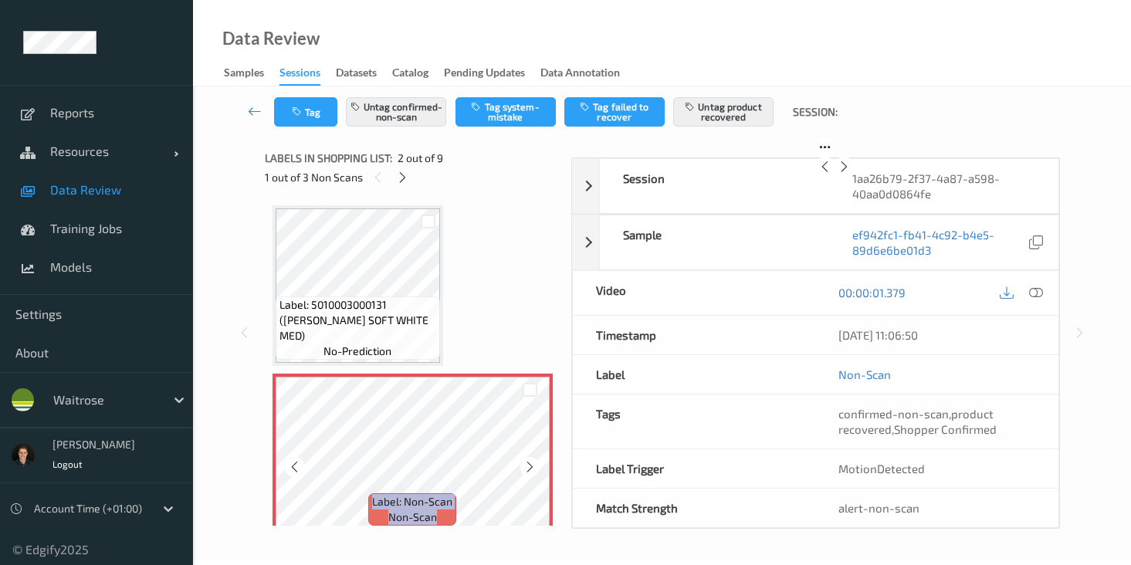
click at [530, 467] on icon at bounding box center [529, 467] width 13 height 14
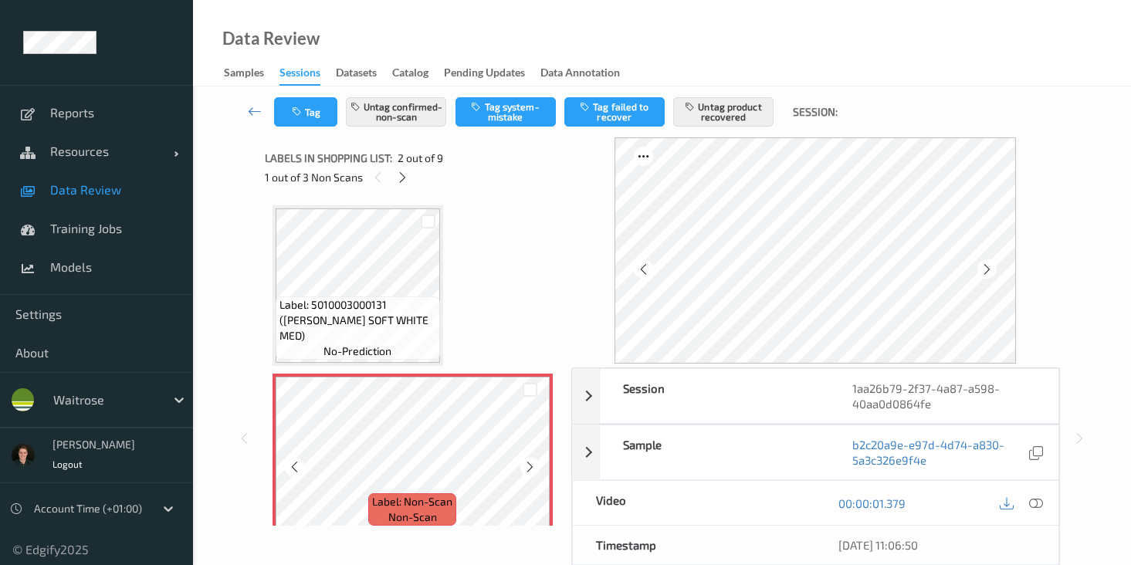
click at [530, 467] on icon at bounding box center [529, 467] width 13 height 14
click at [1031, 504] on icon at bounding box center [1036, 503] width 14 height 14
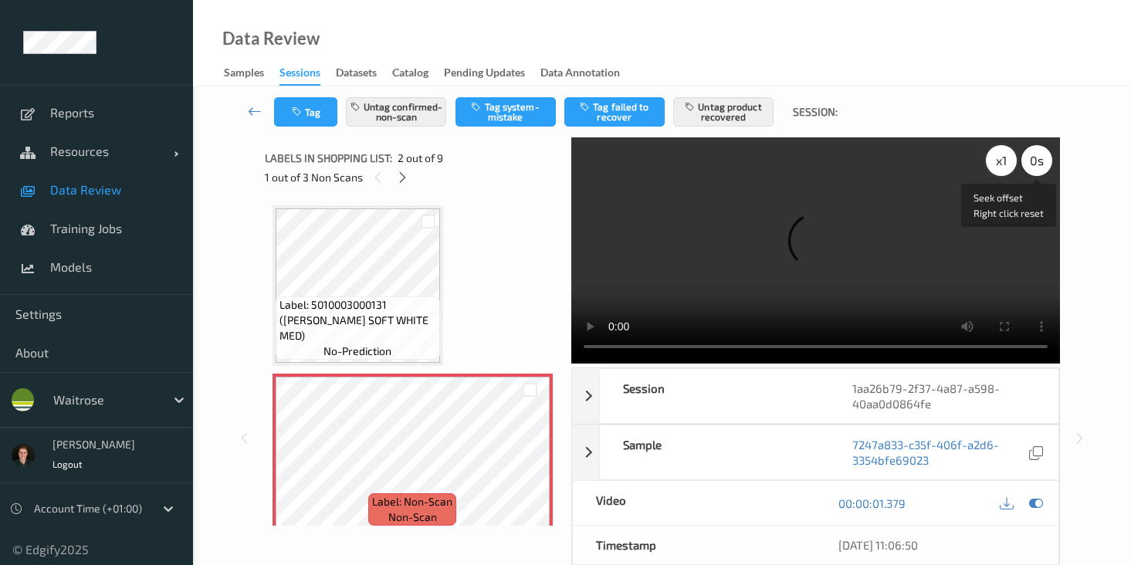
click at [1008, 162] on div "x 1" at bounding box center [1001, 160] width 31 height 31
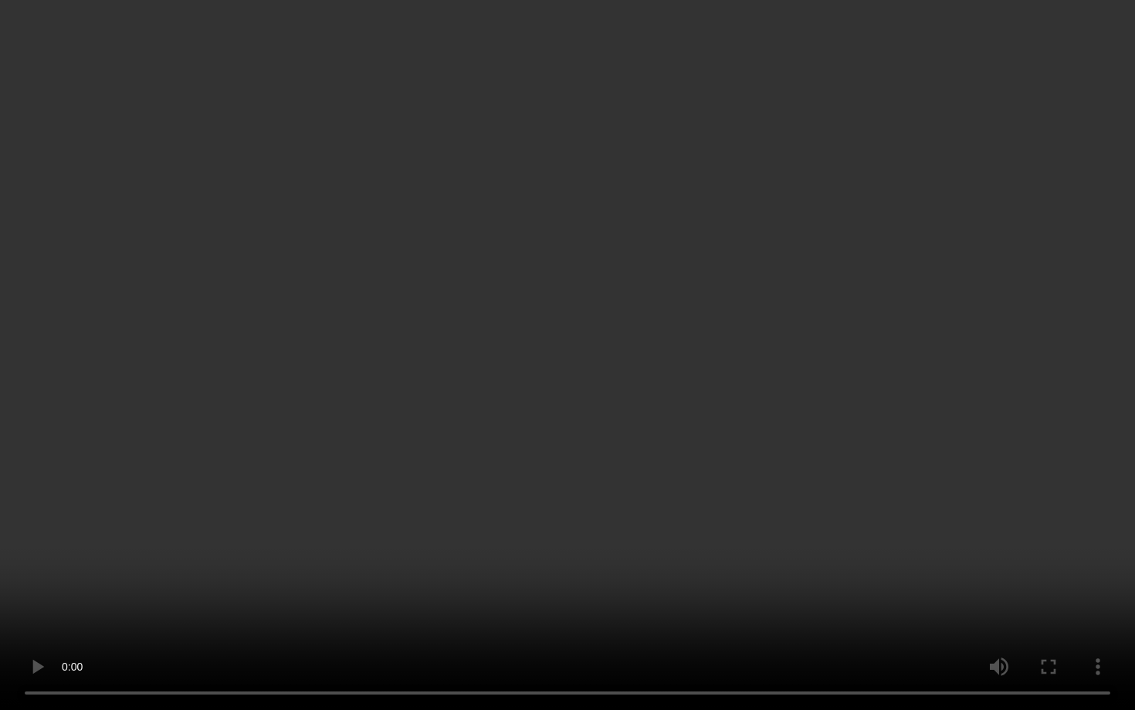
click at [977, 431] on video at bounding box center [567, 355] width 1135 height 710
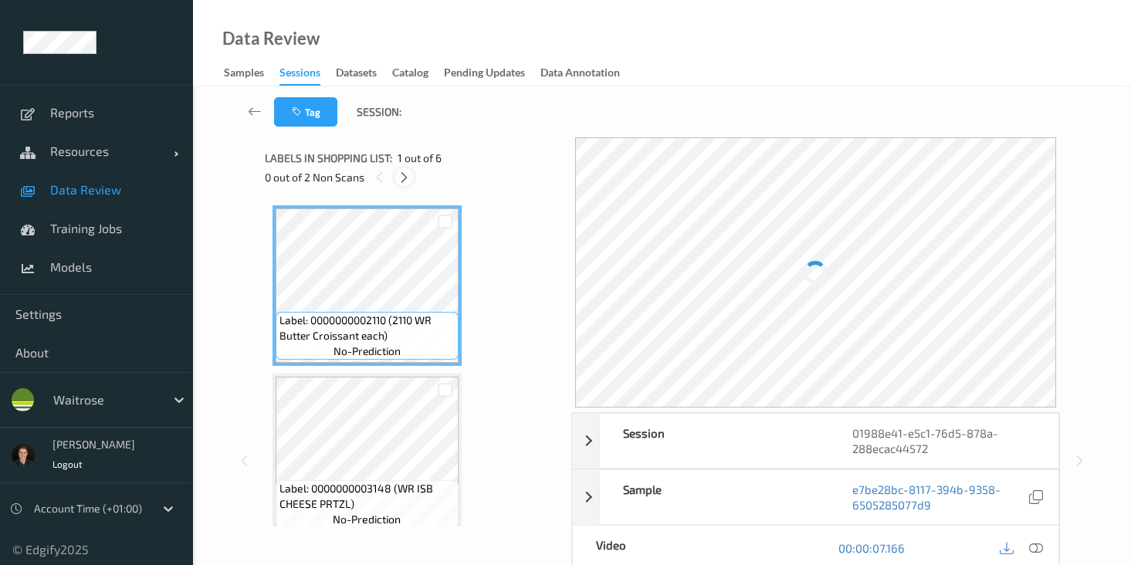
click at [405, 179] on icon at bounding box center [404, 178] width 13 height 14
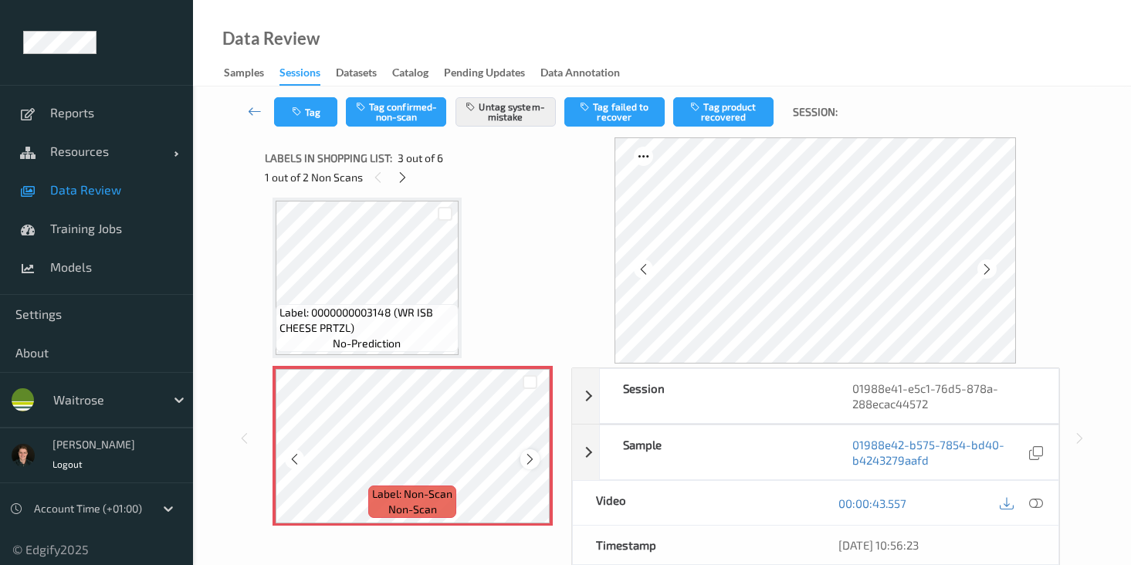
click at [526, 459] on icon at bounding box center [529, 459] width 13 height 14
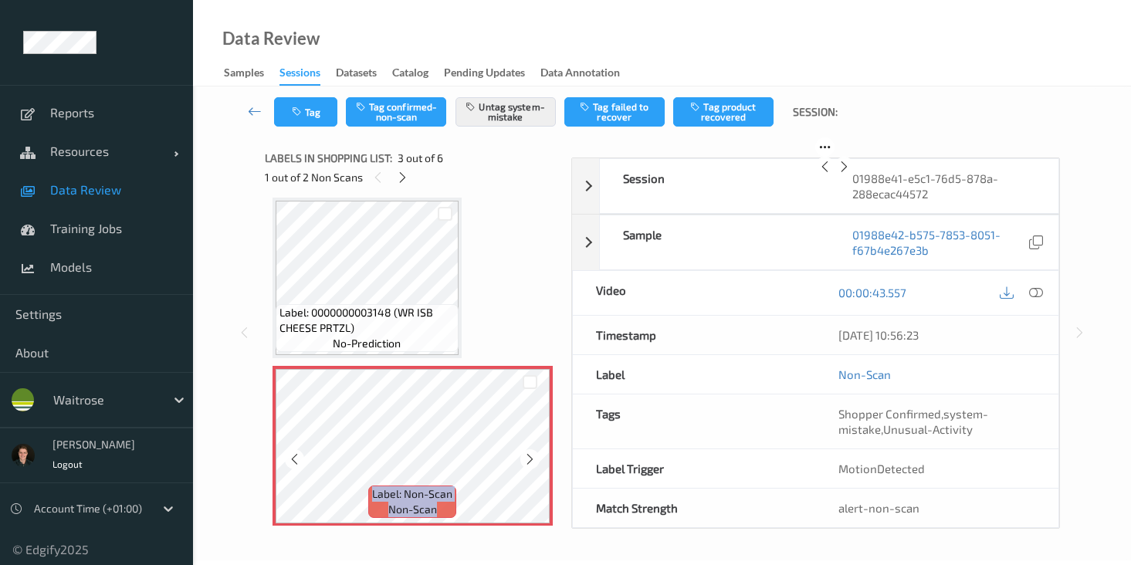
click at [526, 459] on icon at bounding box center [529, 459] width 13 height 14
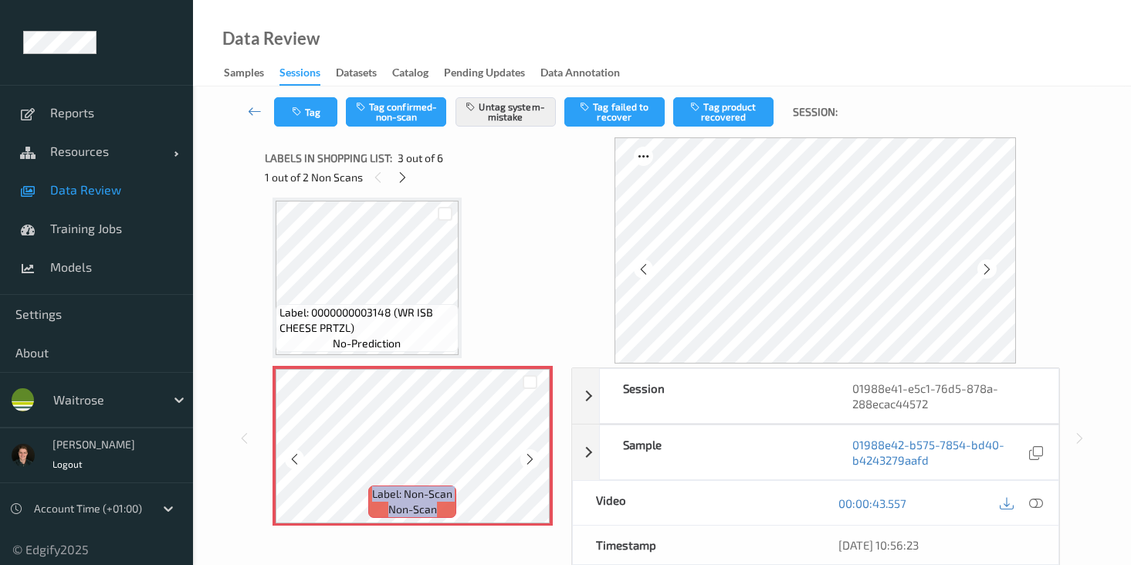
click at [526, 459] on icon at bounding box center [529, 459] width 13 height 14
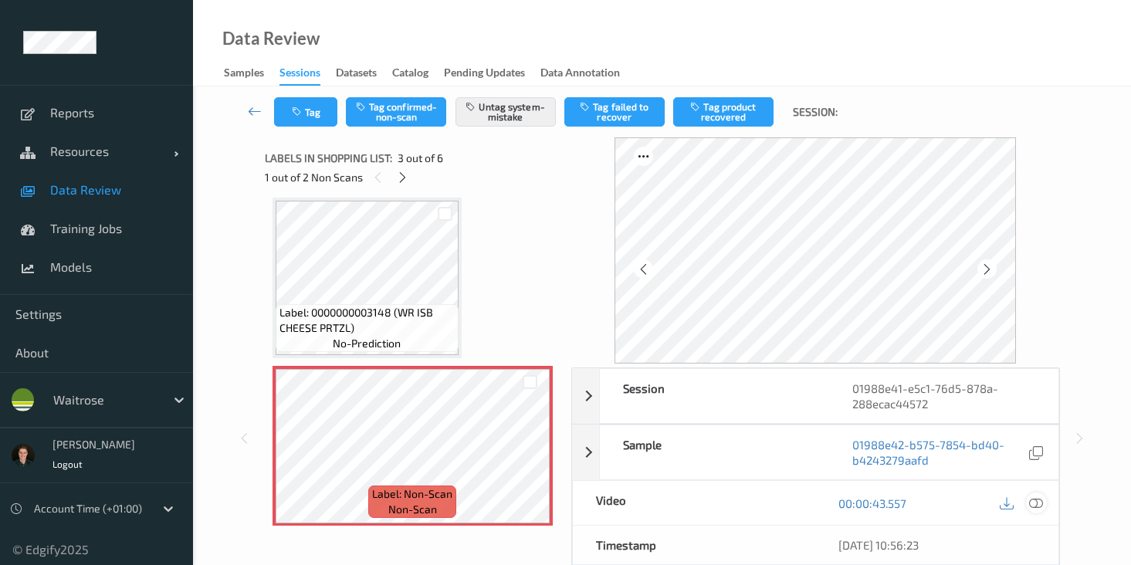
click at [1032, 502] on icon at bounding box center [1036, 503] width 14 height 14
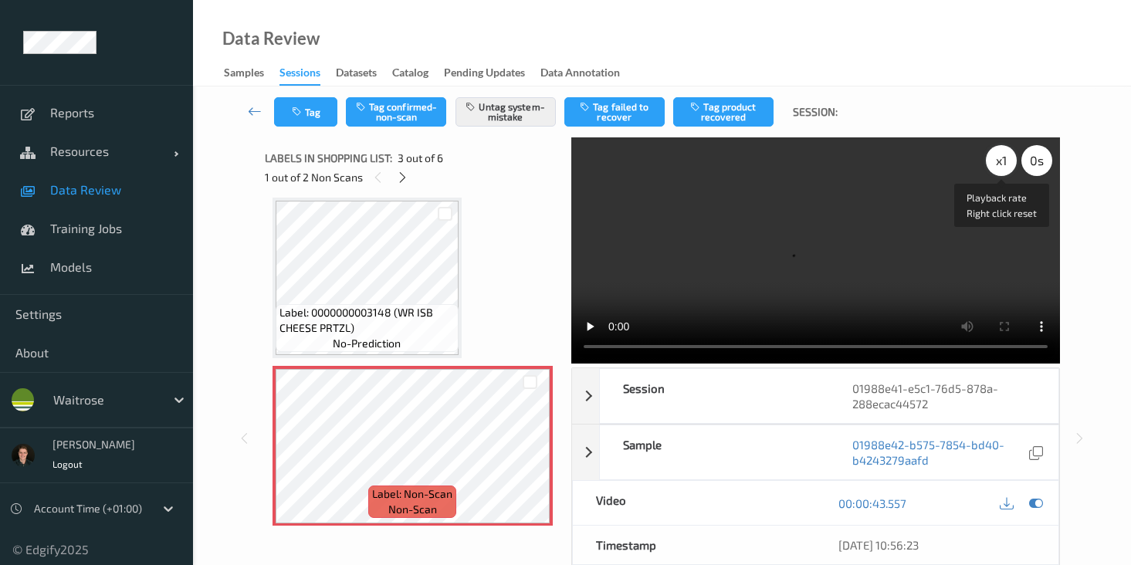
click at [1000, 166] on div "x 1" at bounding box center [1001, 160] width 31 height 31
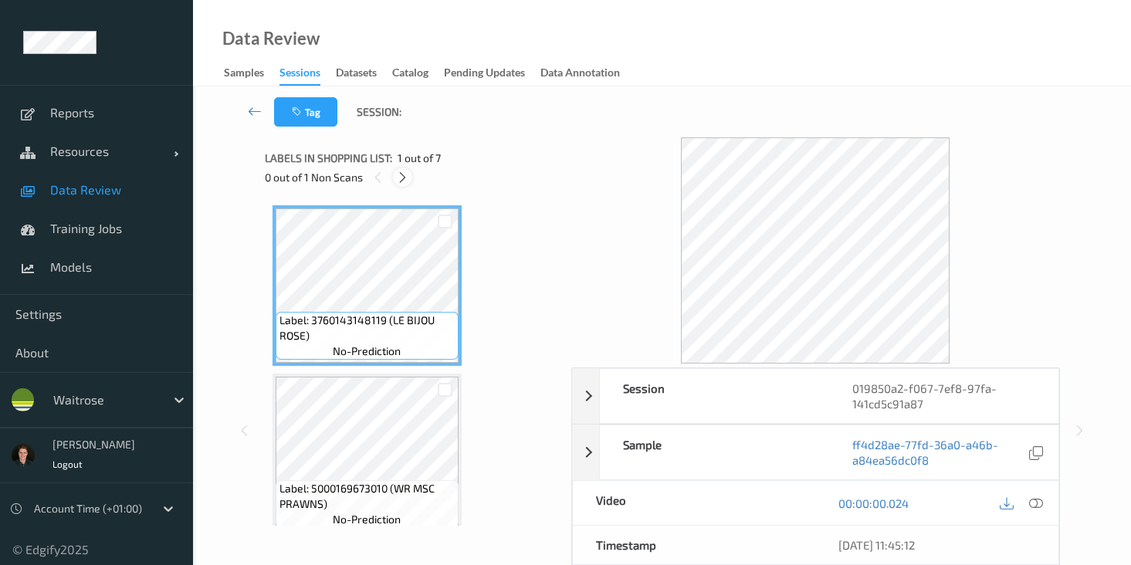
click at [400, 176] on icon at bounding box center [402, 178] width 13 height 14
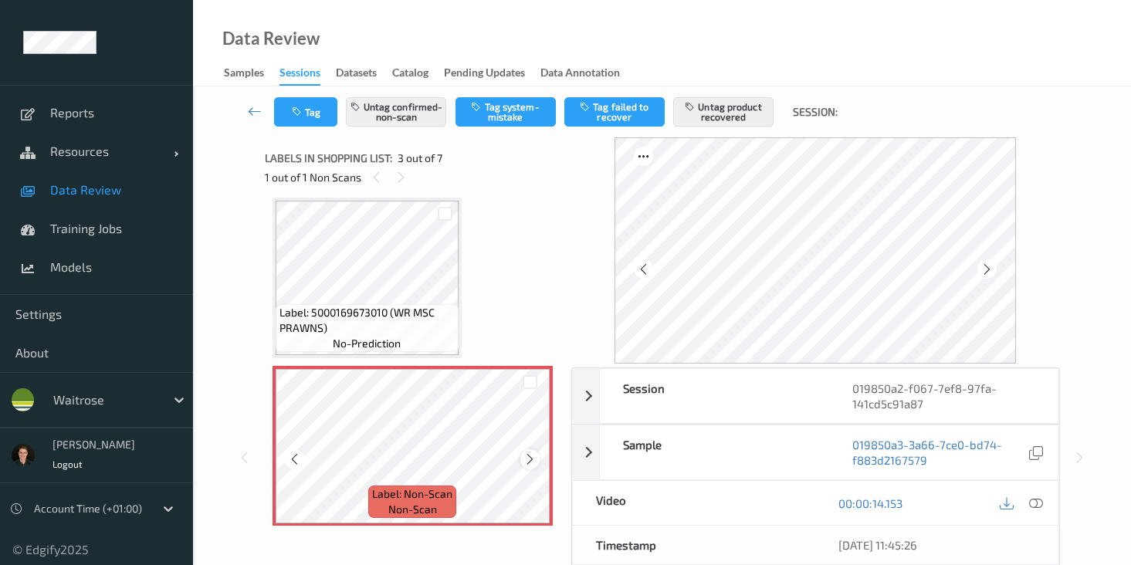
click at [526, 456] on icon at bounding box center [529, 459] width 13 height 14
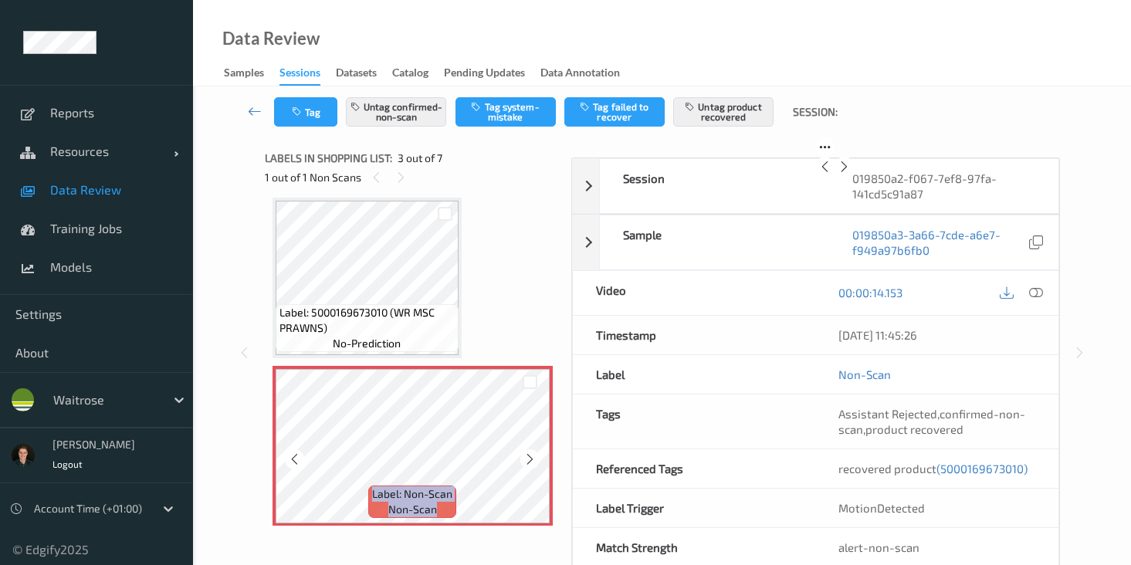
click at [526, 456] on icon at bounding box center [529, 459] width 13 height 14
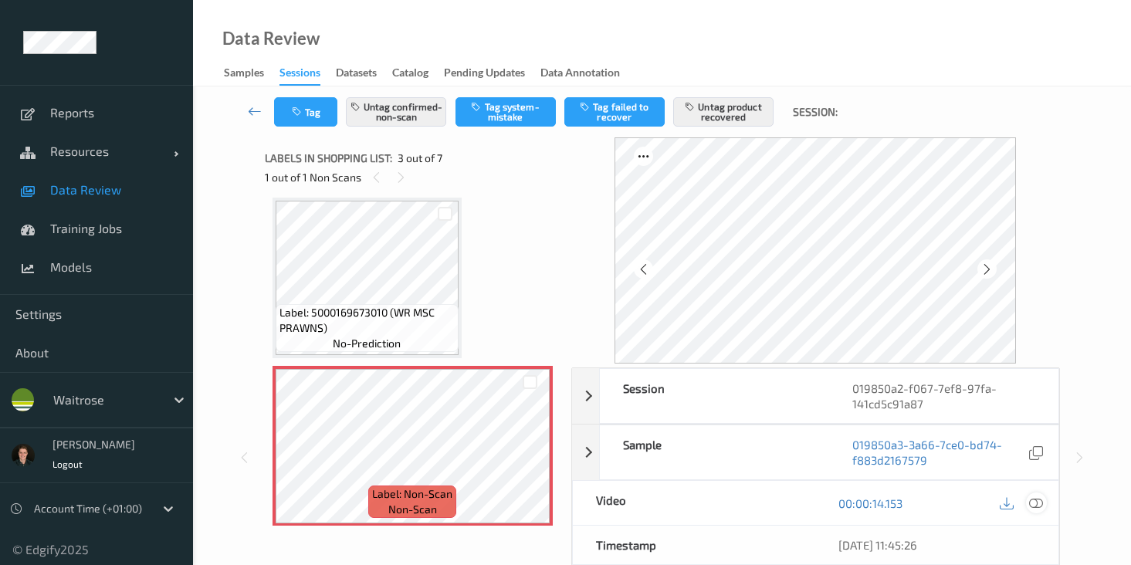
click at [1032, 498] on icon at bounding box center [1036, 503] width 14 height 14
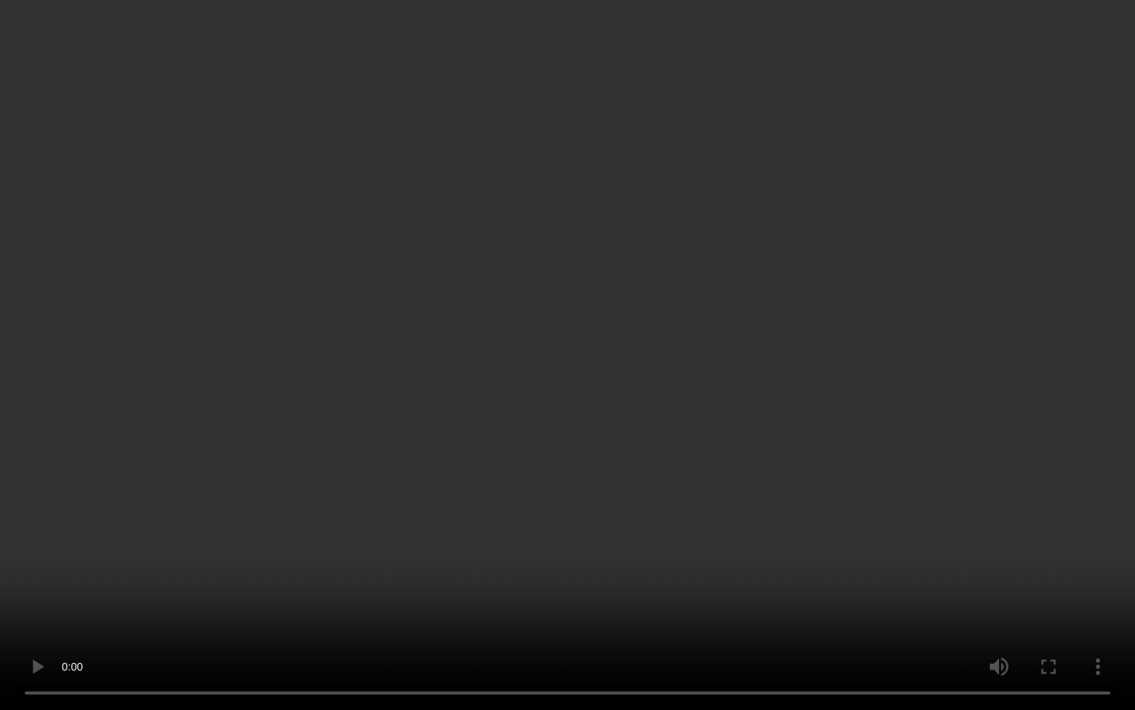
click at [744, 391] on video at bounding box center [567, 355] width 1135 height 710
click at [171, 564] on video at bounding box center [567, 355] width 1135 height 710
click at [122, 544] on video at bounding box center [567, 355] width 1135 height 710
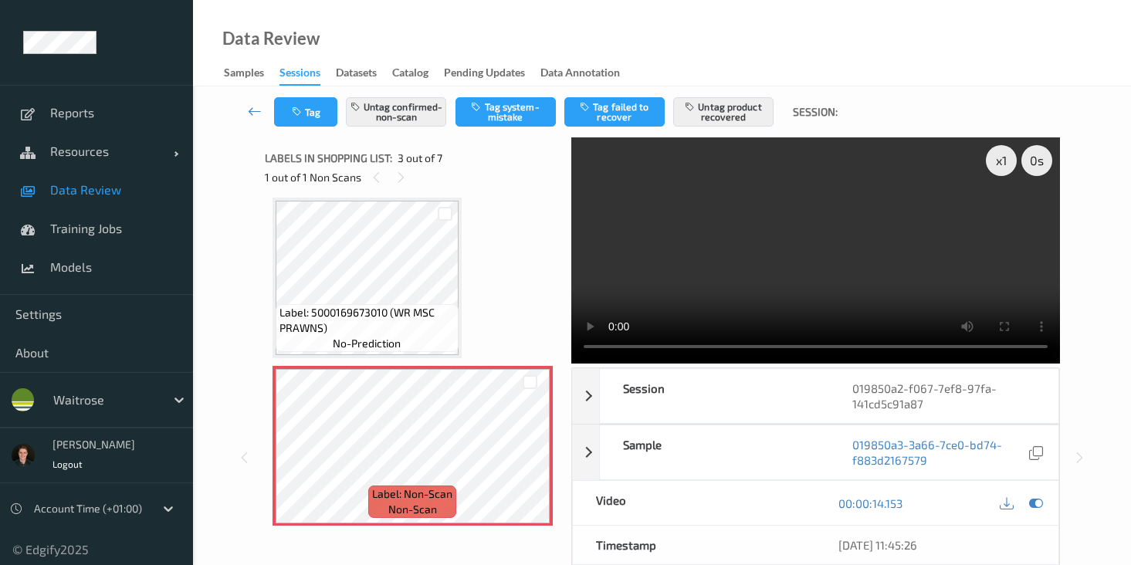
click at [669, 289] on video at bounding box center [815, 250] width 489 height 226
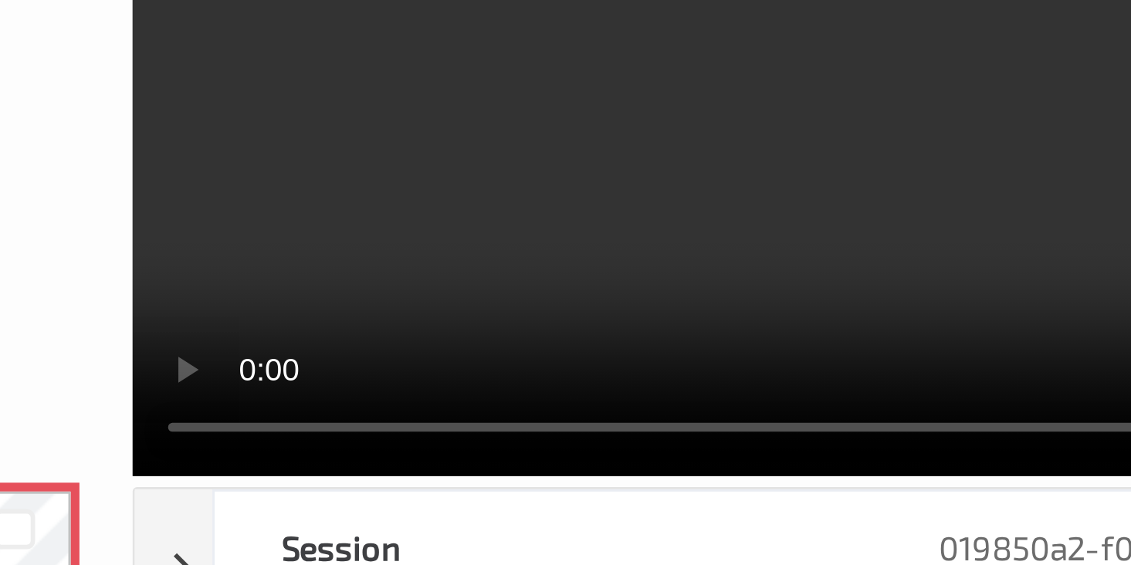
click at [805, 303] on video at bounding box center [815, 250] width 489 height 226
